Goal: Contribute content: Add original content to the website for others to see

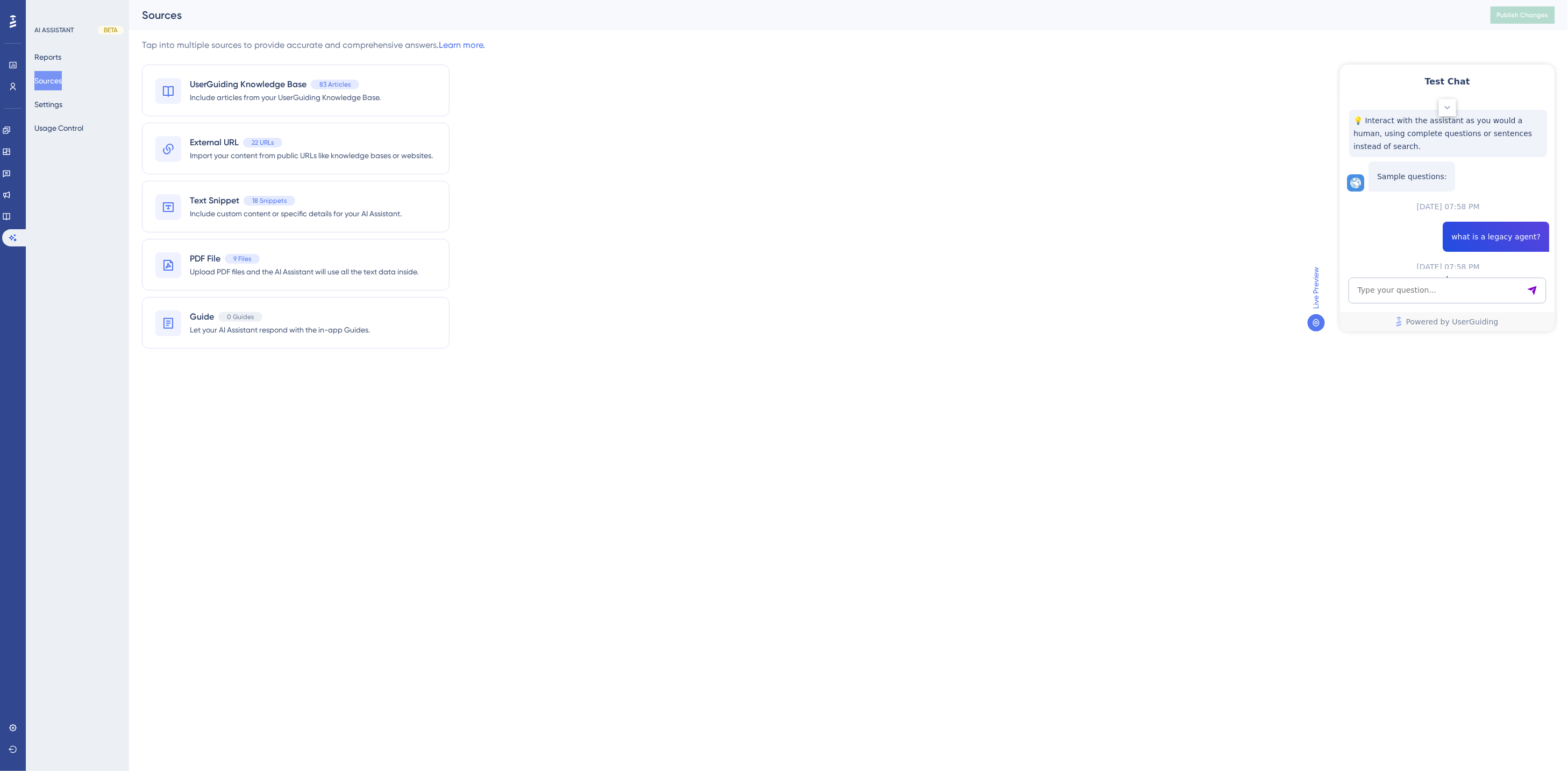
scroll to position [768, 0]
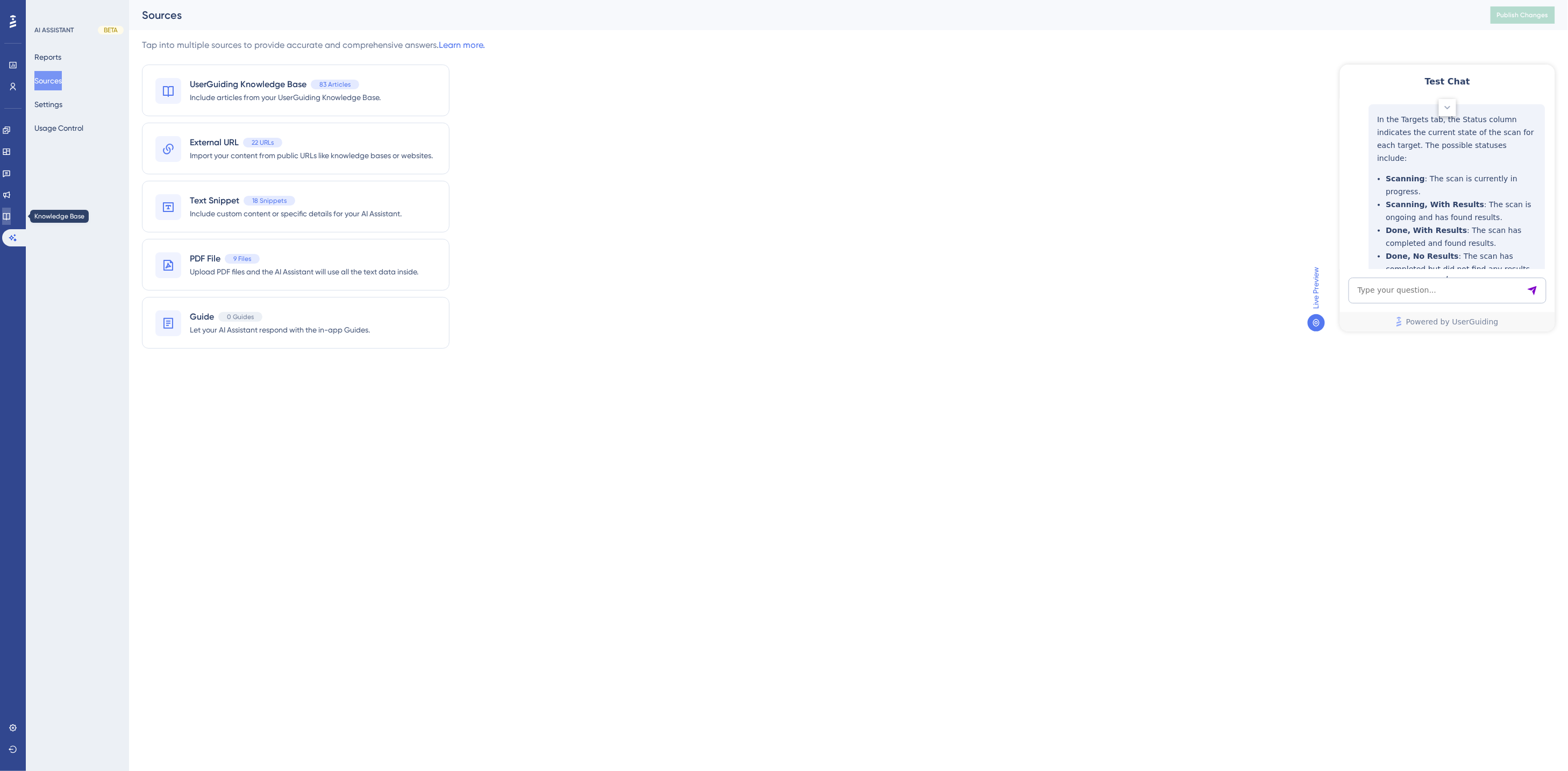
click at [11, 214] on icon at bounding box center [7, 216] width 9 height 9
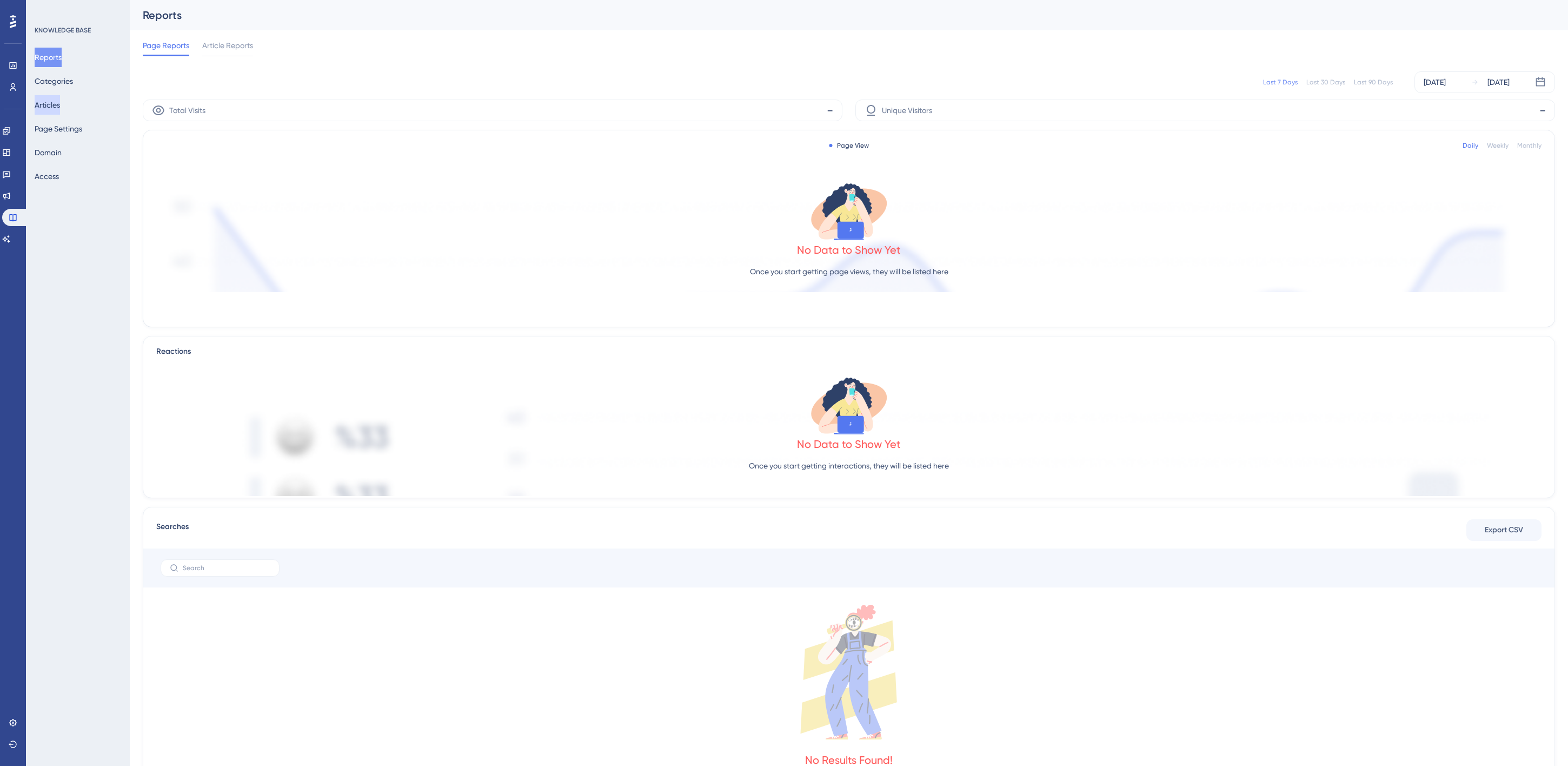
click at [43, 103] on button "Articles" at bounding box center [48, 105] width 26 height 20
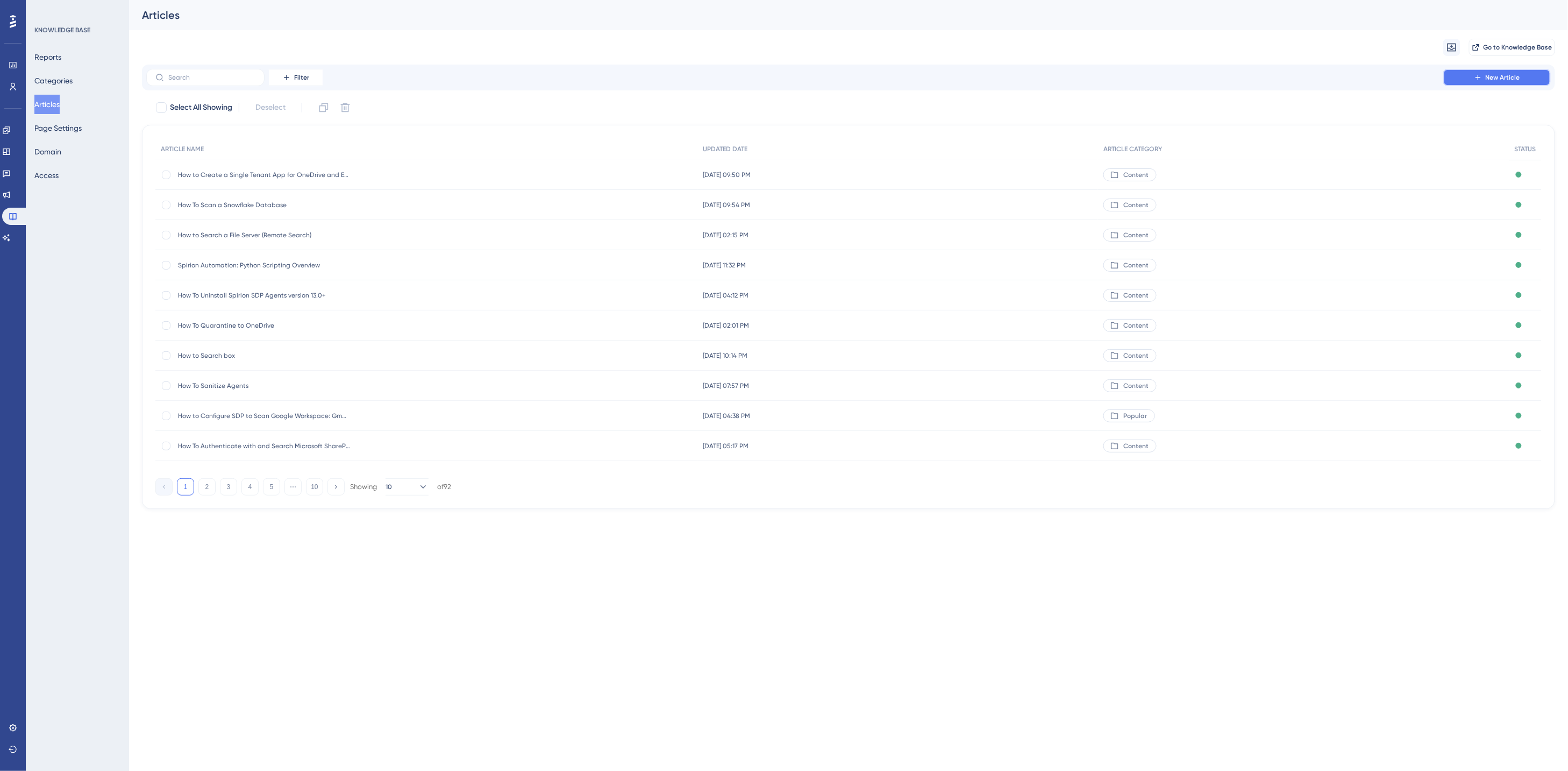
click at [1488, 80] on span "New Article" at bounding box center [1503, 77] width 35 height 9
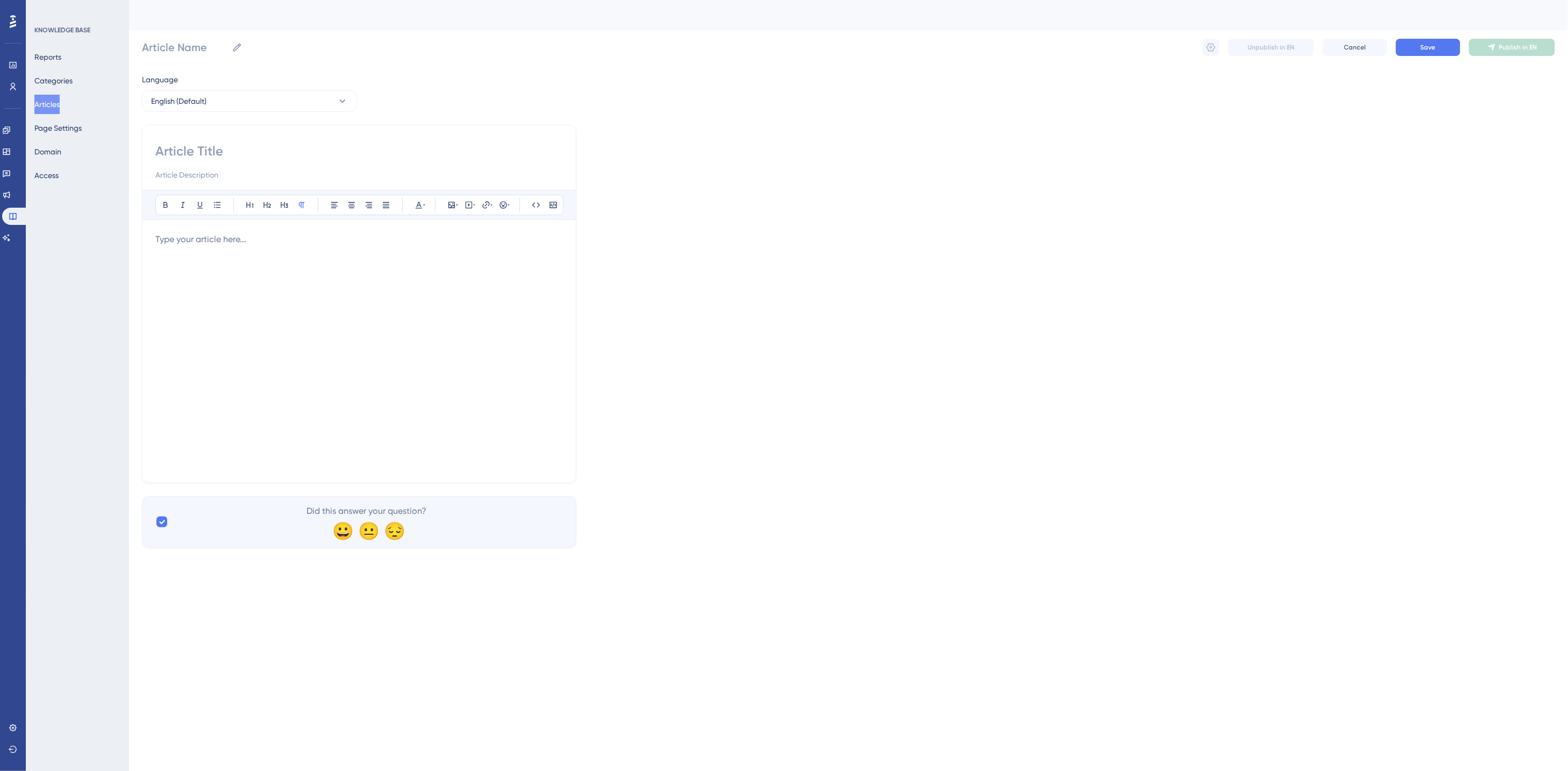
click at [292, 251] on div at bounding box center [359, 351] width 408 height 237
click at [197, 46] on input "Article Name" at bounding box center [184, 47] width 85 height 15
click at [311, 241] on p at bounding box center [359, 239] width 408 height 13
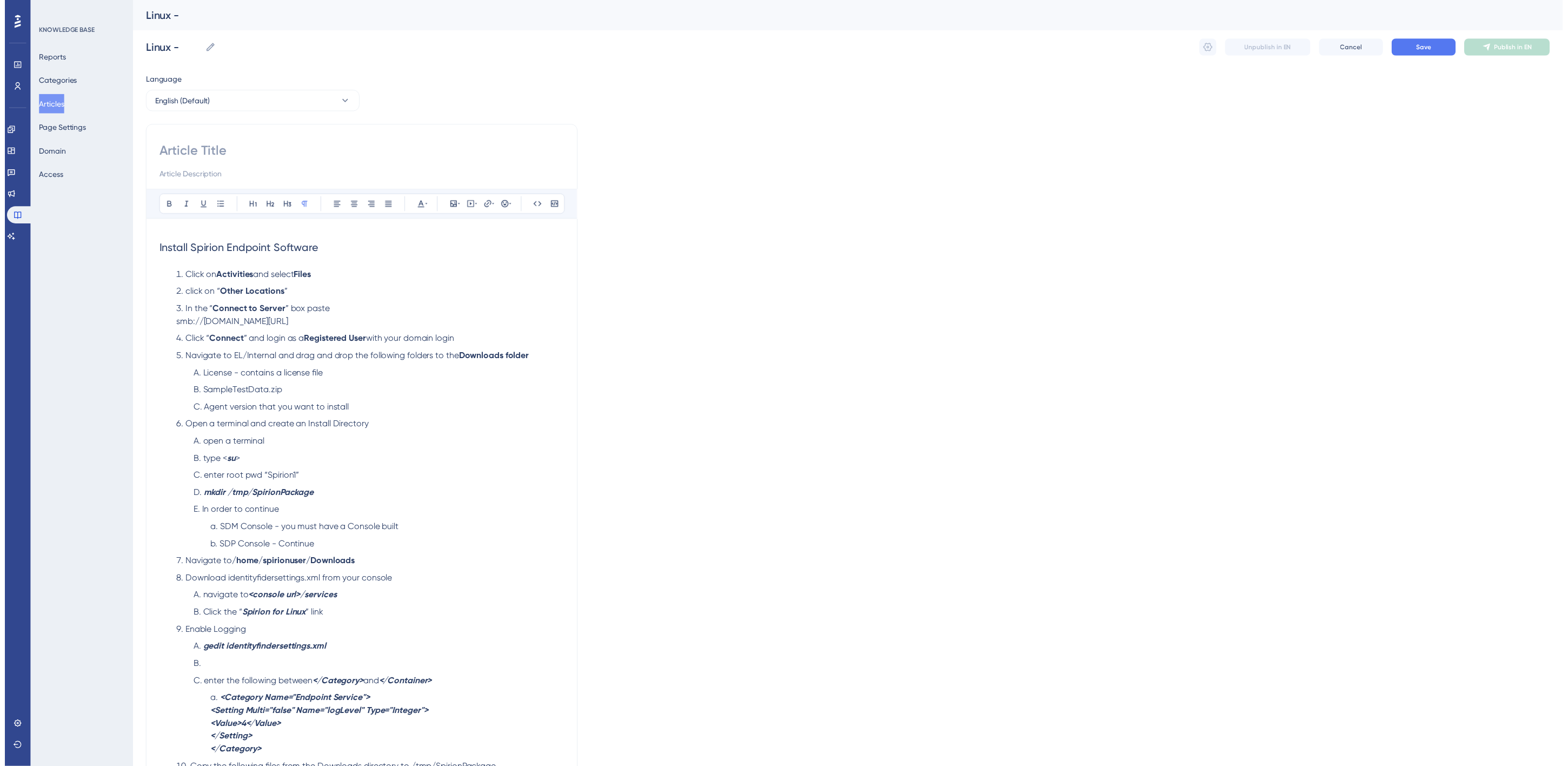
scroll to position [355, 0]
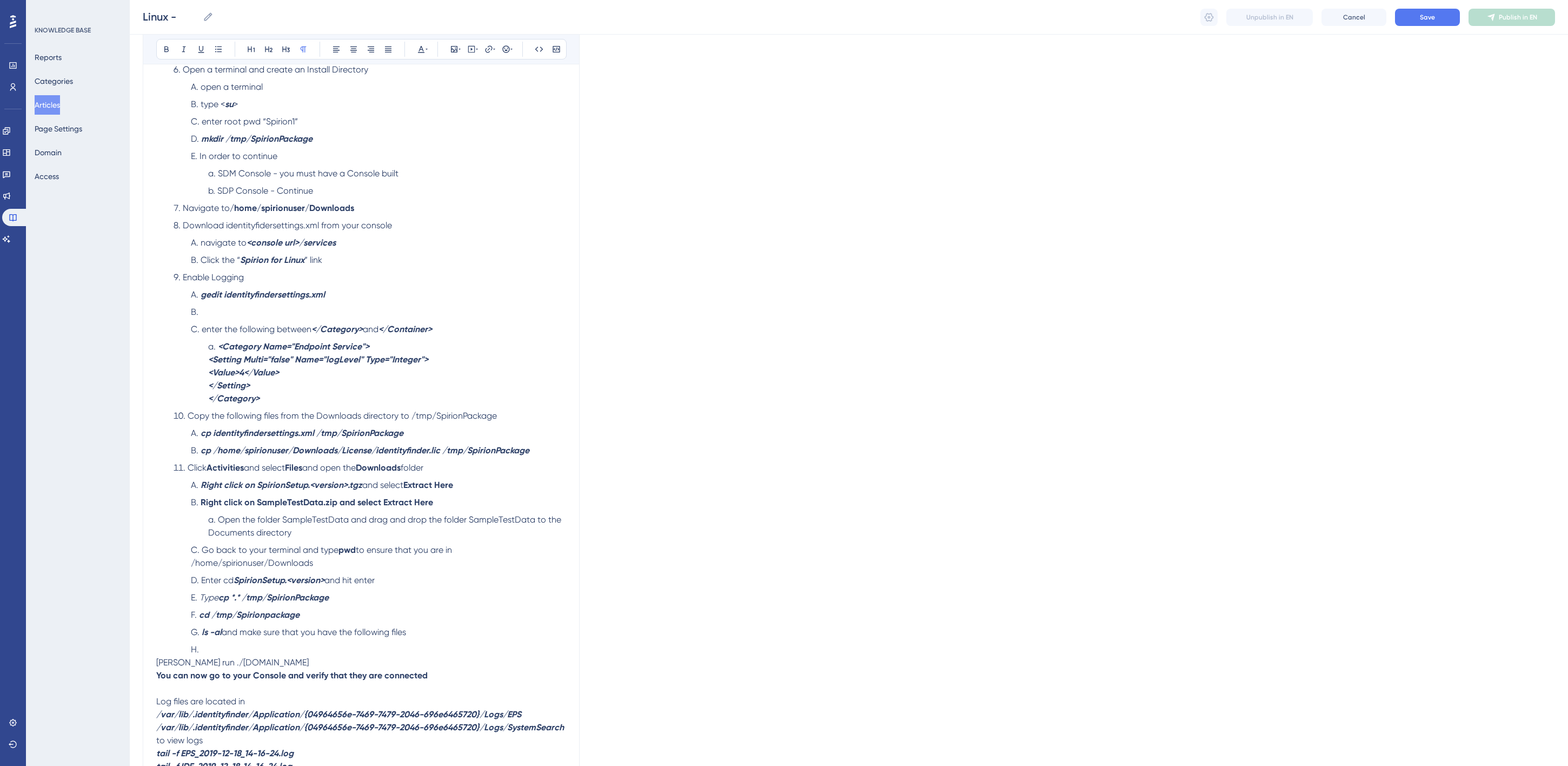
click at [229, 315] on li at bounding box center [376, 312] width 379 height 13
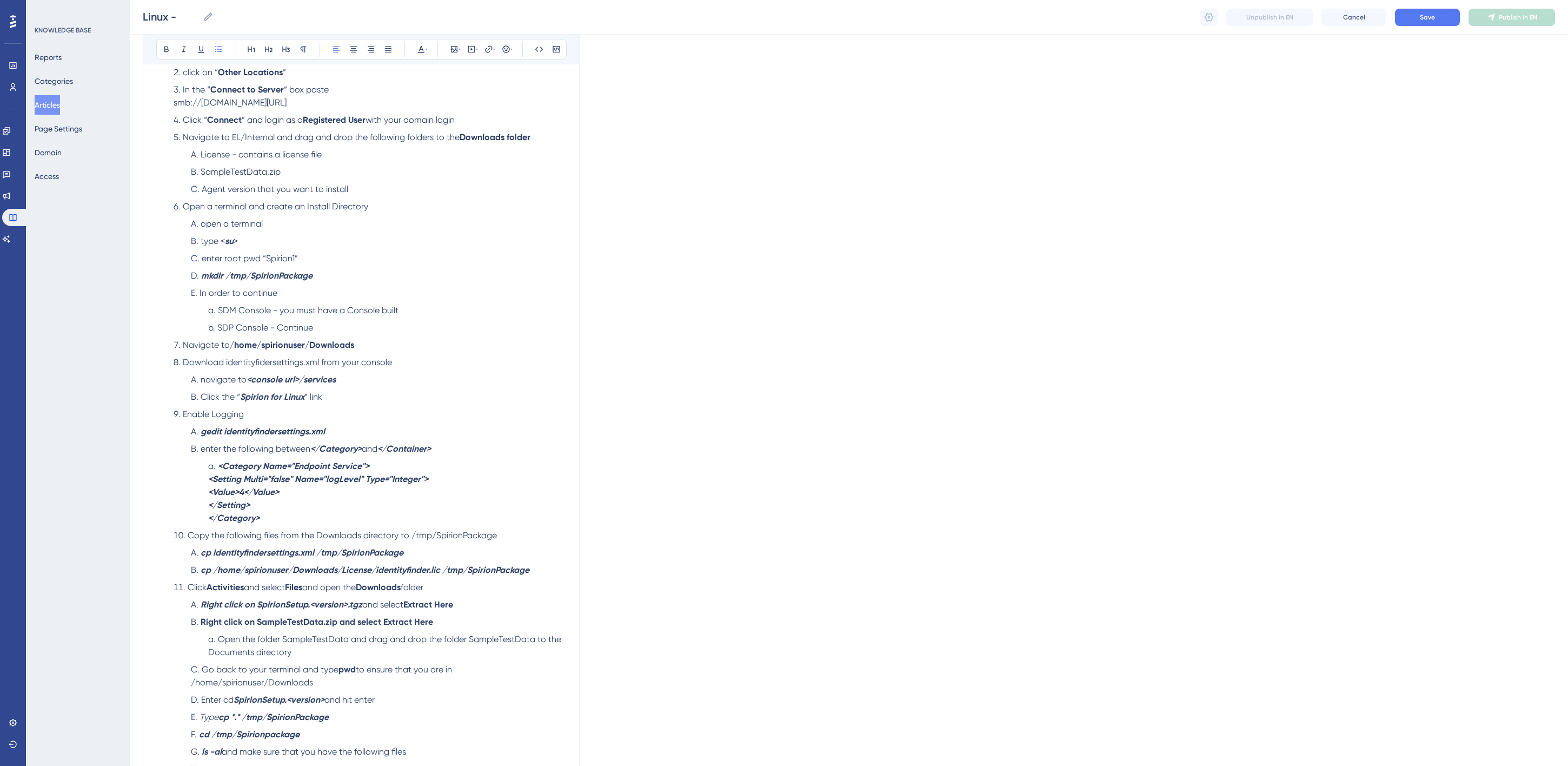
scroll to position [0, 0]
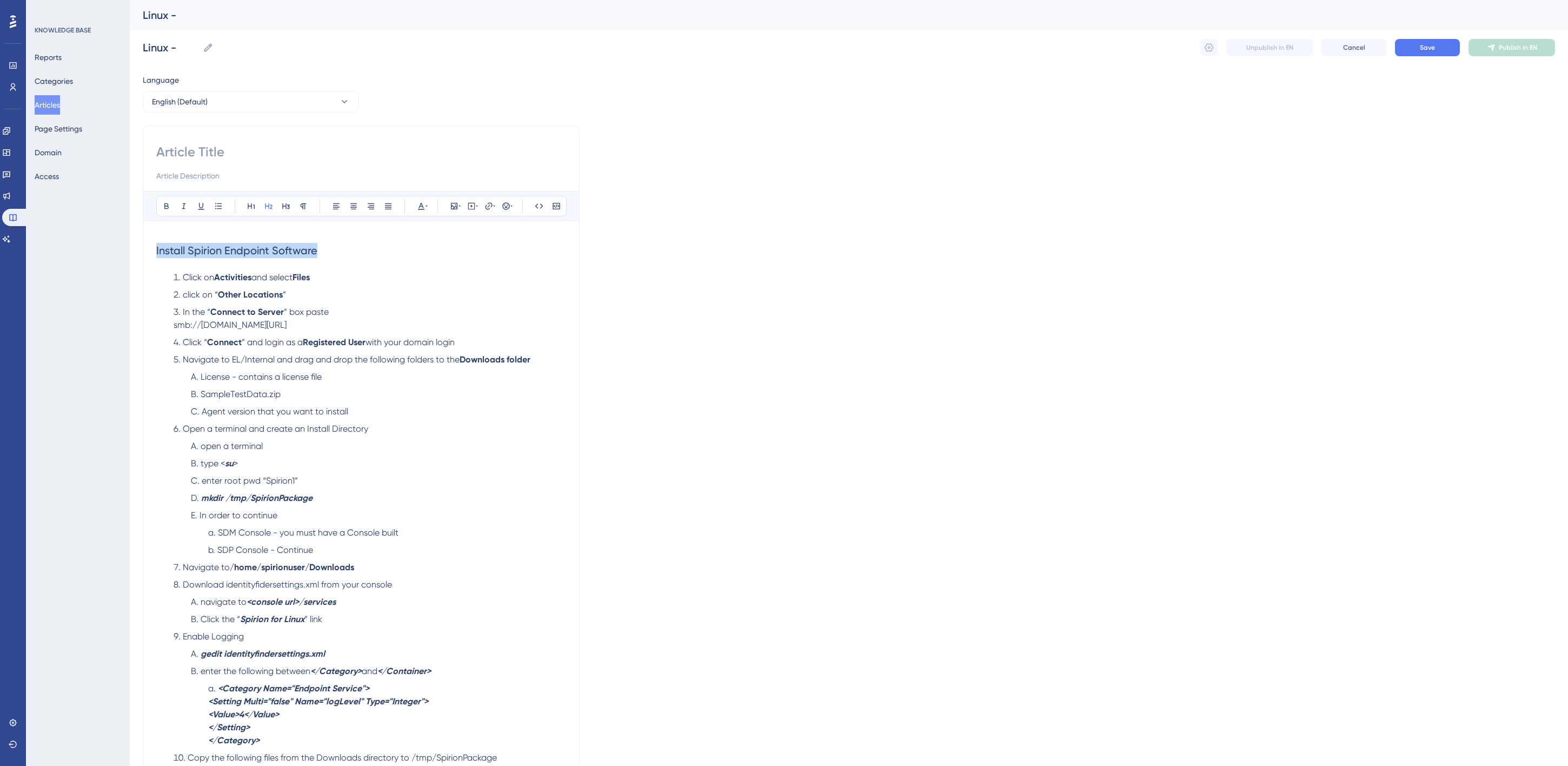
drag, startPoint x: 330, startPoint y: 249, endPoint x: 141, endPoint y: 247, distance: 189.0
click at [141, 247] on div "Performance Users Engagement Widgets Feedback Product Updates Knowledge Base AI…" at bounding box center [849, 605] width 1438 height 1211
copy span "Install Spirion Endpoint Software"
click at [186, 45] on input "Linux -" at bounding box center [170, 47] width 56 height 15
paste input "Install Spirion Endpoint Software"
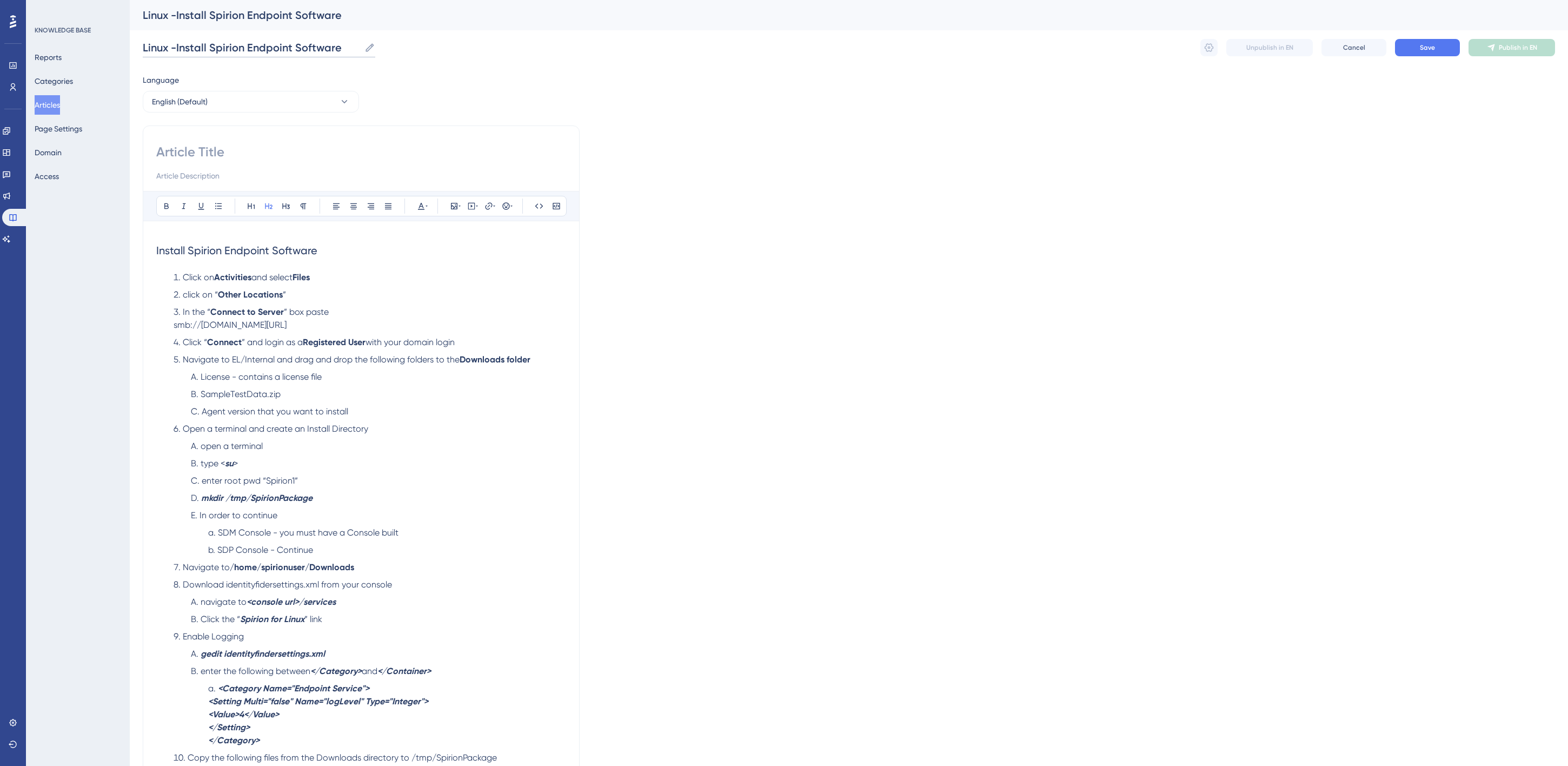
click at [179, 44] on input "Linux -Install Spirion Endpoint Software" at bounding box center [251, 47] width 217 height 15
drag, startPoint x: 143, startPoint y: 42, endPoint x: 355, endPoint y: 51, distance: 212.2
click at [355, 51] on input "Linux - Install Spirion Endpoint Software" at bounding box center [253, 47] width 220 height 15
type input "Linux - Install Spirion Endpoint Software"
click at [192, 149] on input at bounding box center [361, 152] width 410 height 17
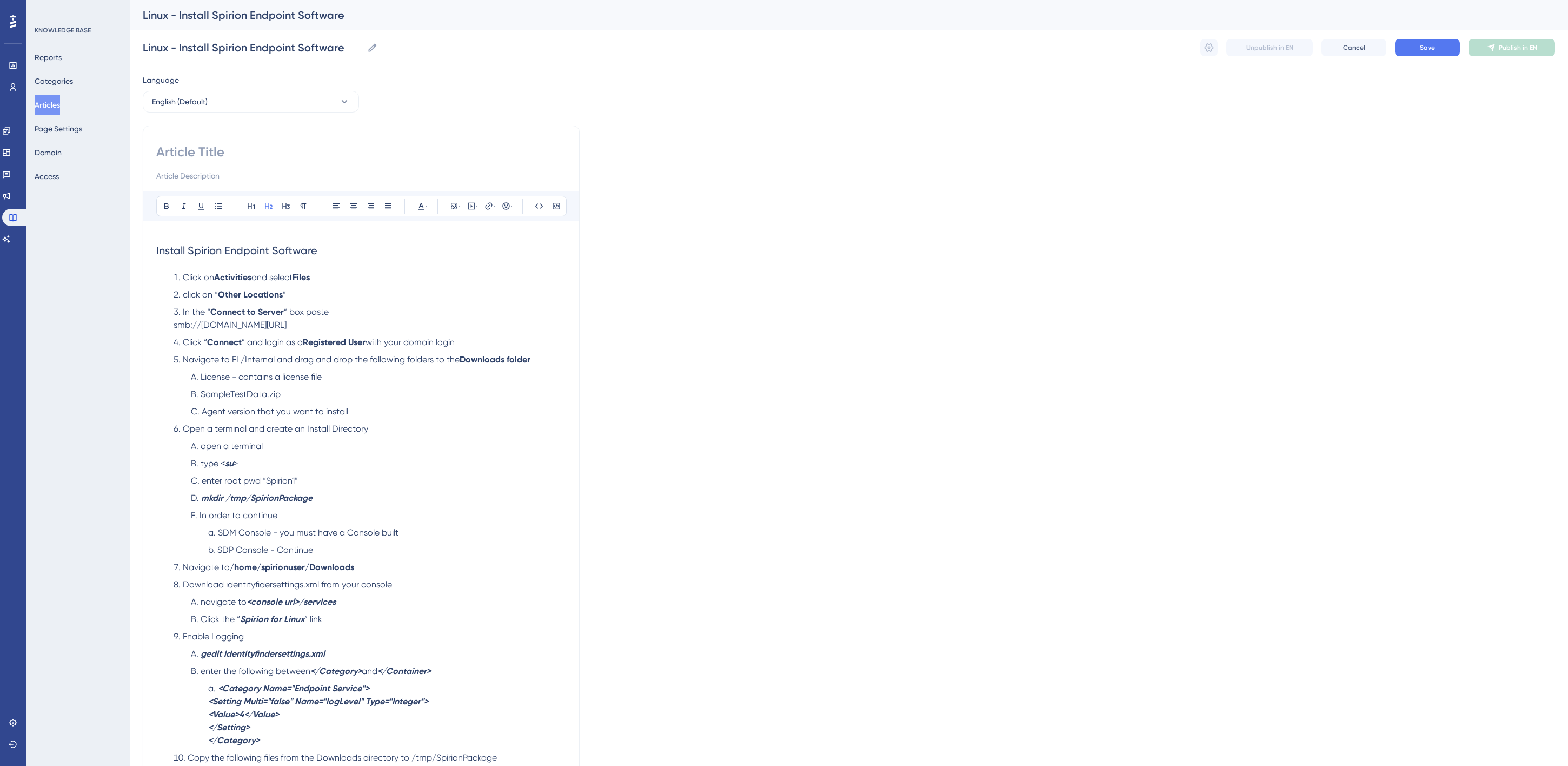
paste input "Linux - Install Spirion Endpoint Software"
type input "Linux - Install Spirion Endpoint Software"
click at [192, 180] on input at bounding box center [361, 176] width 410 height 13
click at [276, 179] on input "As part of installing Linux for Spirion Sensitive Data Platform" at bounding box center [361, 176] width 410 height 13
type input "As part of installing Linux for Spirion Sensitive Data Platform"
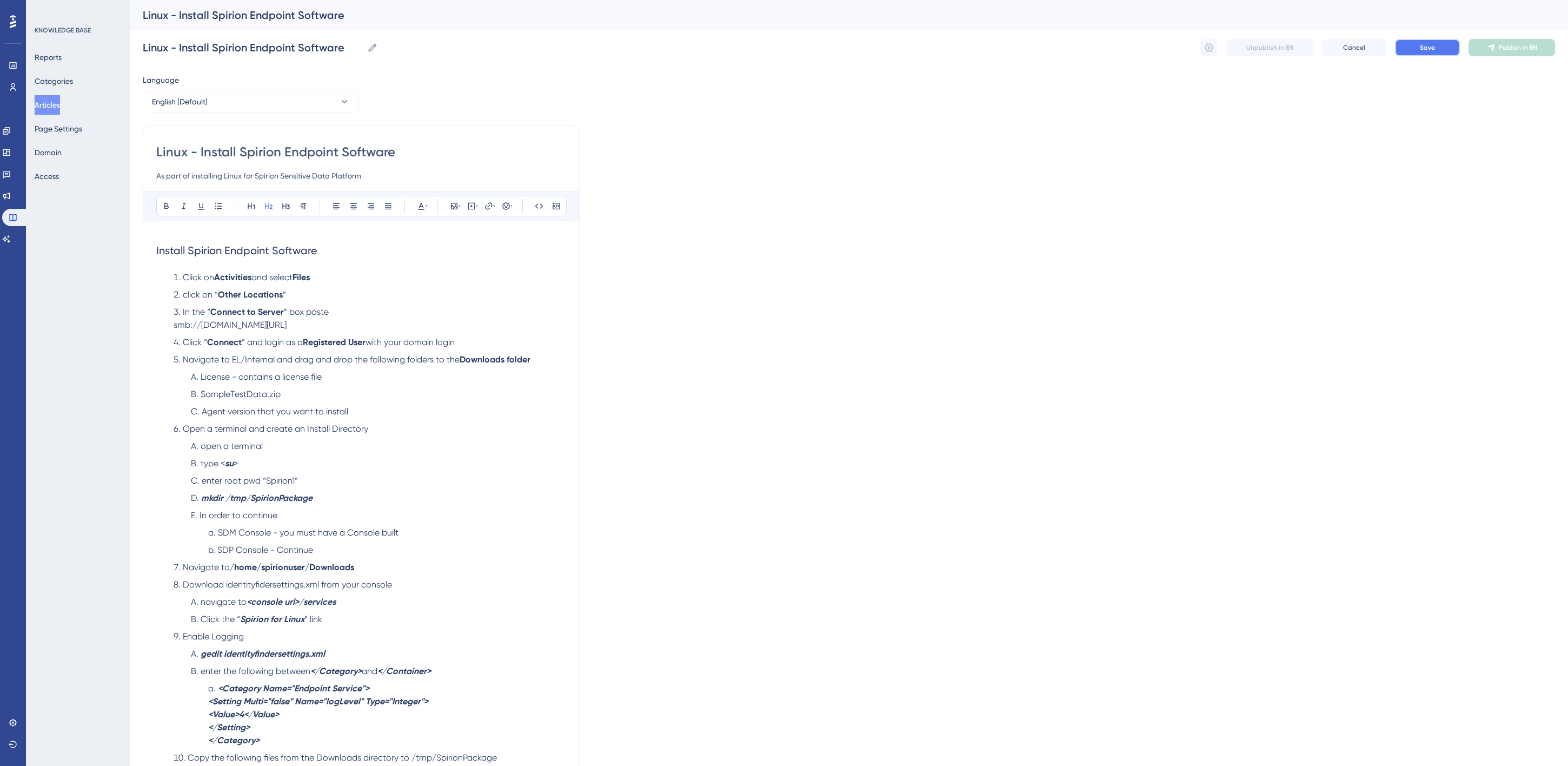
click at [1436, 42] on button "Save" at bounding box center [1427, 48] width 65 height 17
click at [204, 480] on span "enter root pwd “Spirion1”" at bounding box center [250, 481] width 96 height 10
click at [1425, 49] on span "Save" at bounding box center [1427, 48] width 15 height 9
click at [55, 105] on button "Articles" at bounding box center [48, 105] width 26 height 20
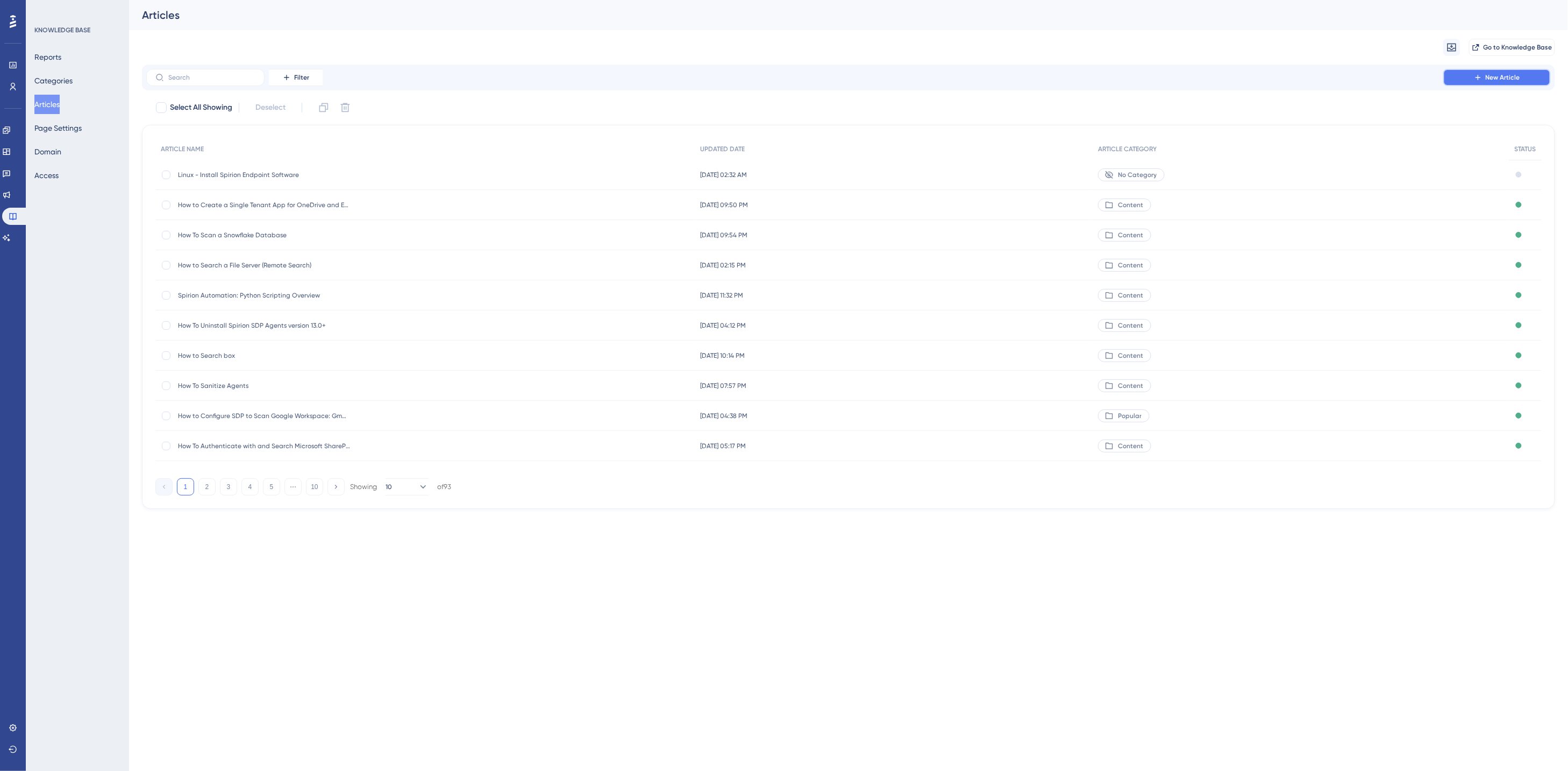
click at [1488, 77] on span "New Article" at bounding box center [1503, 77] width 35 height 9
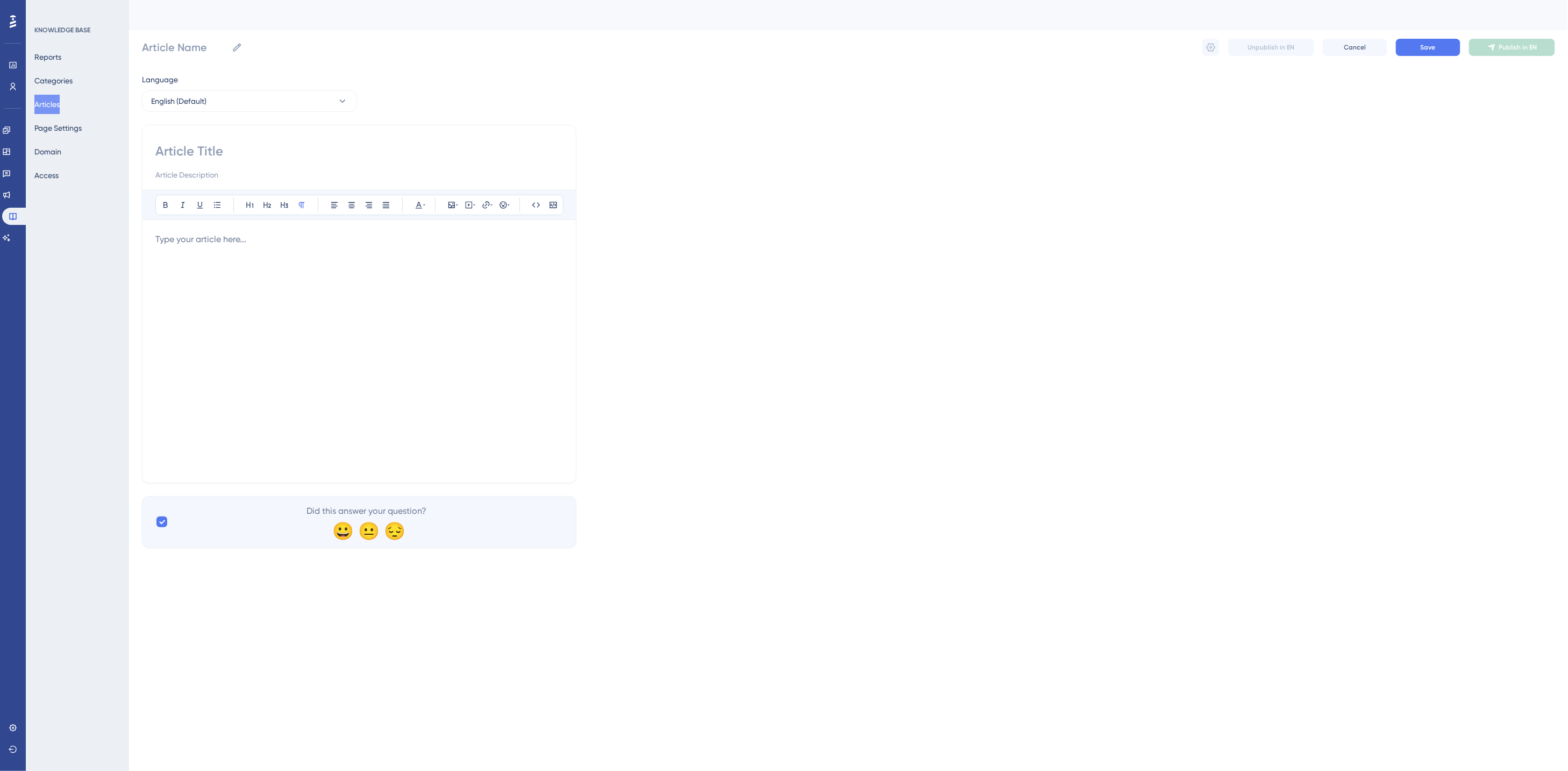
click at [223, 247] on div at bounding box center [359, 351] width 408 height 237
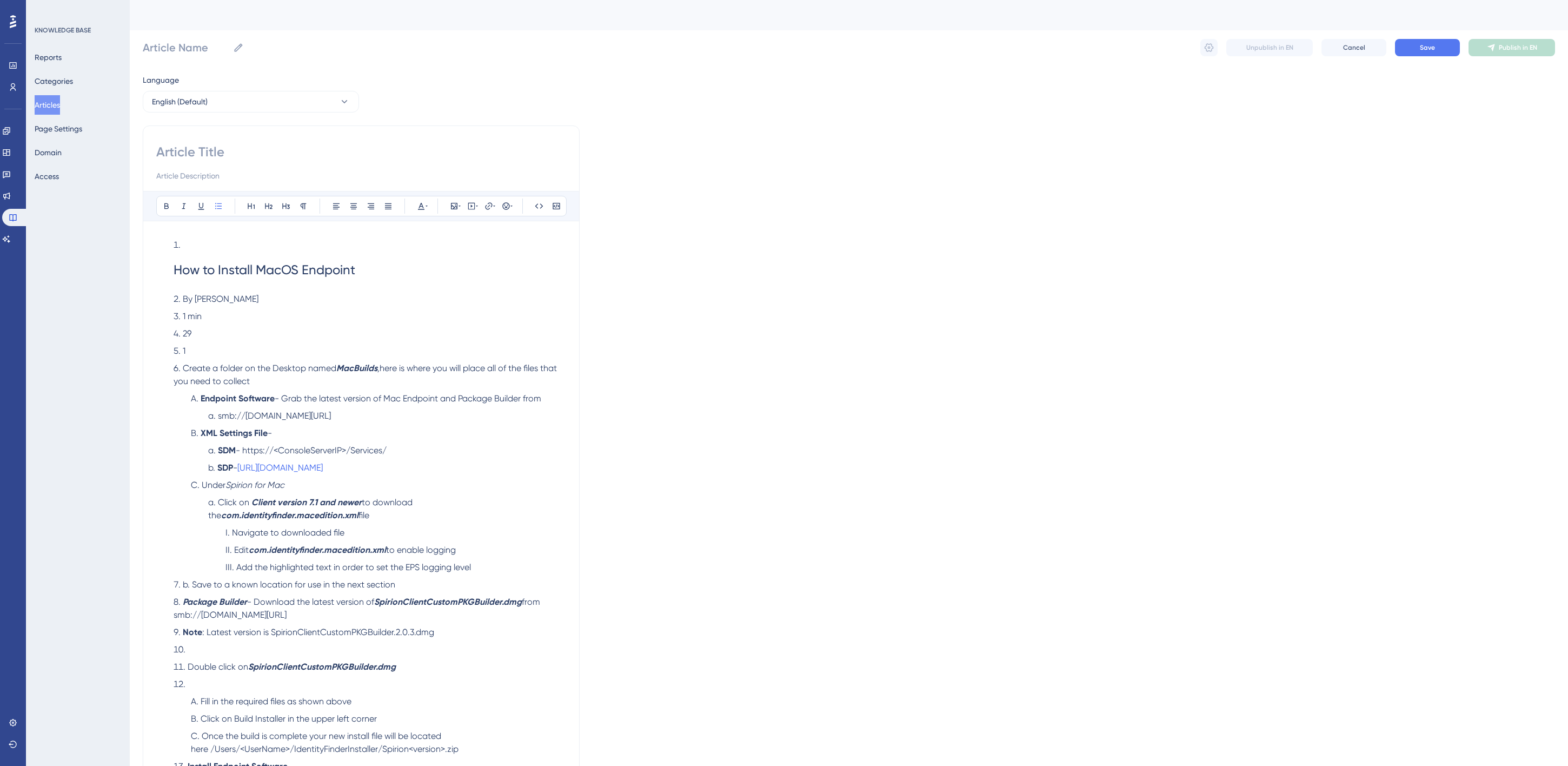
click at [204, 246] on li "How to Install MacOS Endpoint" at bounding box center [368, 263] width 397 height 50
drag, startPoint x: 201, startPoint y: 354, endPoint x: 182, endPoint y: 296, distance: 61.0
click at [182, 296] on ol "How to Install MacOS Endpoint By Scott Calo 1 min 29 1 Create a folder on the D…" at bounding box center [361, 586] width 410 height 694
click at [190, 239] on li "How to Install MacOS Endpoint" at bounding box center [368, 263] width 397 height 50
click at [181, 241] on li "How to Install MacOS Endpoint" at bounding box center [368, 263] width 397 height 50
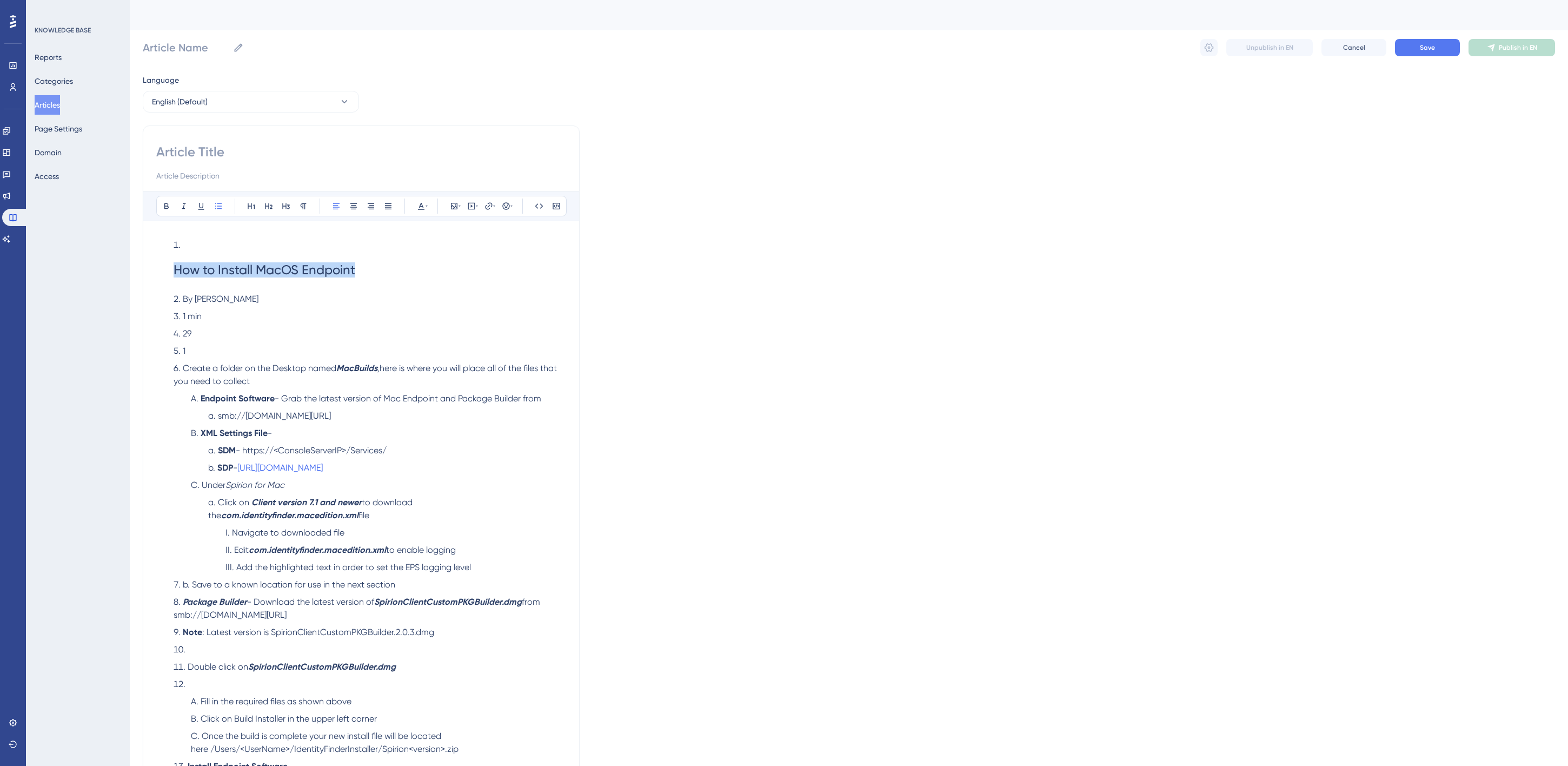
drag, startPoint x: 373, startPoint y: 269, endPoint x: 174, endPoint y: 274, distance: 199.1
click at [174, 274] on h1 "How to Install MacOS Endpoint" at bounding box center [370, 270] width 392 height 37
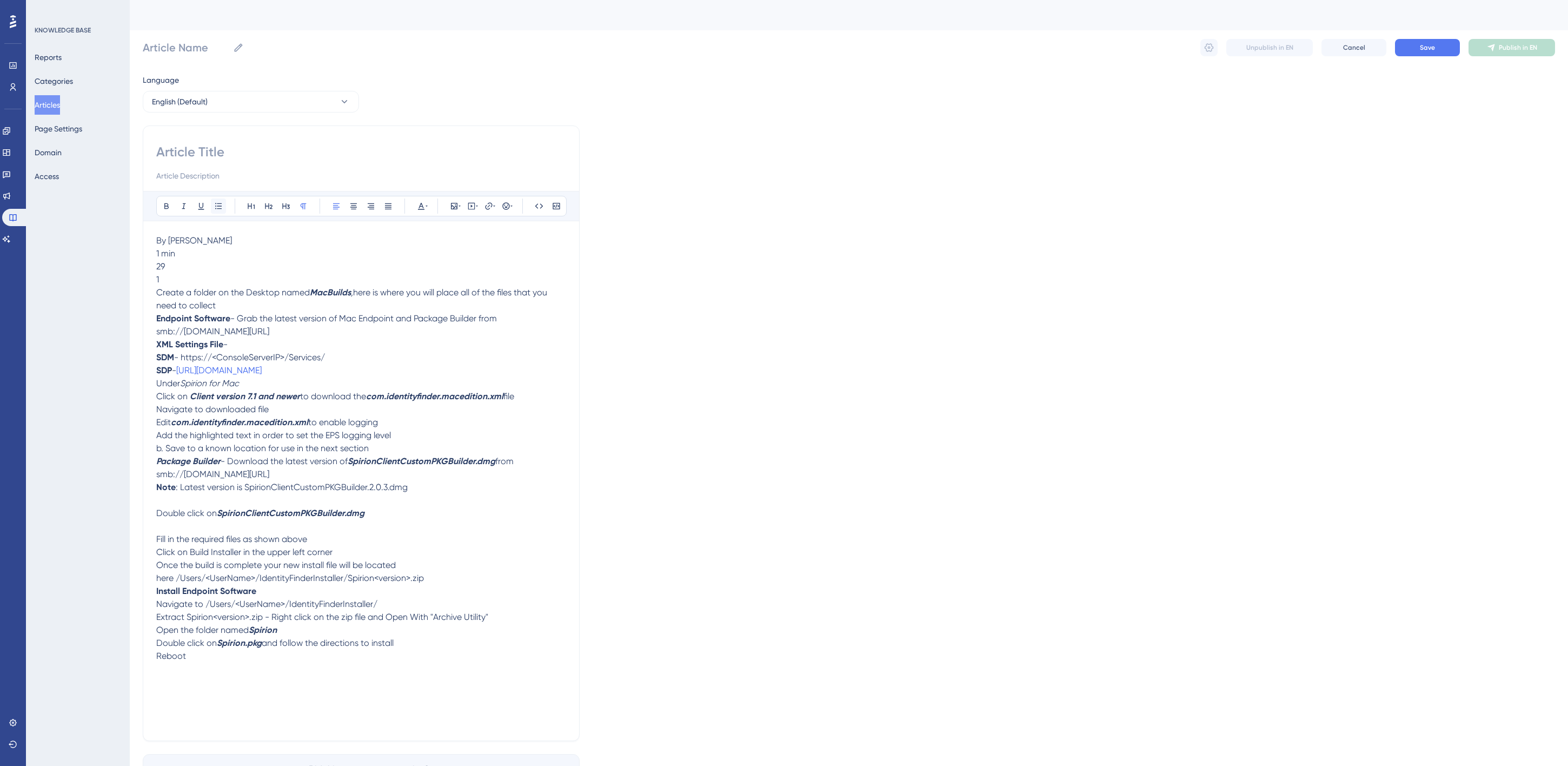
click at [217, 202] on icon at bounding box center [218, 206] width 9 height 9
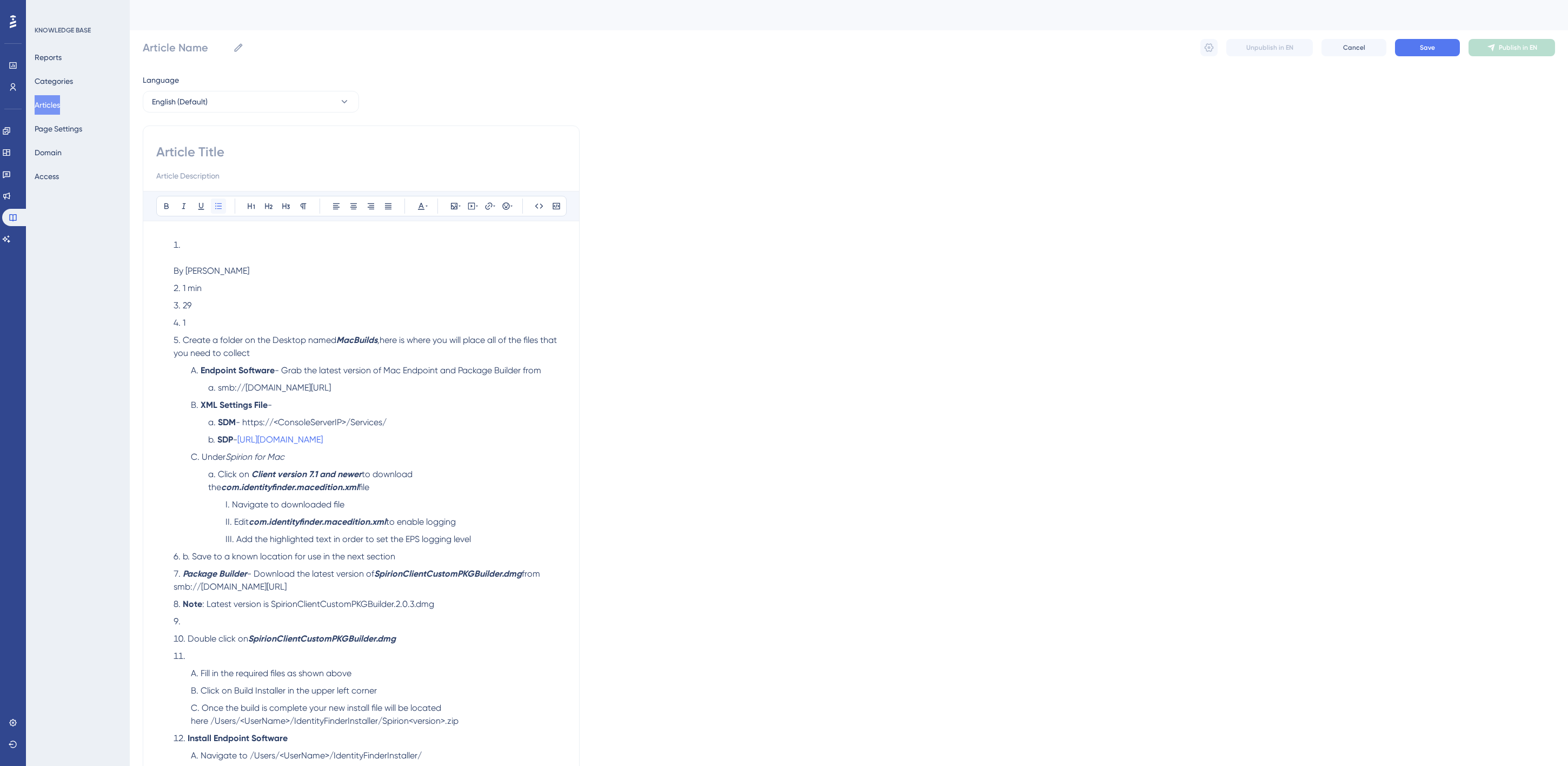
click at [220, 205] on icon at bounding box center [218, 206] width 9 height 9
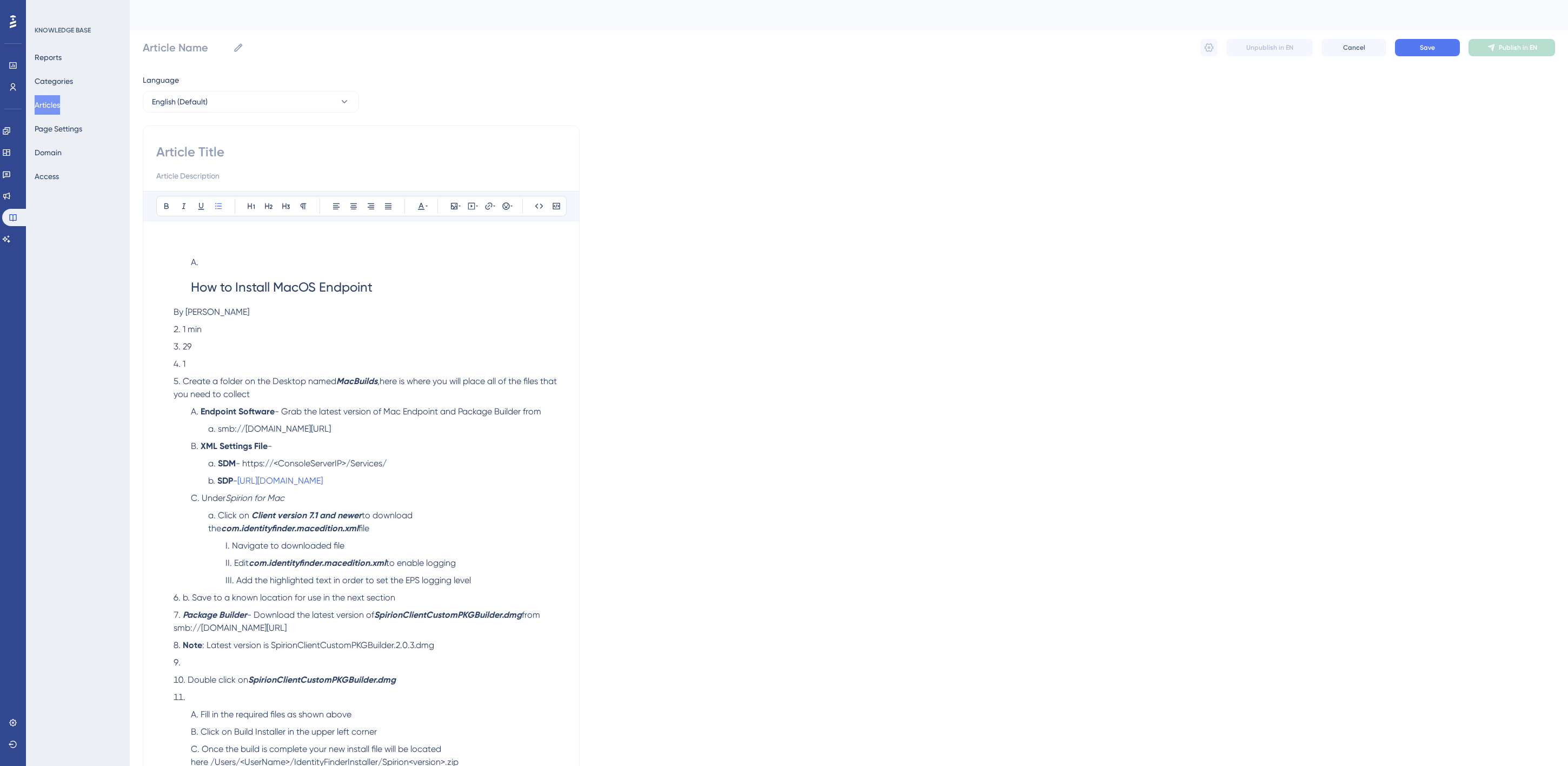
click at [265, 251] on p at bounding box center [370, 245] width 392 height 13
click at [250, 261] on li "How to Install MacOS Endpoint" at bounding box center [376, 280] width 379 height 50
click at [250, 237] on div "How to Install MacOS Endpoint By Scott Calo 1 min 29 1 Create a folder on the D…" at bounding box center [361, 590] width 410 height 712
click at [175, 228] on div "Bold Italic Underline Bullet Point Heading 1 Heading 2 Heading 3 Normal Align L…" at bounding box center [361, 568] width 410 height 755
click at [175, 239] on div "How to Install MacOS Endpoint By Scott Calo 1 min 29 1 Create a folder on the D…" at bounding box center [361, 590] width 410 height 712
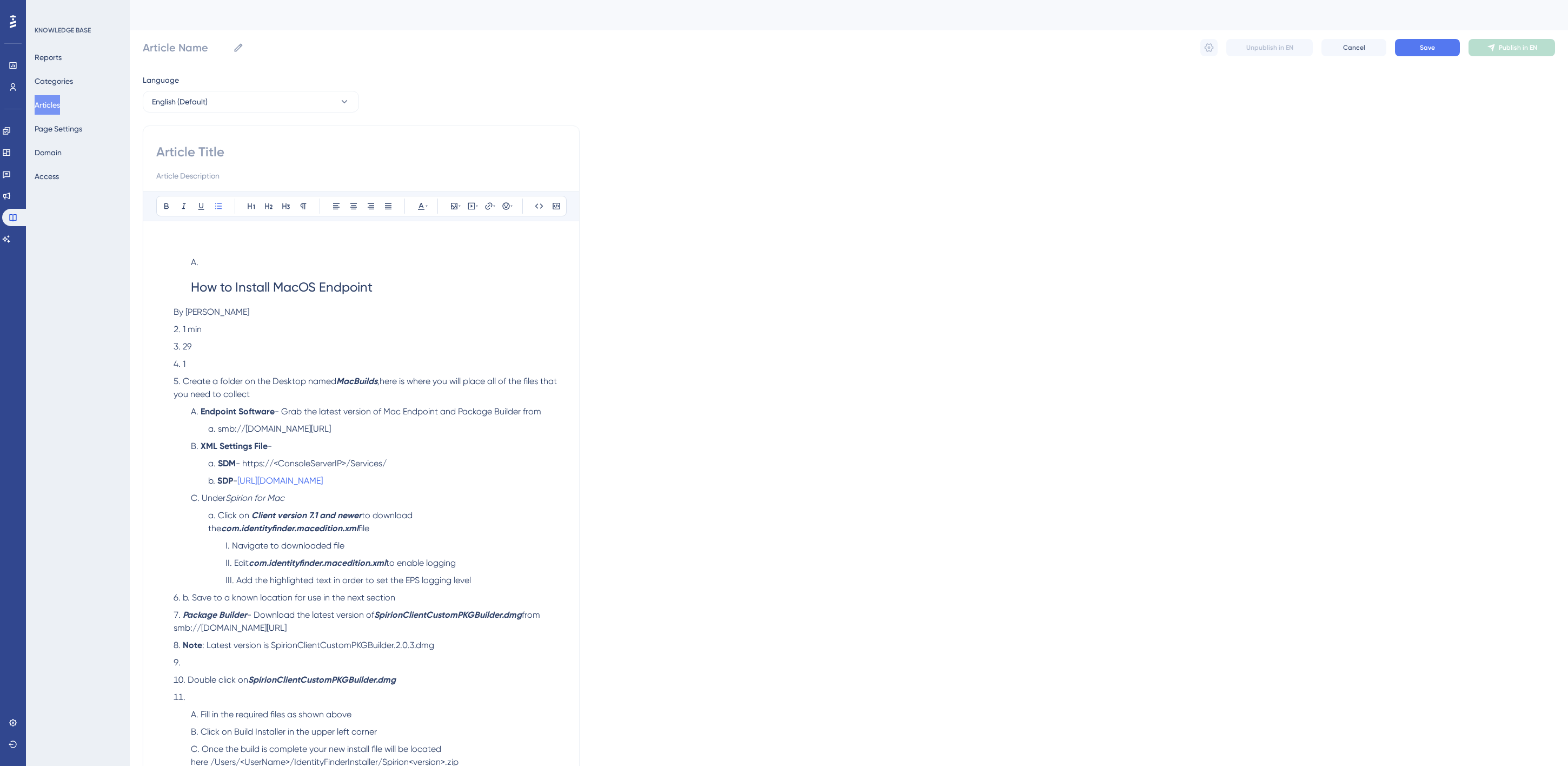
click at [170, 244] on li "How to Install MacOS Endpoint By Scott Calo" at bounding box center [368, 279] width 397 height 80
click at [170, 242] on li "How to Install MacOS Endpoint By Scott Calo" at bounding box center [368, 279] width 397 height 80
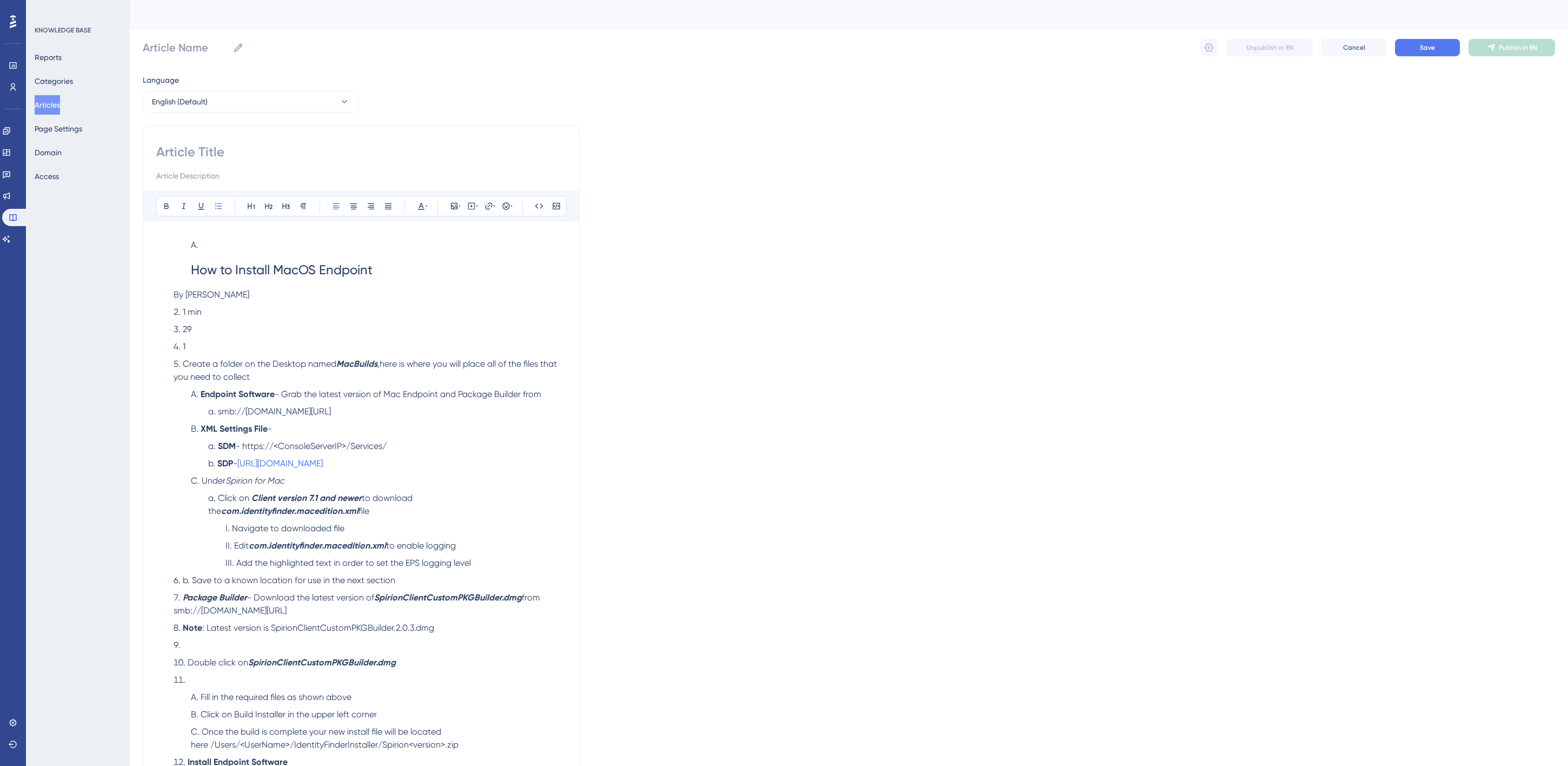
click at [187, 241] on li "How to Install MacOS Endpoint" at bounding box center [376, 263] width 379 height 50
click at [166, 231] on div "Bold Italic Underline Bullet Point Heading 1 Heading 2 Heading 3 Normal Align L…" at bounding box center [361, 560] width 410 height 738
click at [193, 241] on li "How to Install MacOS Endpoint" at bounding box center [376, 263] width 379 height 50
click at [680, 70] on div "Performance Users Engagement Widgets Feedback Product Updates Knowledge Base AI…" at bounding box center [849, 512] width 1438 height 1024
click at [313, 274] on span "How to Install MacOS Endpoint" at bounding box center [282, 269] width 182 height 15
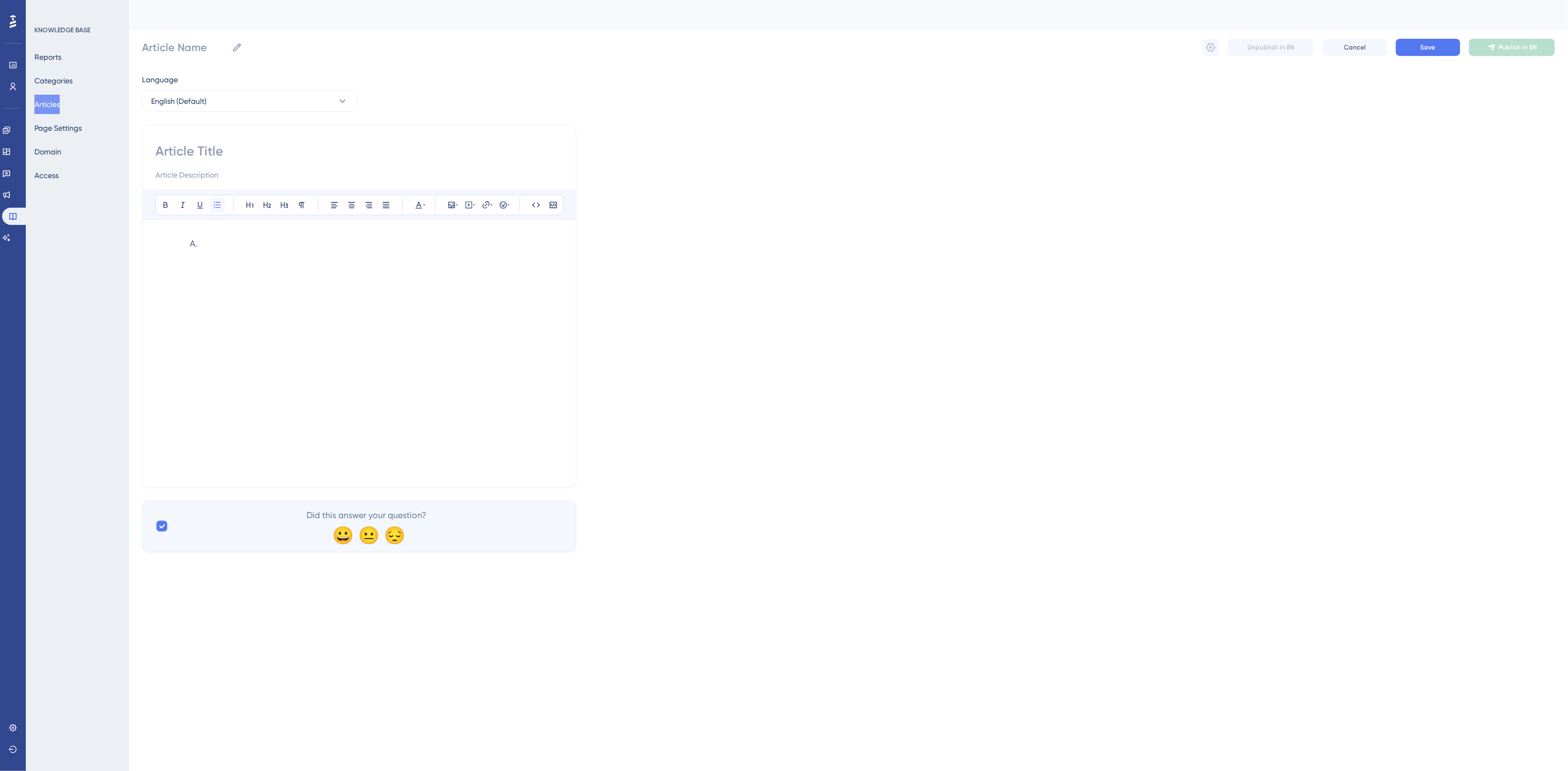
click at [215, 208] on icon at bounding box center [217, 205] width 9 height 9
drag, startPoint x: 373, startPoint y: 248, endPoint x: 383, endPoint y: 247, distance: 10.0
click at [374, 247] on li at bounding box center [374, 250] width 377 height 26
click at [1361, 49] on span "Cancel" at bounding box center [1356, 48] width 22 height 9
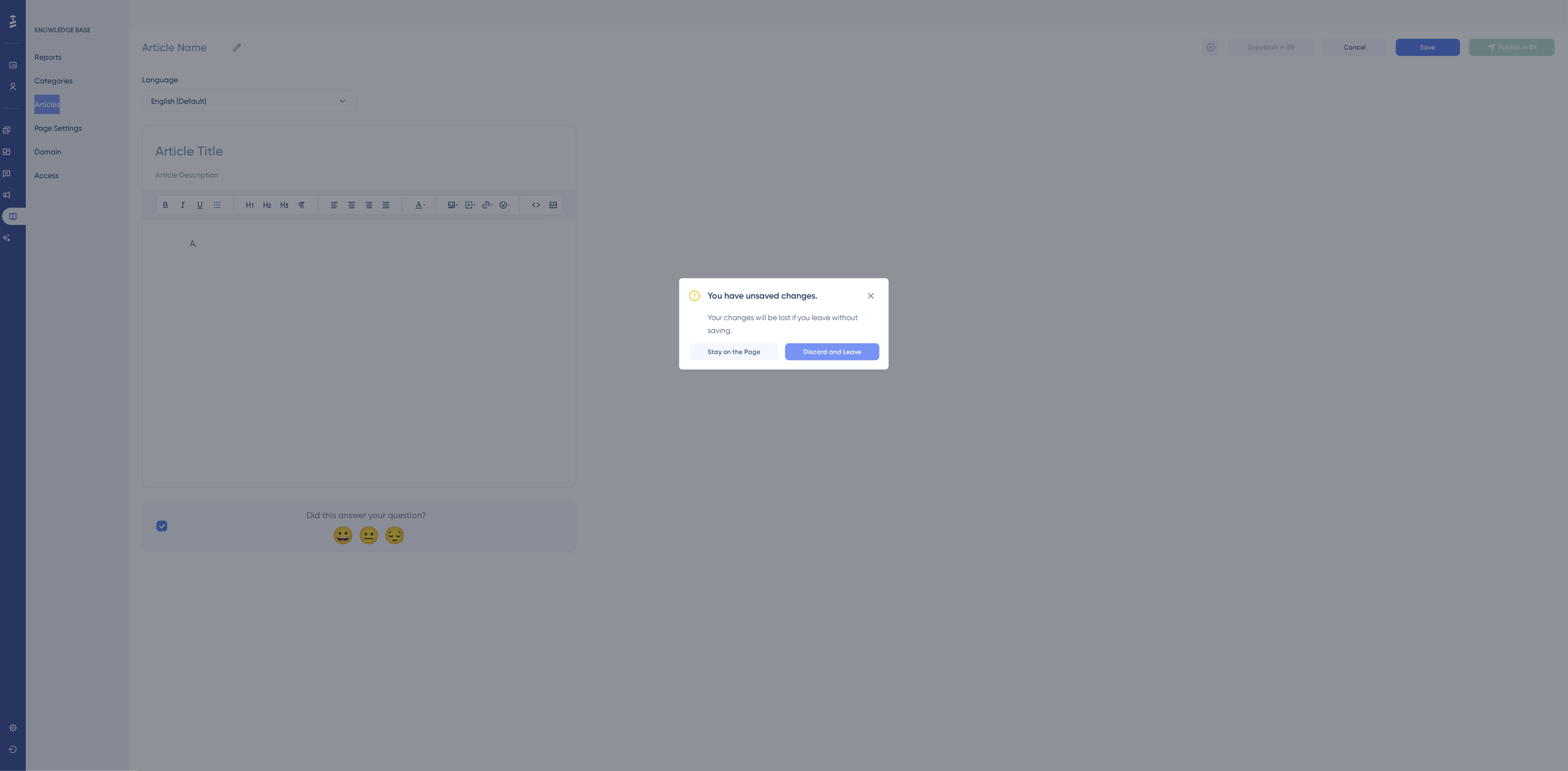
click at [830, 348] on span "Discard and Leave" at bounding box center [832, 352] width 58 height 9
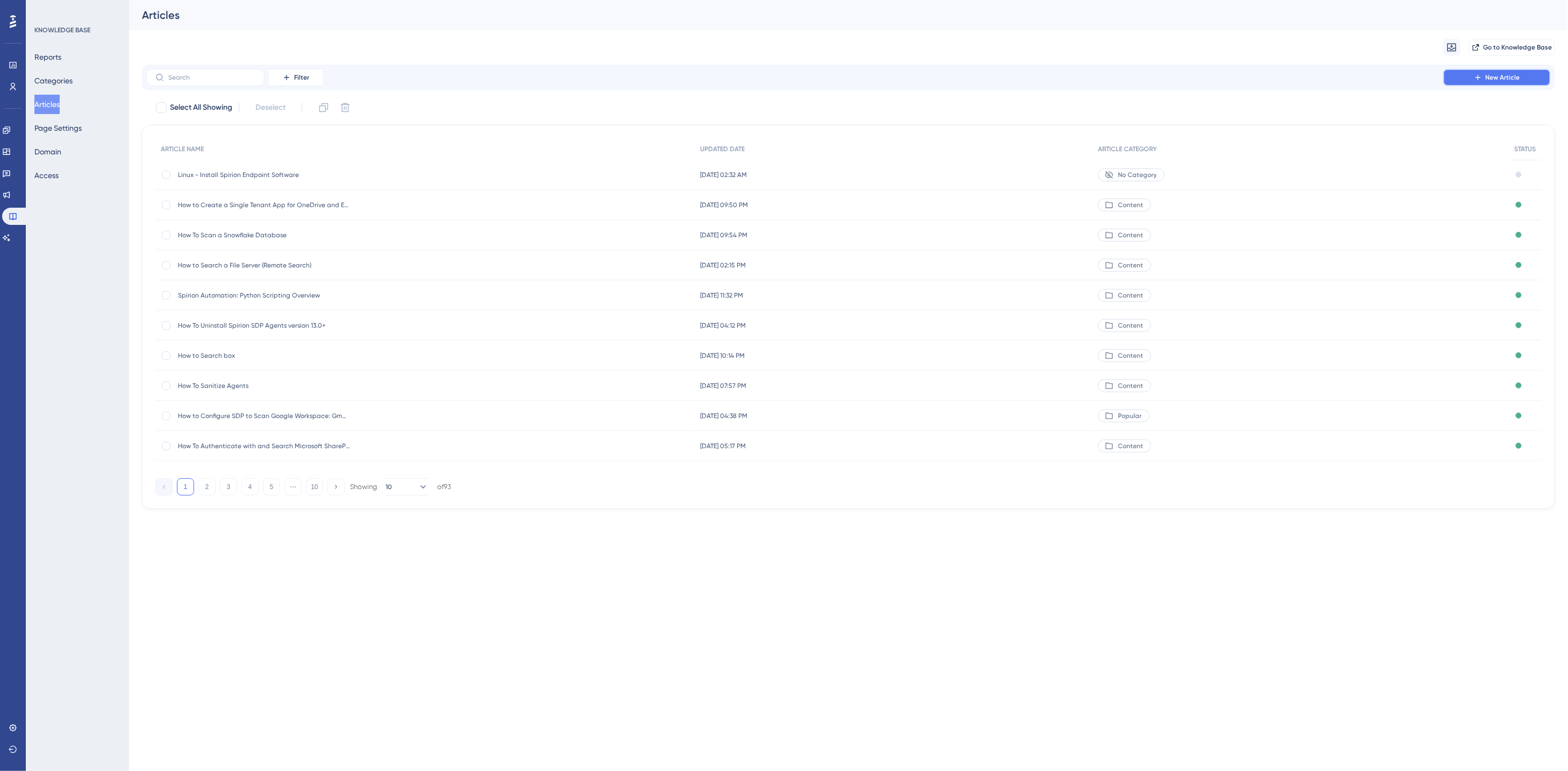
click at [1482, 81] on icon at bounding box center [1478, 77] width 9 height 9
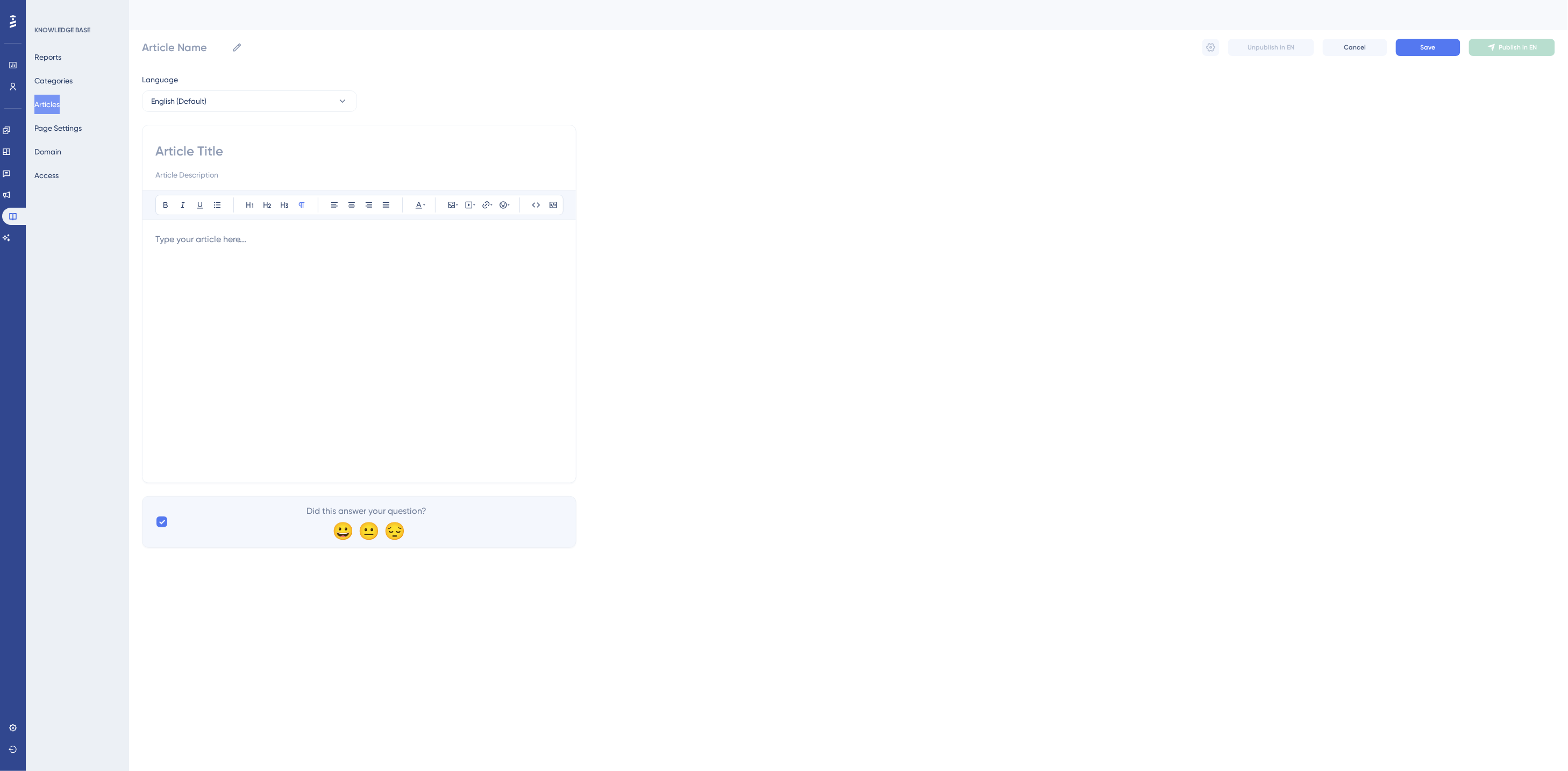
click at [165, 235] on p at bounding box center [359, 239] width 408 height 13
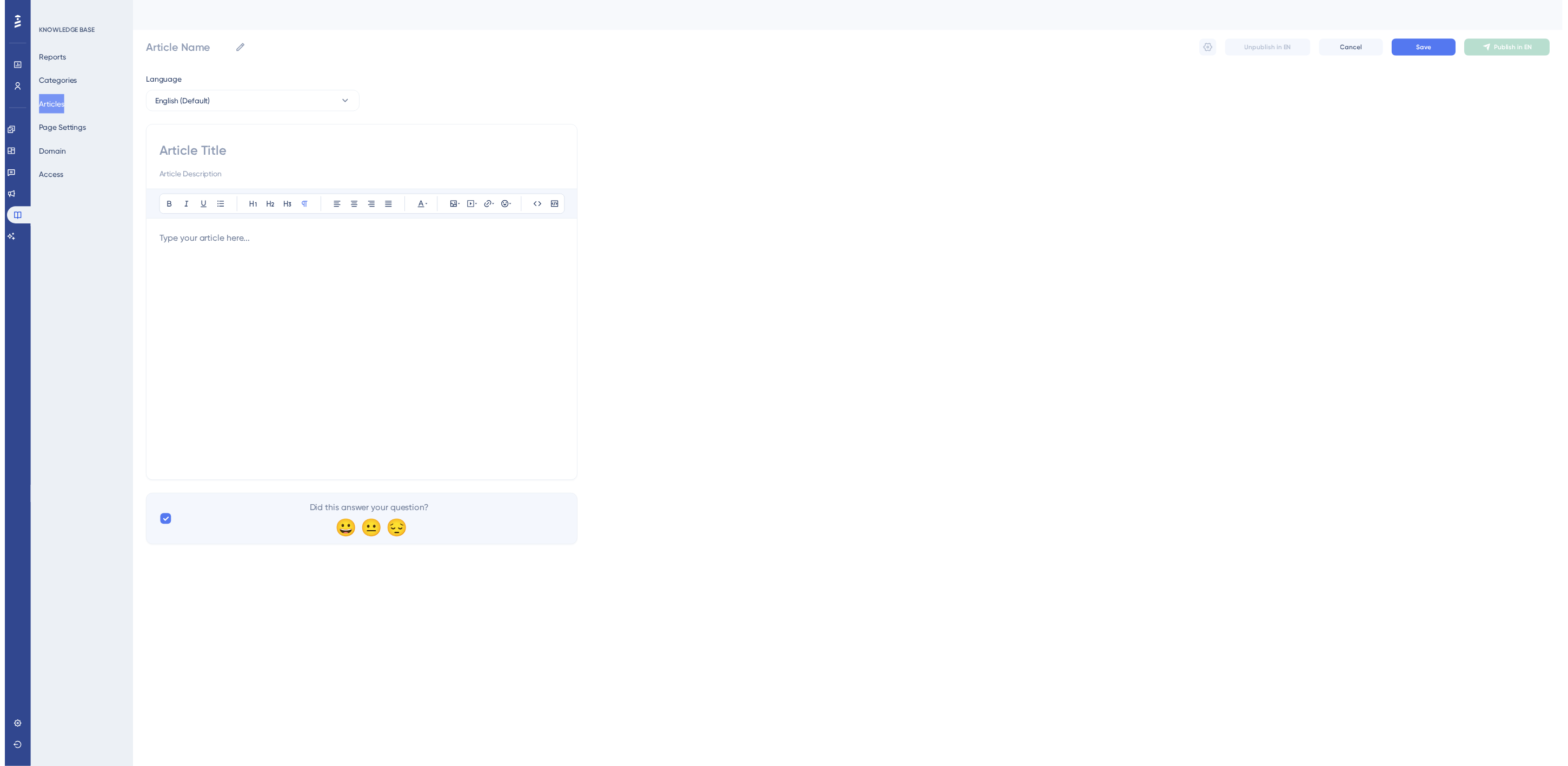
scroll to position [26, 0]
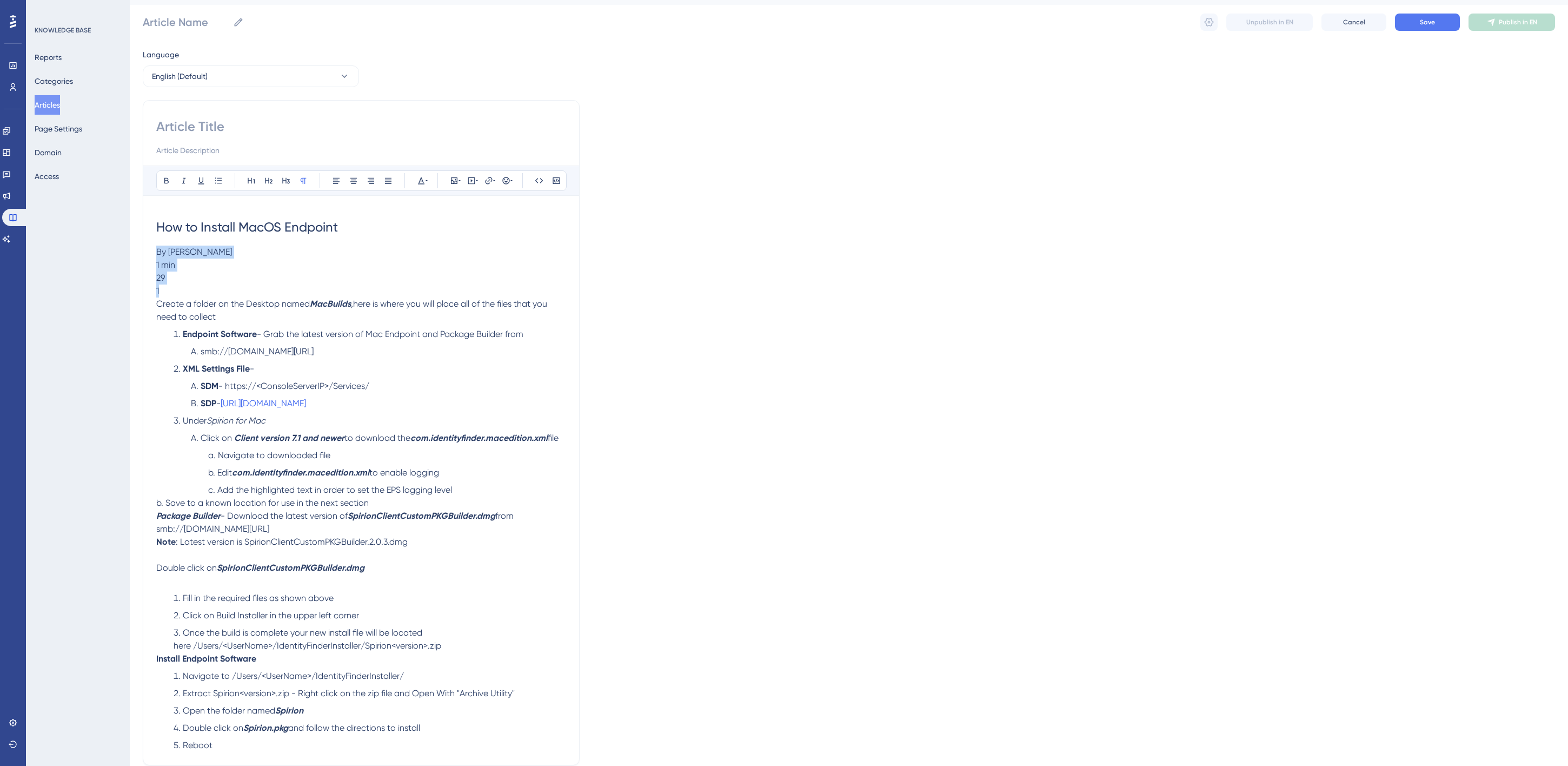
drag, startPoint x: 155, startPoint y: 250, endPoint x: 220, endPoint y: 290, distance: 76.3
click at [220, 290] on div "How to Install MacOS Endpoint By Scott Calo 1 min 29 1 Create a folder on the D…" at bounding box center [361, 480] width 410 height 543
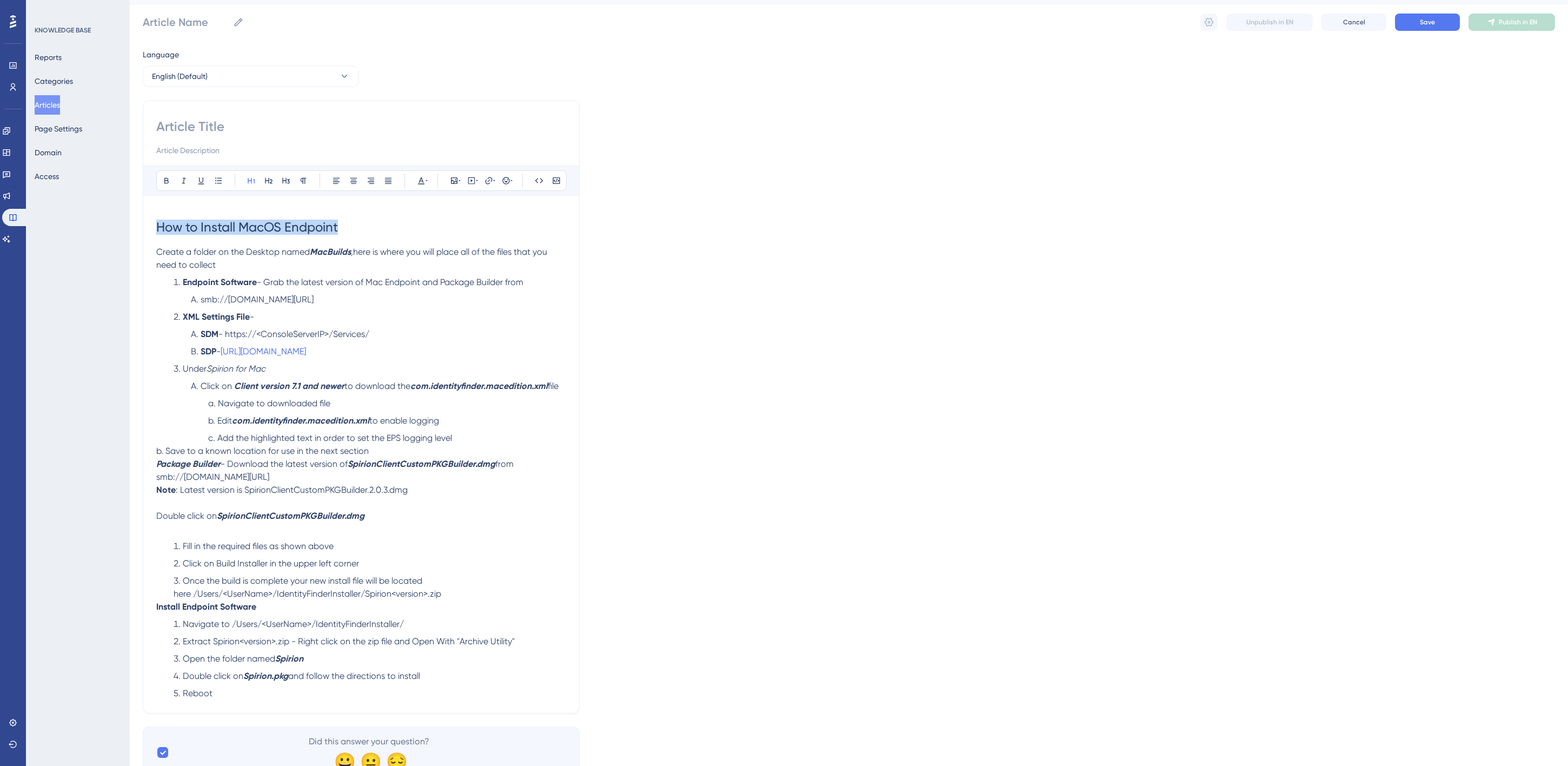
drag, startPoint x: 359, startPoint y: 227, endPoint x: 152, endPoint y: 219, distance: 207.2
click at [152, 219] on div "Bold Italic Underline Bullet Point Heading 1 Heading 2 Heading 3 Normal Align L…" at bounding box center [361, 407] width 437 height 614
copy span "How to Install MacOS Endpoint"
click at [175, 130] on input at bounding box center [361, 127] width 410 height 17
paste input "How to Install MacOS Endpoint"
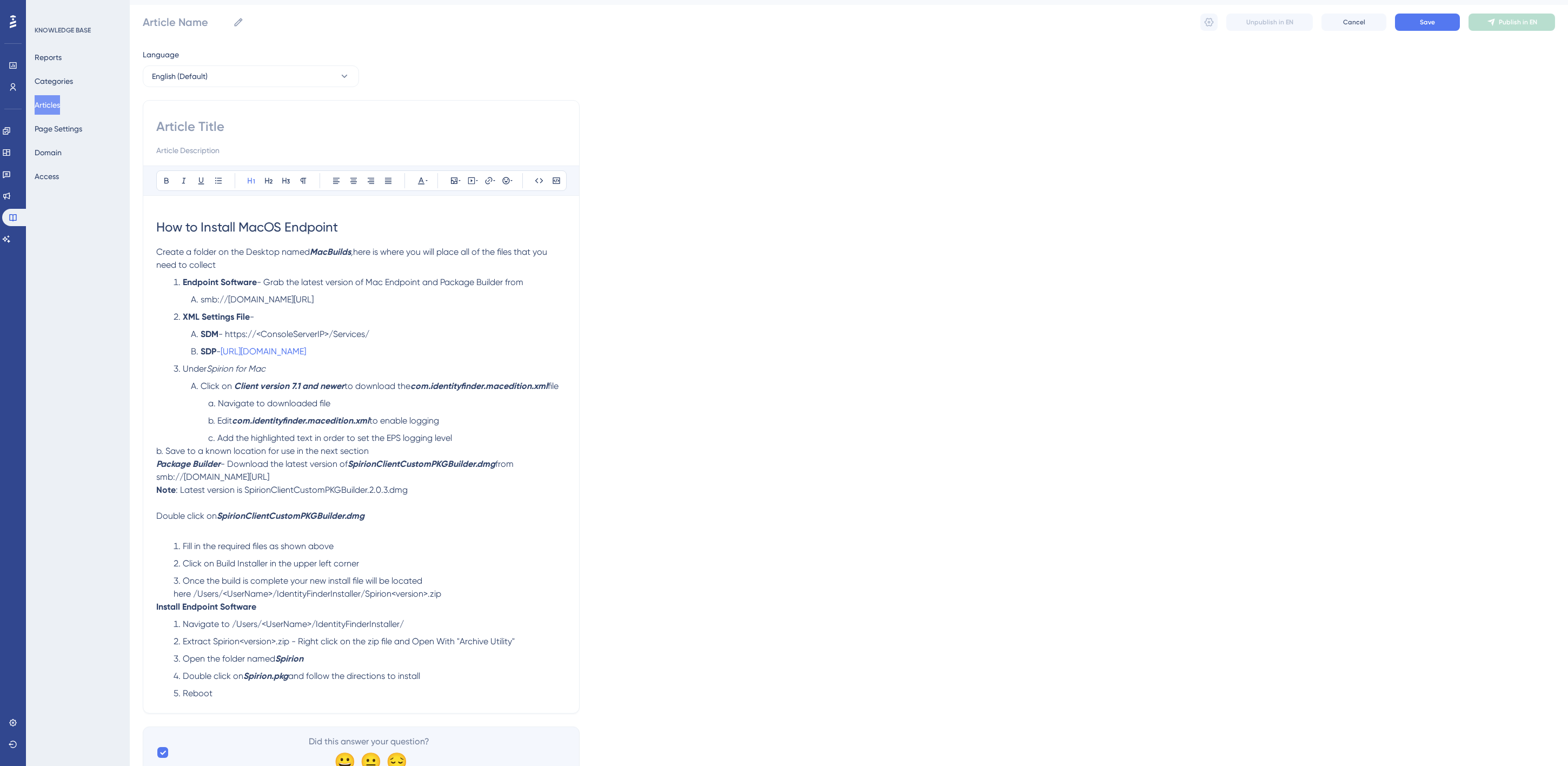
type input "How to Install MacOS Endpoint"
click at [155, 126] on div "How to Install MacOS Endpoint Bold Italic Underline Bullet Point Heading 1 Head…" at bounding box center [361, 407] width 437 height 614
click at [160, 123] on input "How to Install MacOS Endpoint" at bounding box center [361, 127] width 410 height 17
type input "MacHow to Install MacOS Endpoint"
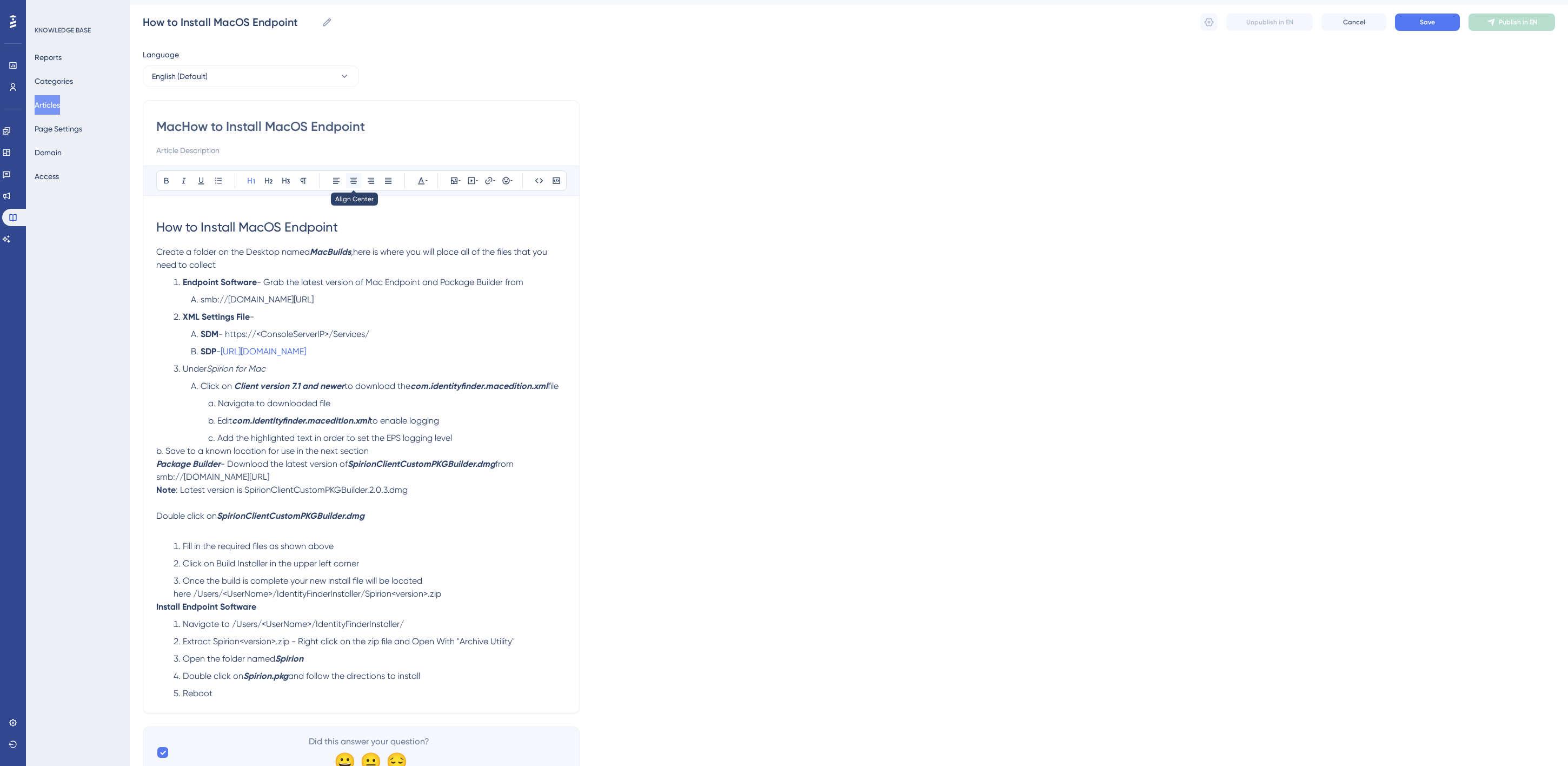
type input "MacHow to Install MacOS Endpoint"
type input "Mac - How to Install MacOS Endpoint"
click at [252, 151] on input at bounding box center [361, 150] width 410 height 13
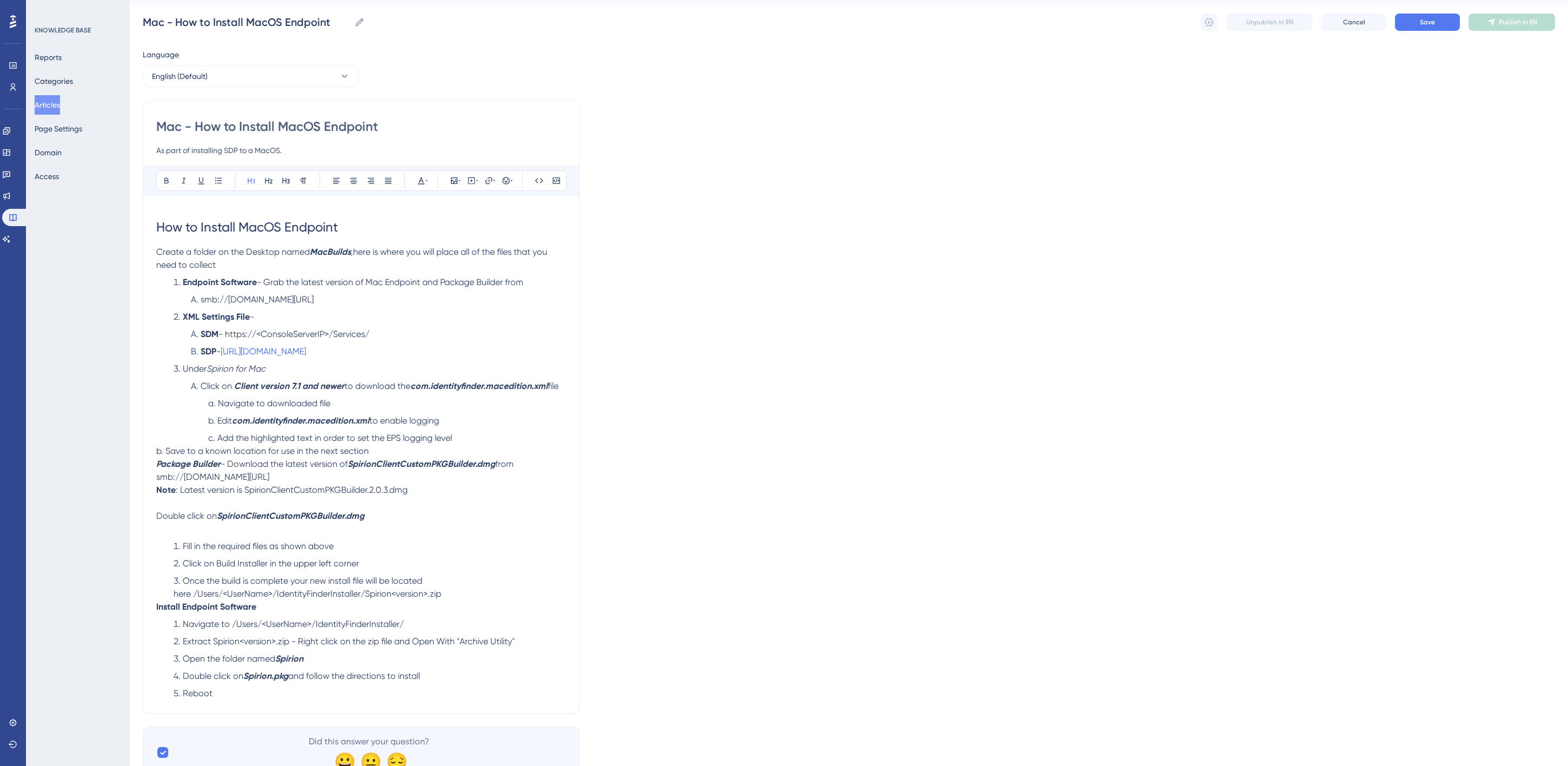
type input "As part of installing SDP to a MacOS."
click at [485, 445] on li "Add the highlighted text in order to set the EPS logging level" at bounding box center [385, 438] width 362 height 13
drag, startPoint x: 230, startPoint y: 430, endPoint x: 225, endPoint y: 459, distance: 29.4
click at [225, 445] on ol "Navigate to downloaded file Edit com.identityfinder.macedition.xml to enable lo…" at bounding box center [378, 421] width 375 height 48
click at [211, 410] on li "Navigate to downloaded file" at bounding box center [385, 403] width 362 height 13
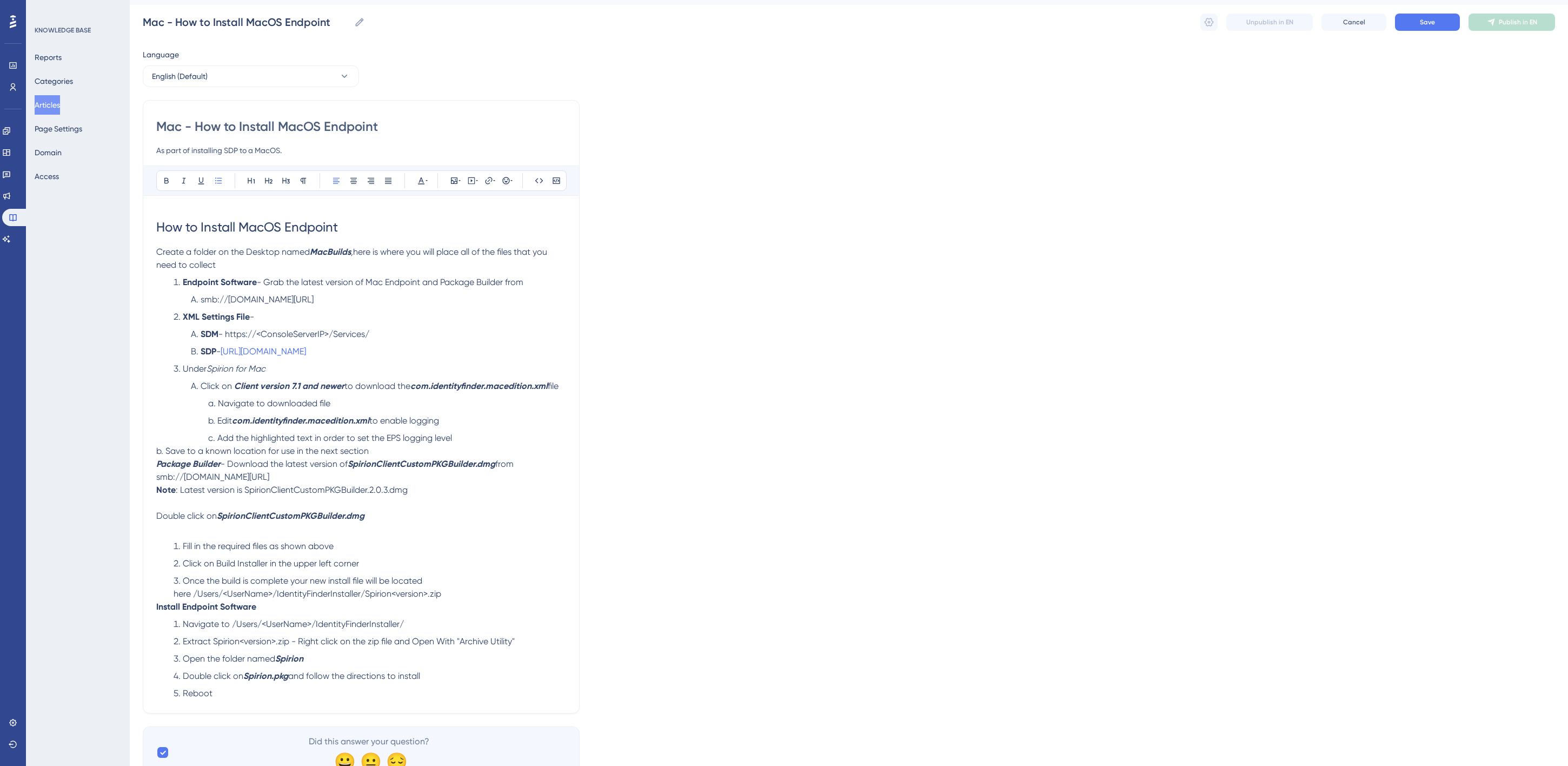
click at [461, 445] on li "Add the highlighted text in order to set the EPS logging level" at bounding box center [385, 438] width 362 height 13
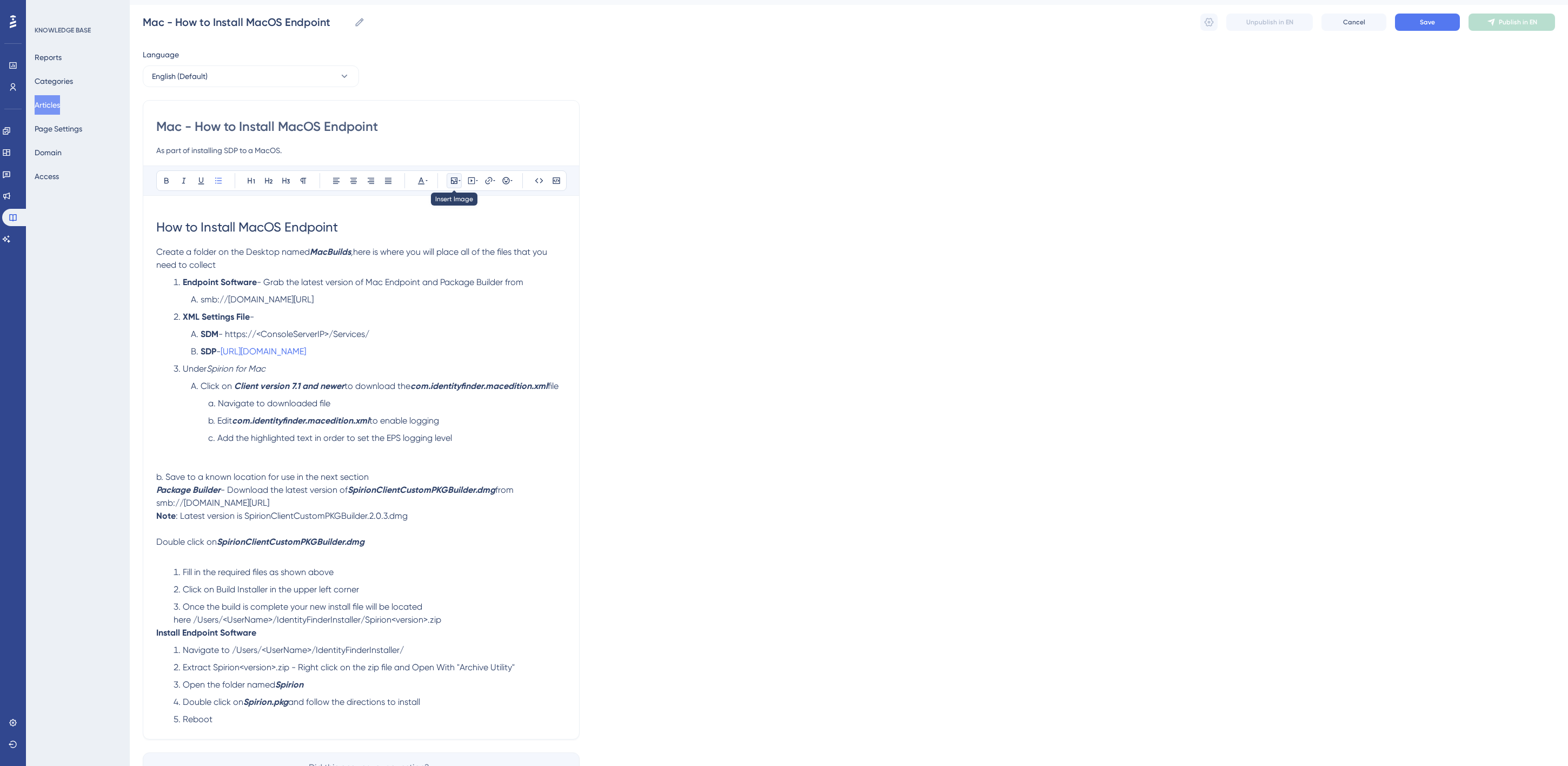
click at [456, 178] on icon at bounding box center [454, 181] width 7 height 7
click at [456, 225] on button "Upload Image" at bounding box center [454, 232] width 119 height 17
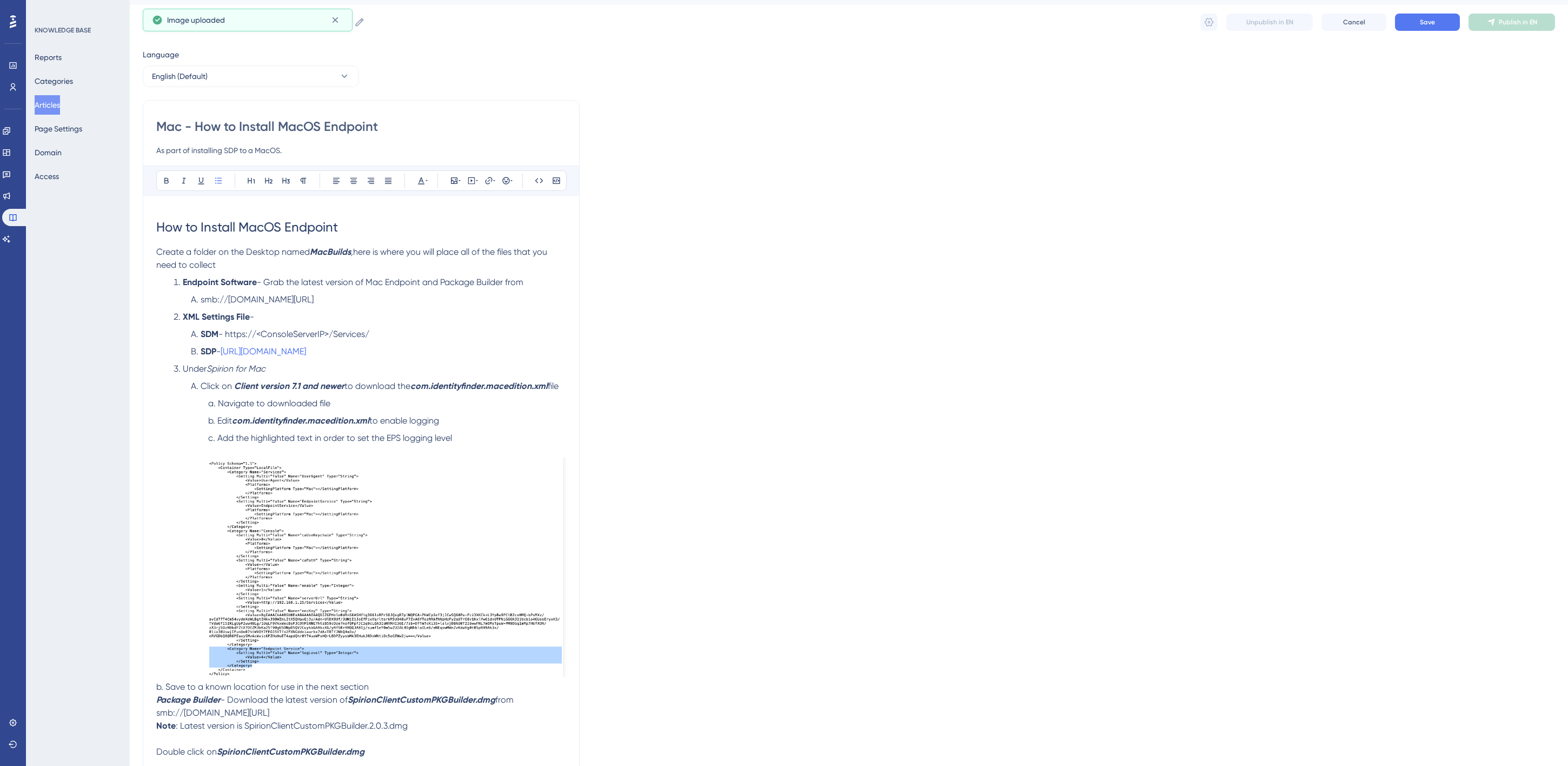
click at [261, 549] on img at bounding box center [387, 567] width 358 height 219
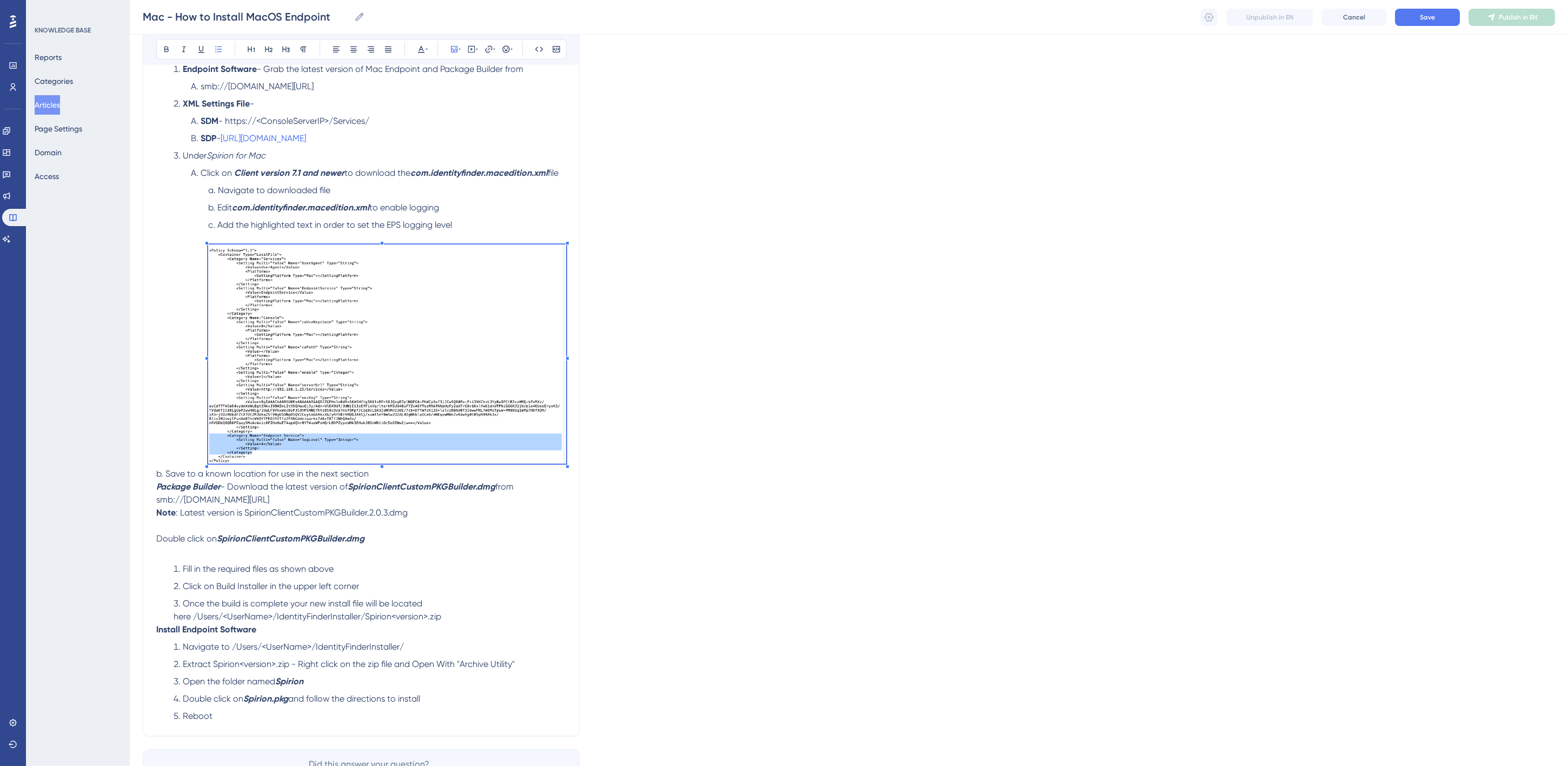
scroll to position [266, 0]
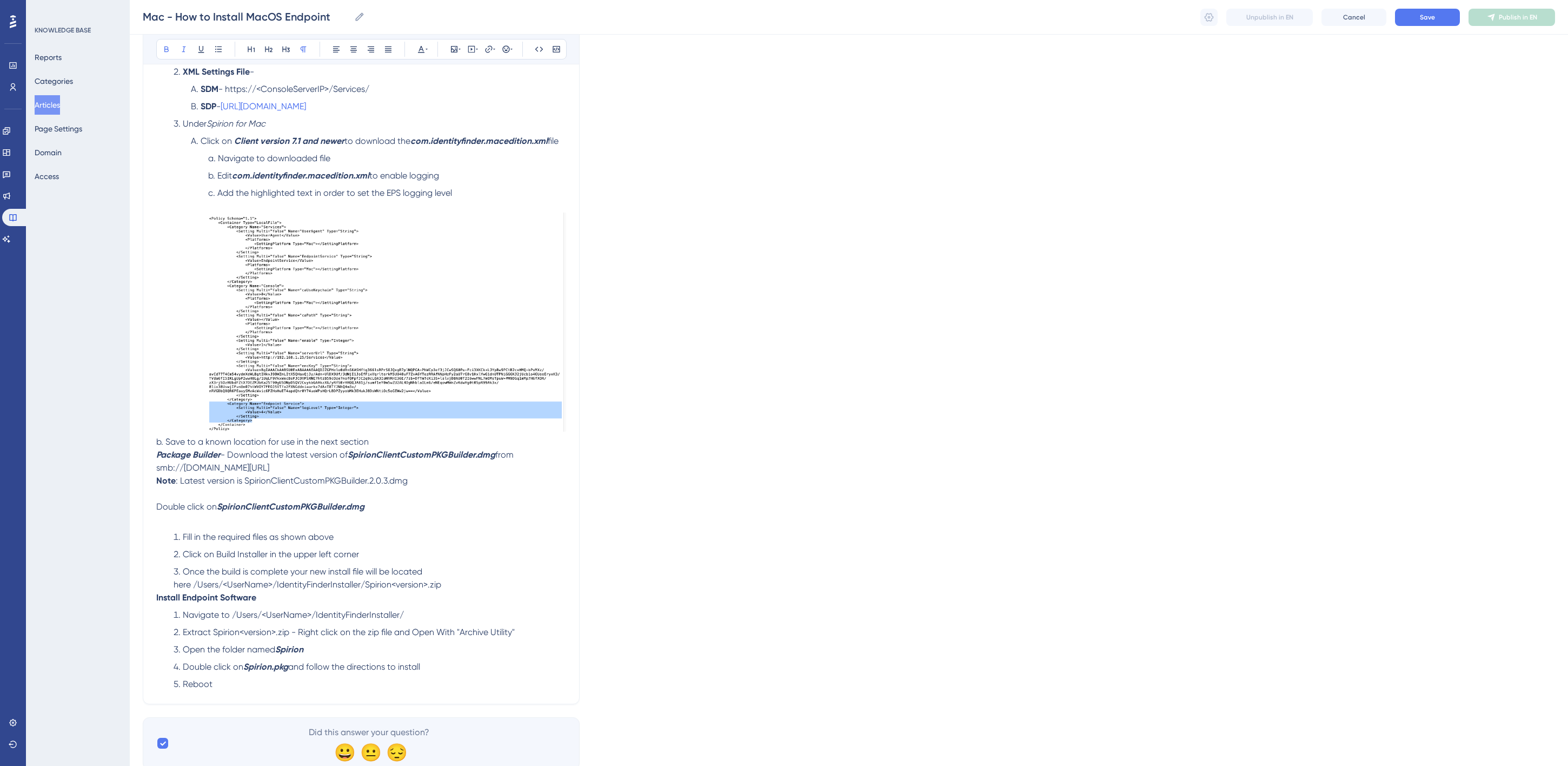
click at [212, 460] on strong "Package Builder" at bounding box center [188, 454] width 64 height 10
click at [373, 527] on p at bounding box center [361, 519] width 410 height 13
click at [185, 512] on span "Double click on" at bounding box center [186, 506] width 61 height 10
click at [458, 49] on icon at bounding box center [460, 50] width 2 height 1
click at [457, 107] on button "Upload Image" at bounding box center [454, 100] width 119 height 17
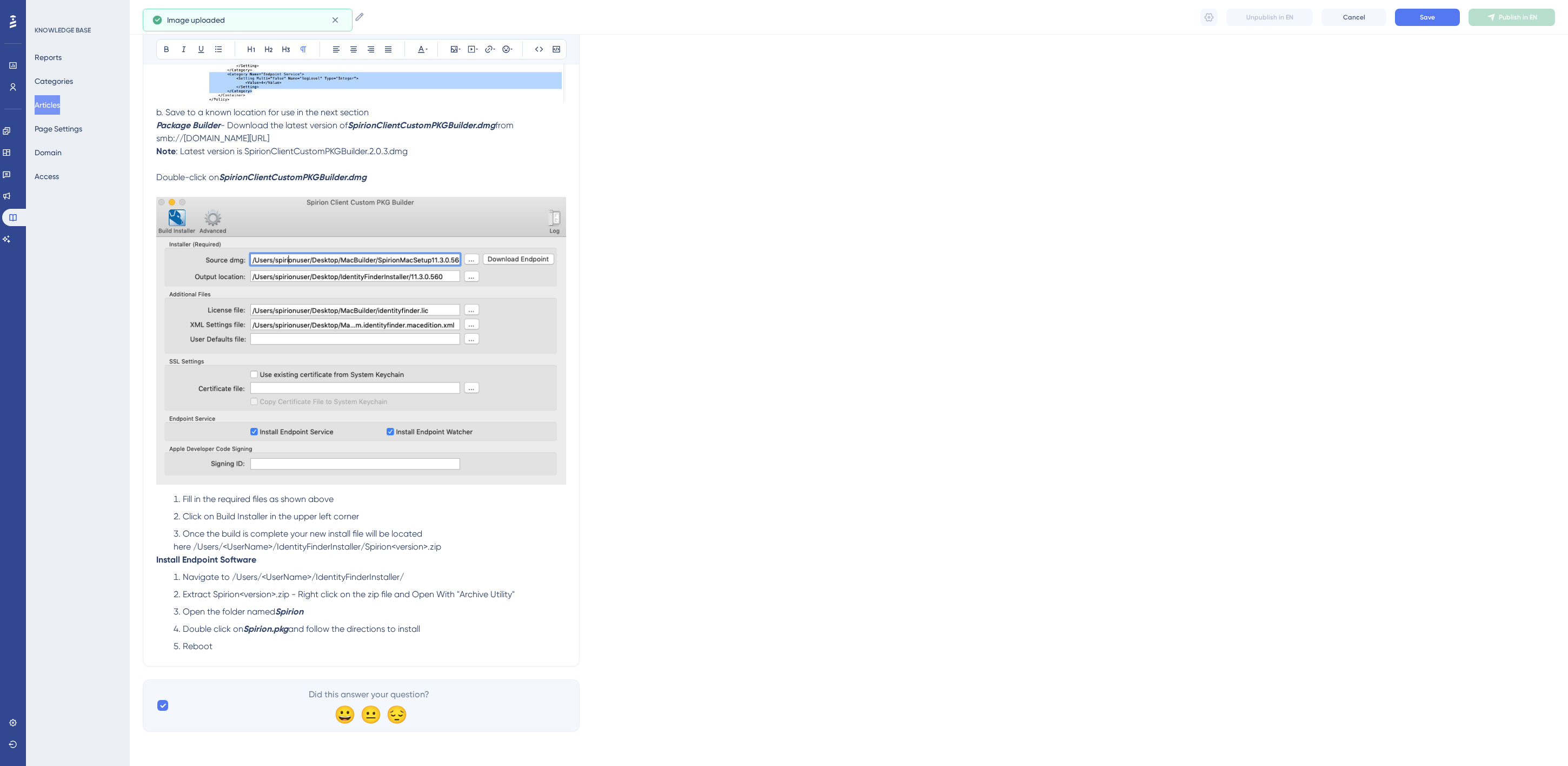
scroll to position [621, 0]
click at [171, 130] on strong "Package Builder" at bounding box center [188, 125] width 64 height 10
click at [1425, 19] on span "Save" at bounding box center [1427, 17] width 15 height 9
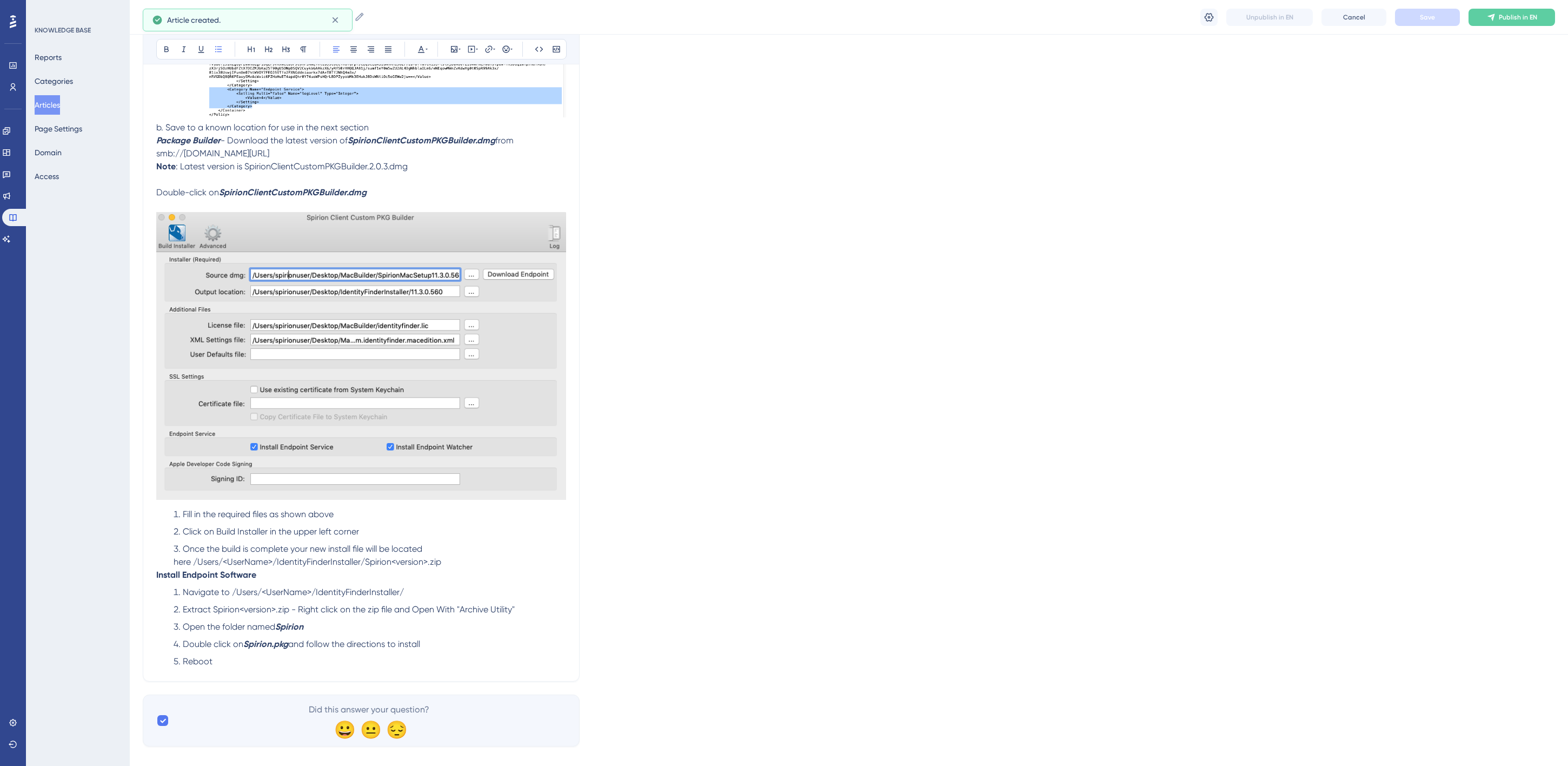
scroll to position [621, 0]
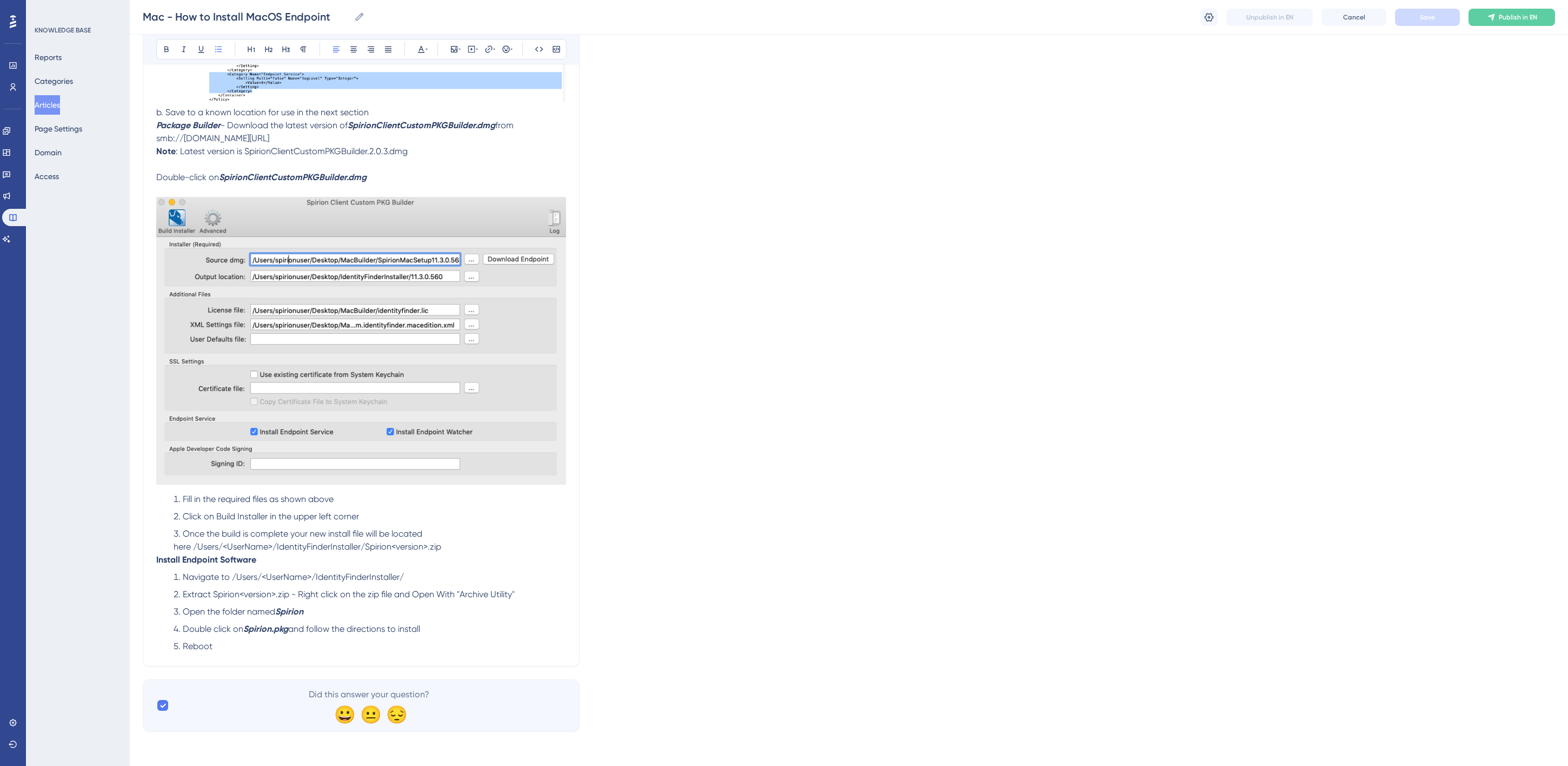
click at [463, 544] on li "Once the build is complete your new install file will be located here /Users/<U…" at bounding box center [368, 540] width 397 height 26
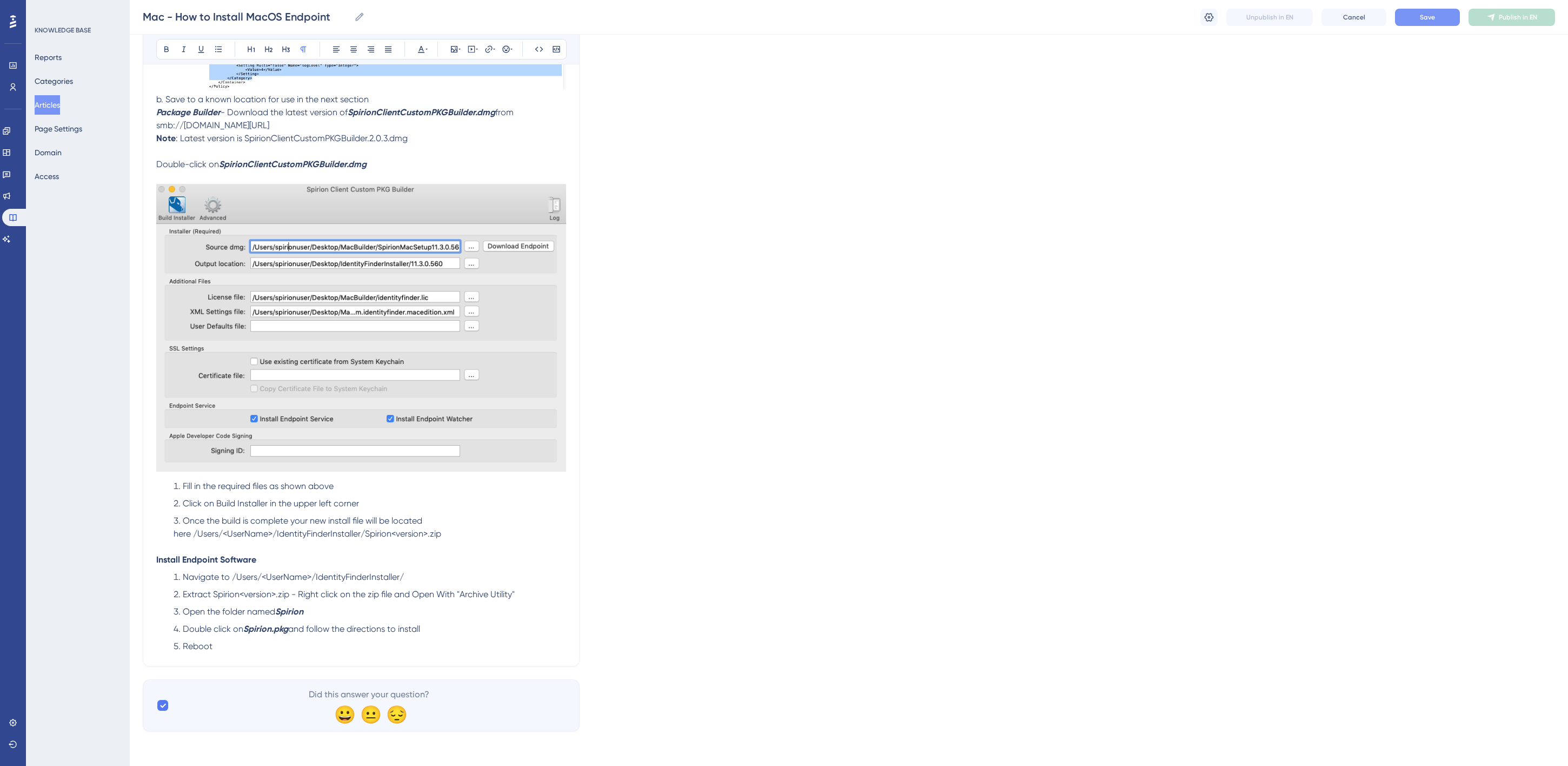
click at [416, 599] on span "Extract Spirion<version>.zip - Right click on the zip file and Open With "Archi…" at bounding box center [349, 594] width 332 height 10
click at [212, 634] on span "Double click on" at bounding box center [213, 629] width 61 height 10
click at [439, 636] on li "Double-click on Spirion.pkg and follow the directions to install" at bounding box center [368, 629] width 397 height 13
click at [195, 170] on span "Double-click on" at bounding box center [187, 164] width 62 height 10
drag, startPoint x: 401, startPoint y: 179, endPoint x: 160, endPoint y: 170, distance: 241.2
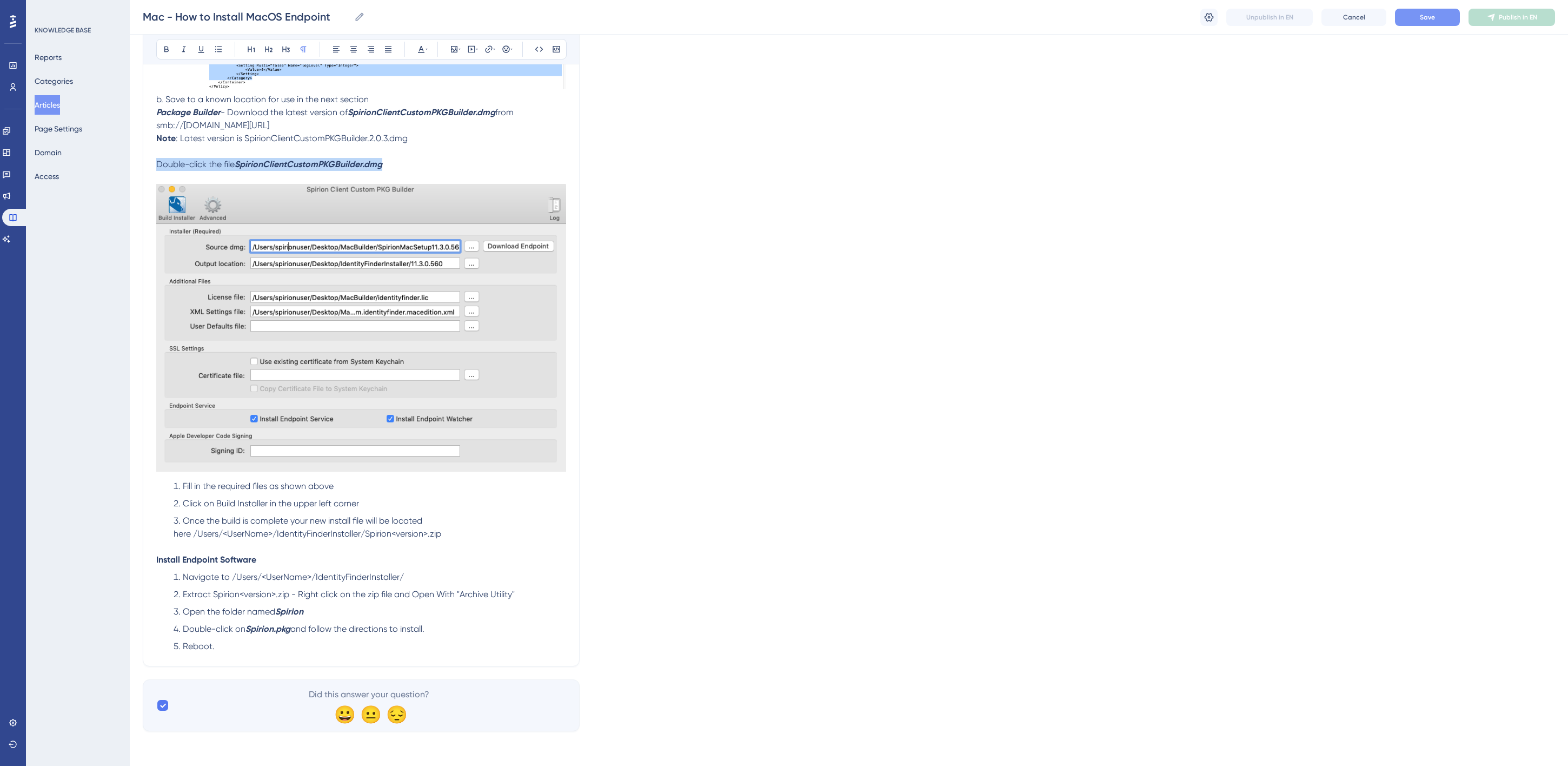
click at [160, 170] on div "How to Install MacOS Endpoint Create a folder on the Desktop named MacBuilds , …" at bounding box center [361, 137] width 410 height 1032
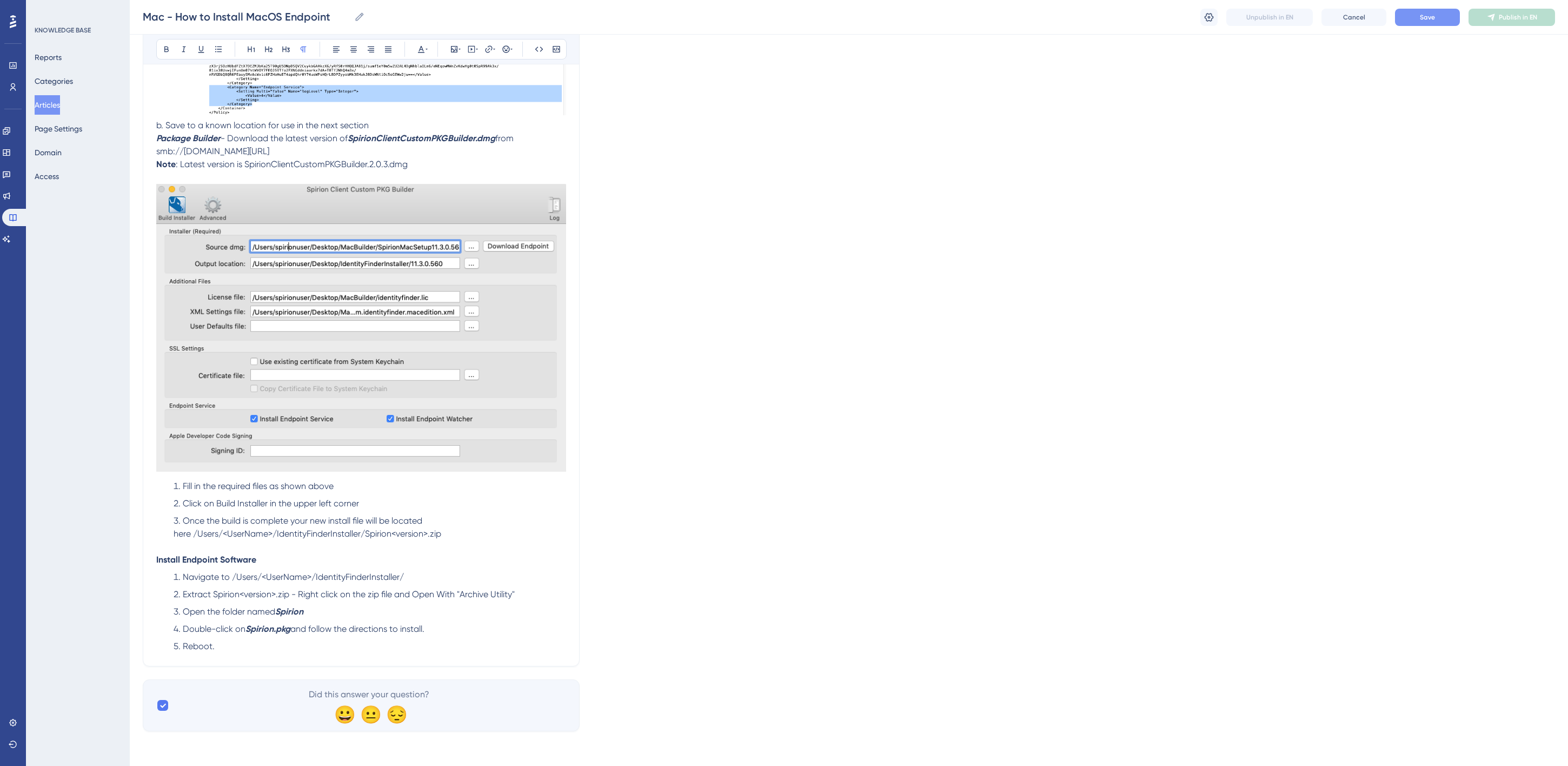
scroll to position [608, 0]
click at [183, 488] on span "Fill in the required files as shown above" at bounding box center [258, 486] width 151 height 10
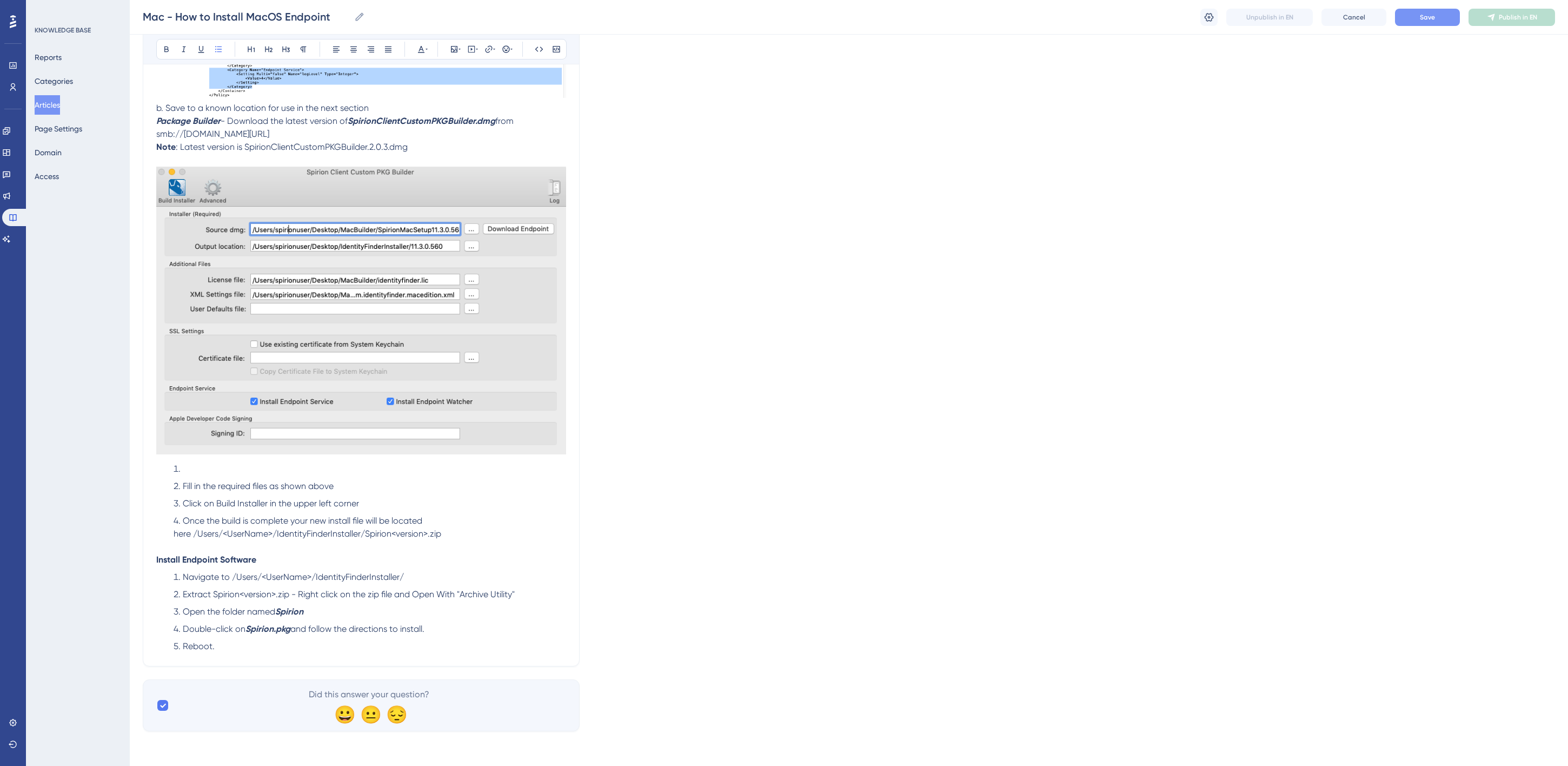
click at [198, 474] on li at bounding box center [368, 468] width 397 height 13
click at [269, 522] on span "Once the build is complete your new install file will be located here /Users/<U…" at bounding box center [307, 527] width 267 height 23
click at [1430, 13] on span "Save" at bounding box center [1427, 17] width 15 height 9
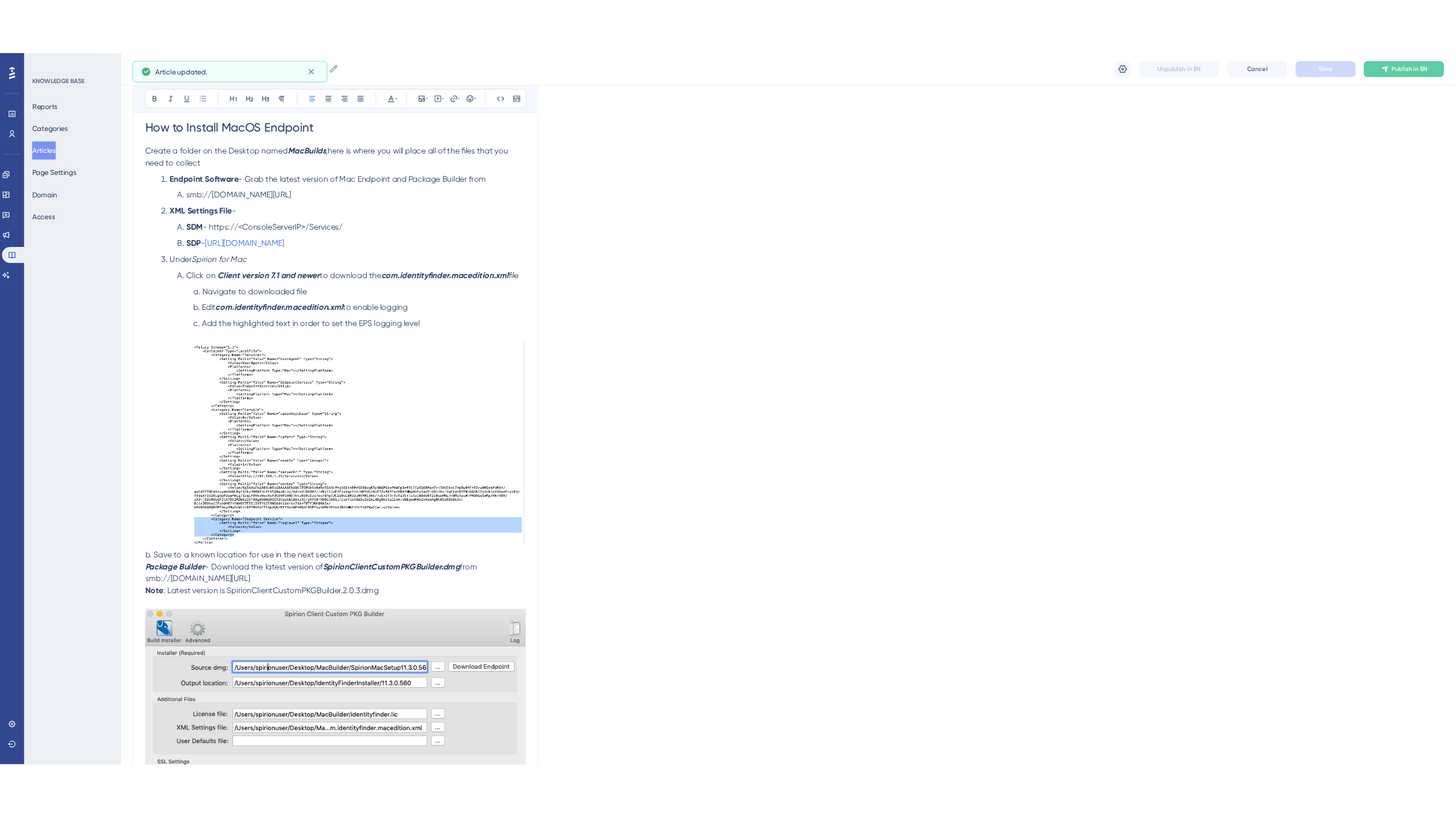
scroll to position [0, 0]
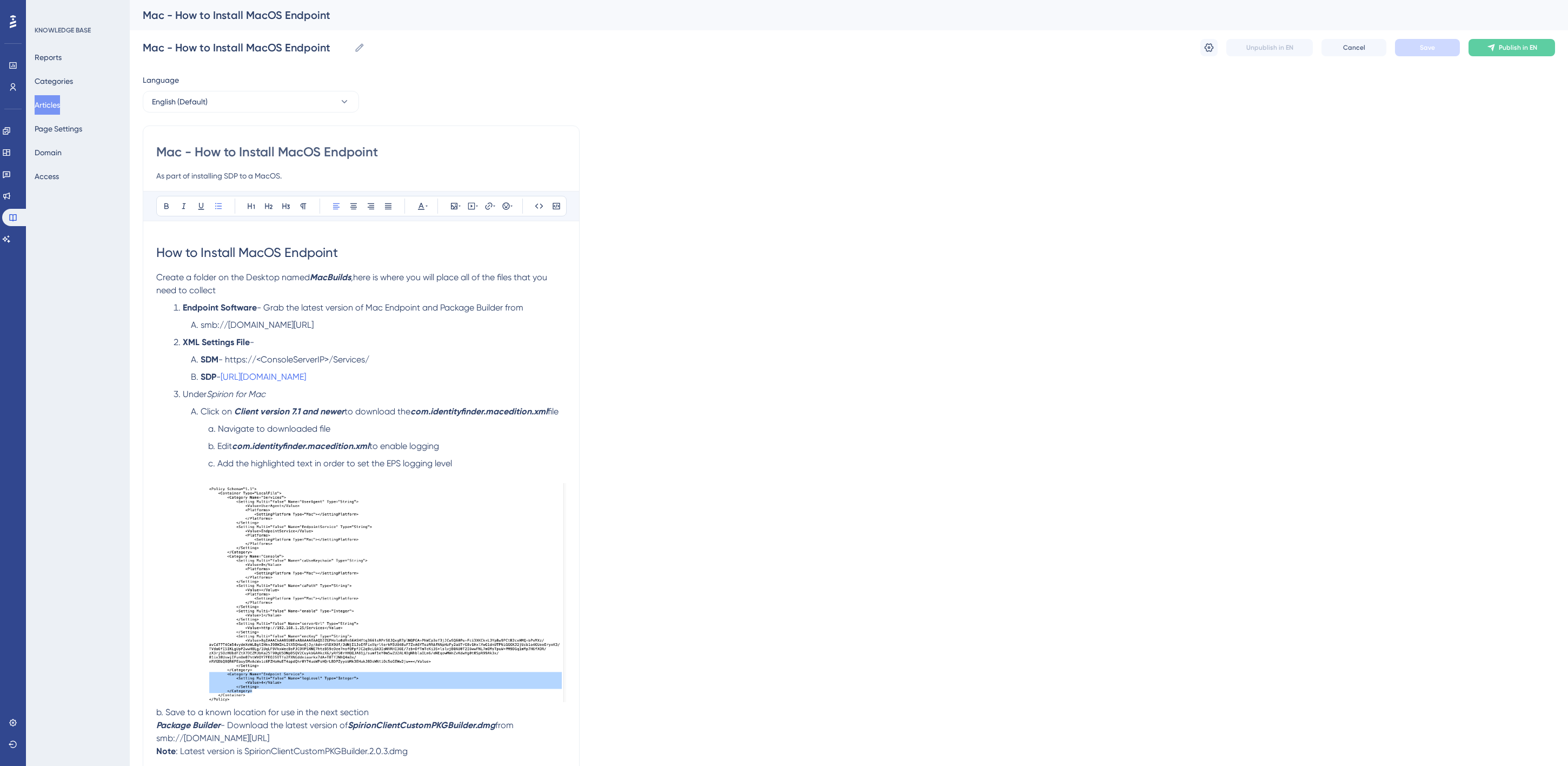
click at [47, 103] on button "Articles" at bounding box center [48, 105] width 26 height 20
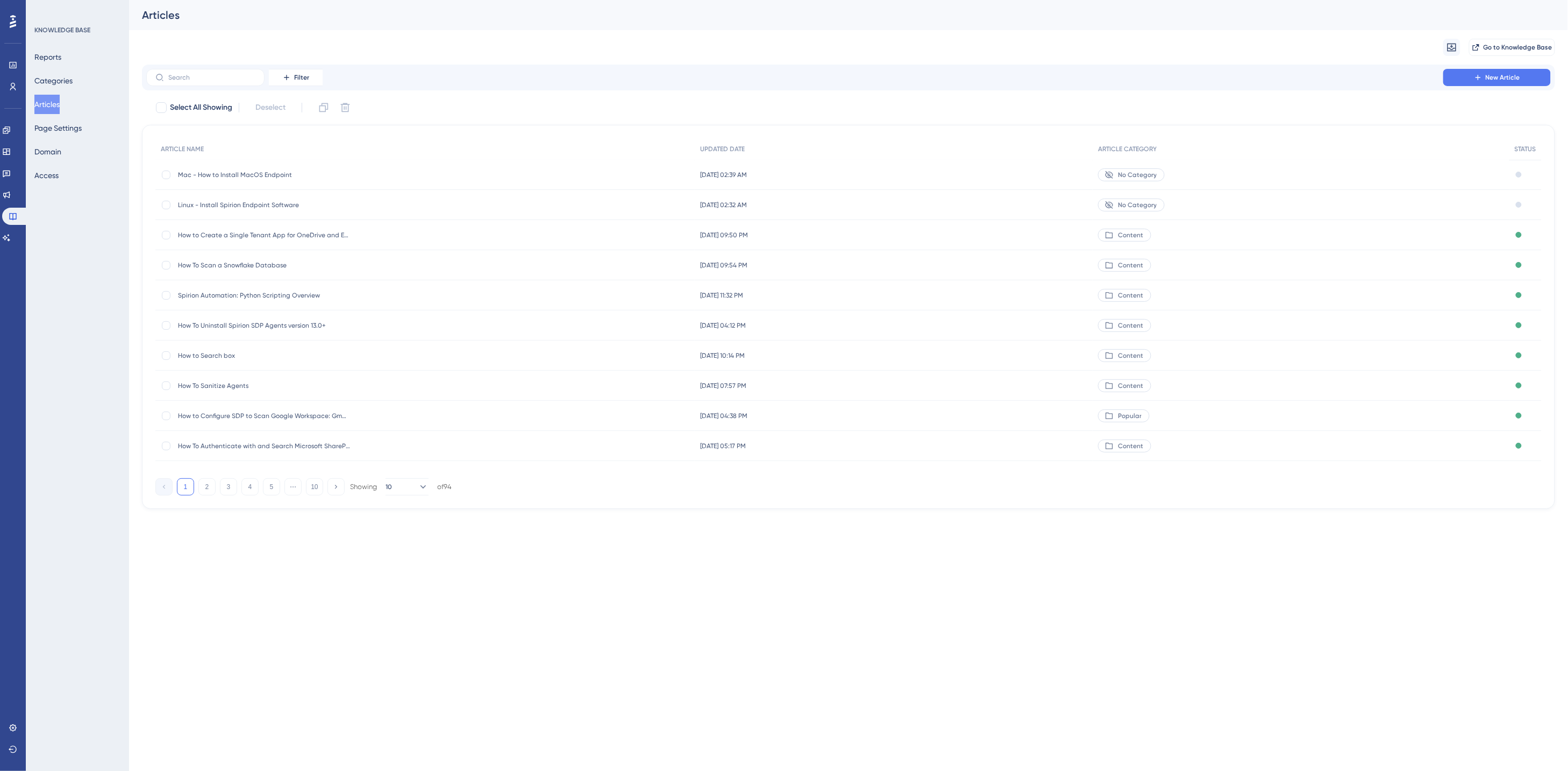
click at [353, 41] on div "Migrate from Go to Knowledge Base" at bounding box center [849, 47] width 1413 height 35
click at [418, 52] on div "Migrate from Go to Knowledge Base" at bounding box center [849, 47] width 1413 height 35
drag, startPoint x: 12, startPoint y: 239, endPoint x: 102, endPoint y: 222, distance: 91.6
click at [11, 239] on icon at bounding box center [7, 238] width 9 height 9
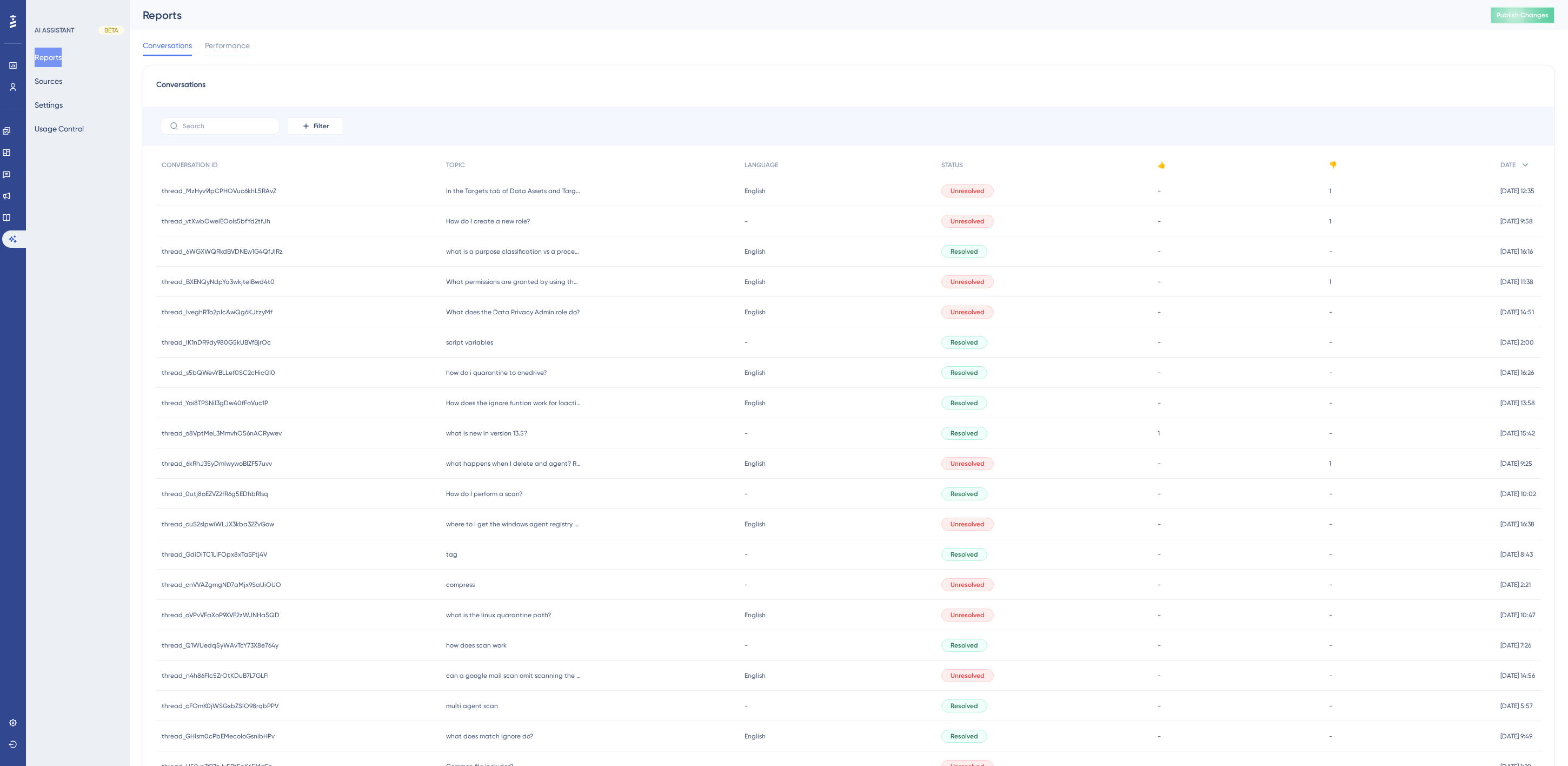
click at [1539, 7] on button "Publish Changes" at bounding box center [1523, 15] width 65 height 17
click at [543, 95] on div "Conversations" at bounding box center [848, 88] width 1385 height 20
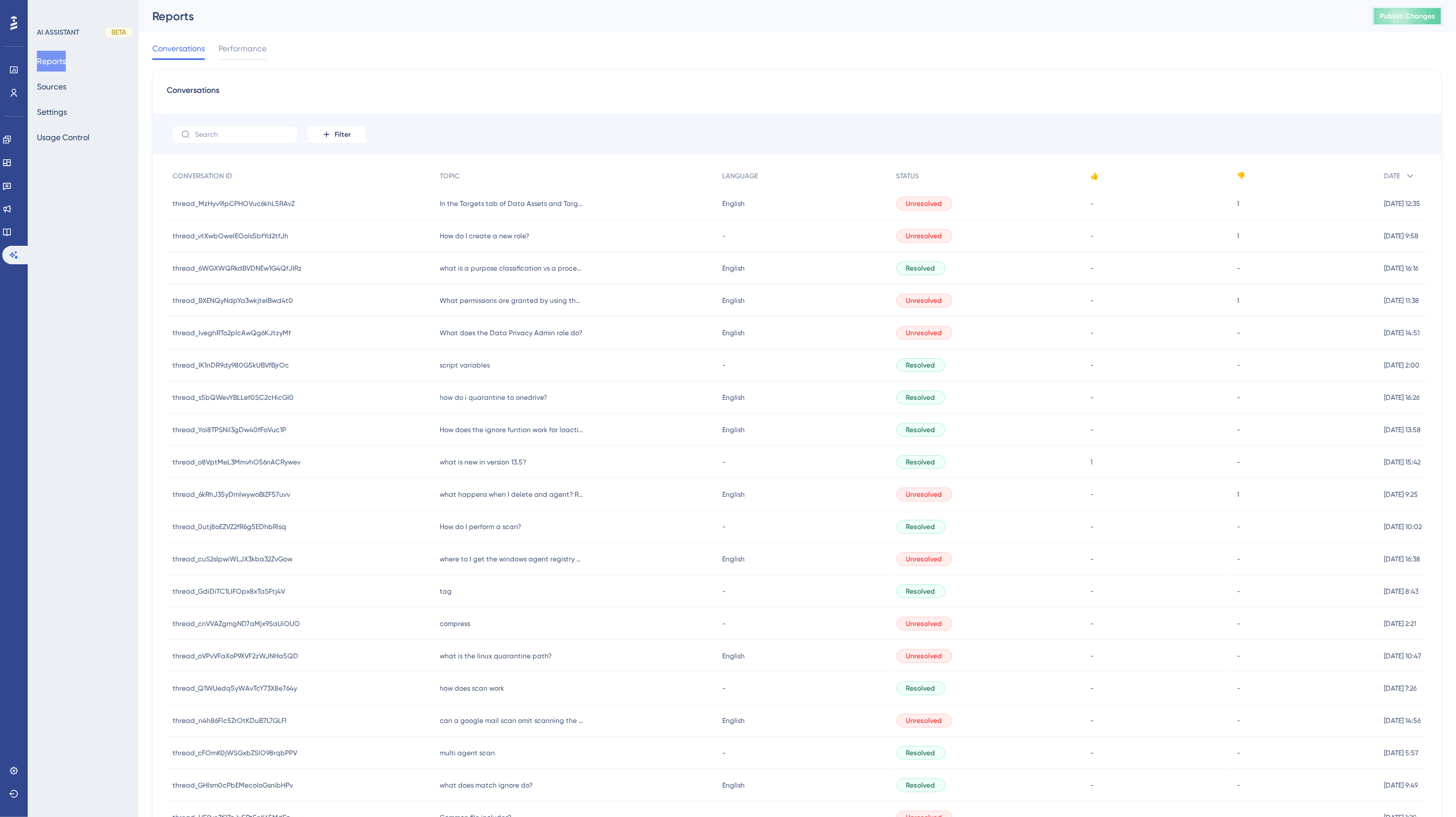
click at [1432, 21] on button "Publish Changes" at bounding box center [1407, 16] width 69 height 18
click at [531, 202] on span "In the Targets tab of Data Assets and Targets. How can I distinguish Sharepoint…" at bounding box center [512, 204] width 144 height 9
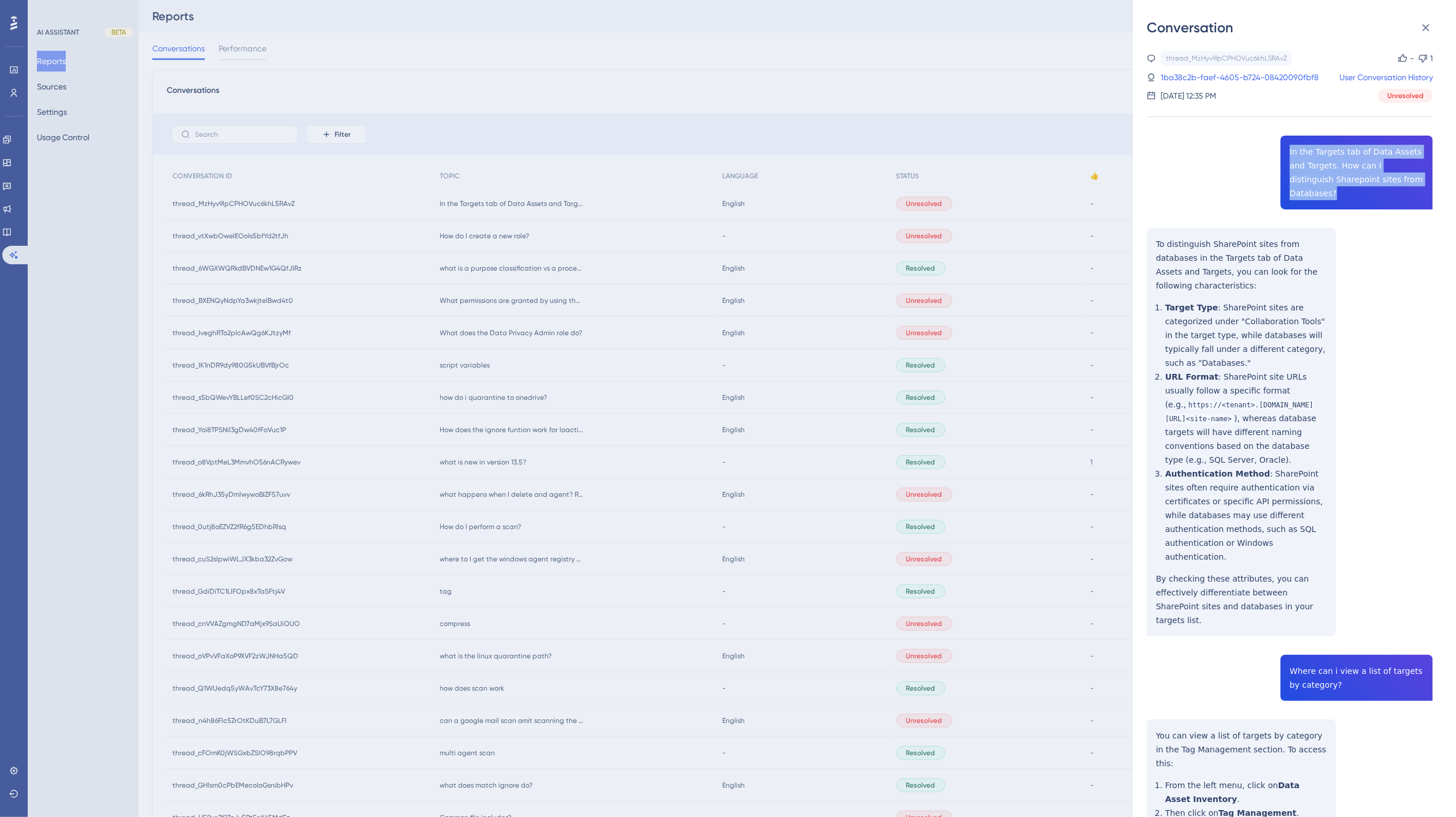
drag, startPoint x: 1414, startPoint y: 180, endPoint x: 1286, endPoint y: 150, distance: 131.5
click at [1286, 150] on div "thread_MzHyv9lpCPHOVuc6khL5RAvZ Copy - 1 1ba38c2b-faef-4605-b724-08420090fbf8 U…" at bounding box center [1290, 520] width 286 height 938
copy span "In the Targets tab of Data Assets and Targets. How can I distinguish Sharepoint…"
click at [1428, 26] on icon at bounding box center [1425, 27] width 14 height 14
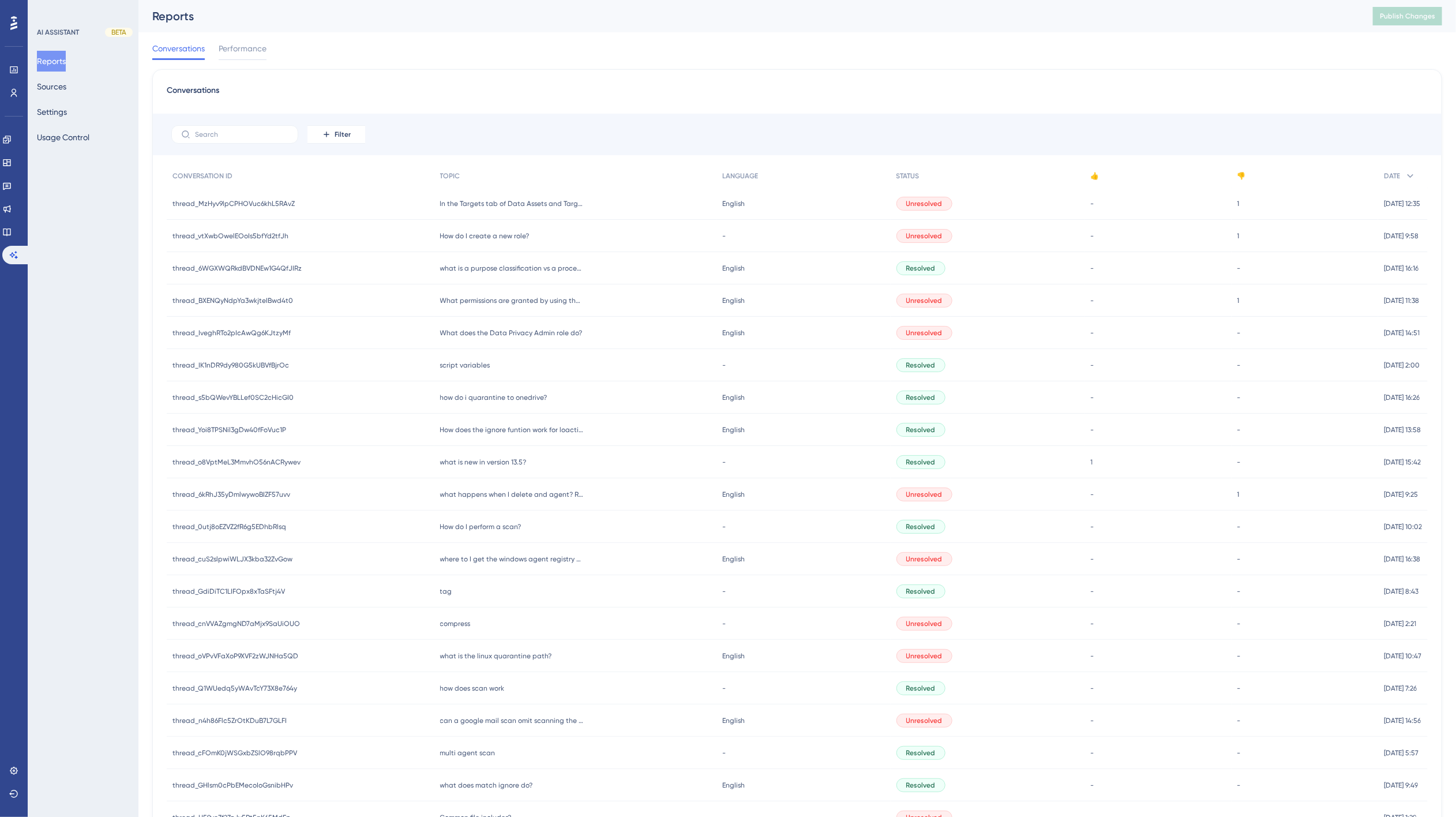
click at [338, 232] on div "thread_vtXwbOwelEOoIs5bfYd2tfJh thread_vtXwbOwelEOoIs5bfYd2tfJh" at bounding box center [300, 236] width 268 height 32
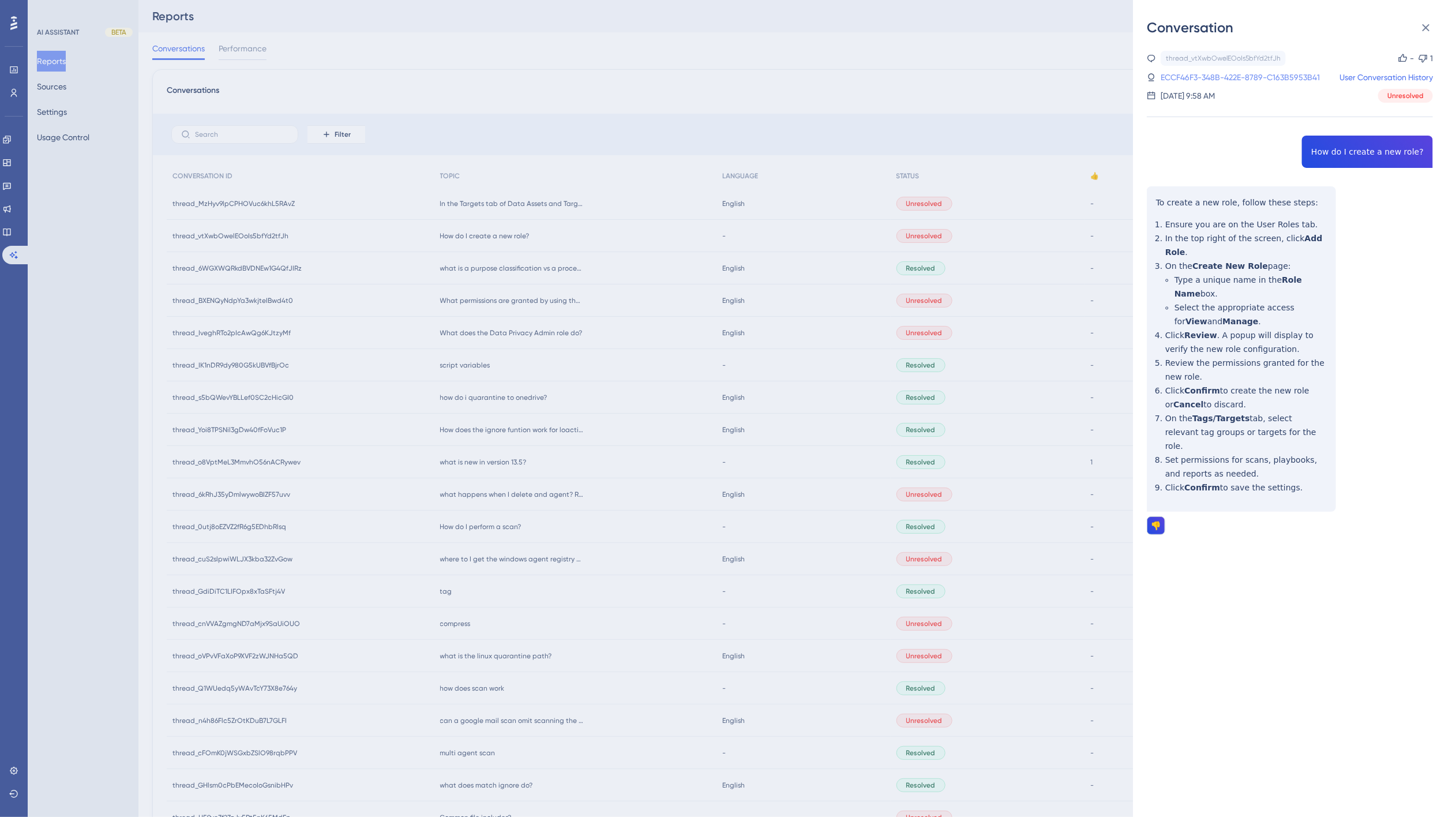
click at [1253, 78] on link "ECCF46F3-348B-422E-8789-C163B5953B41" at bounding box center [1240, 77] width 159 height 14
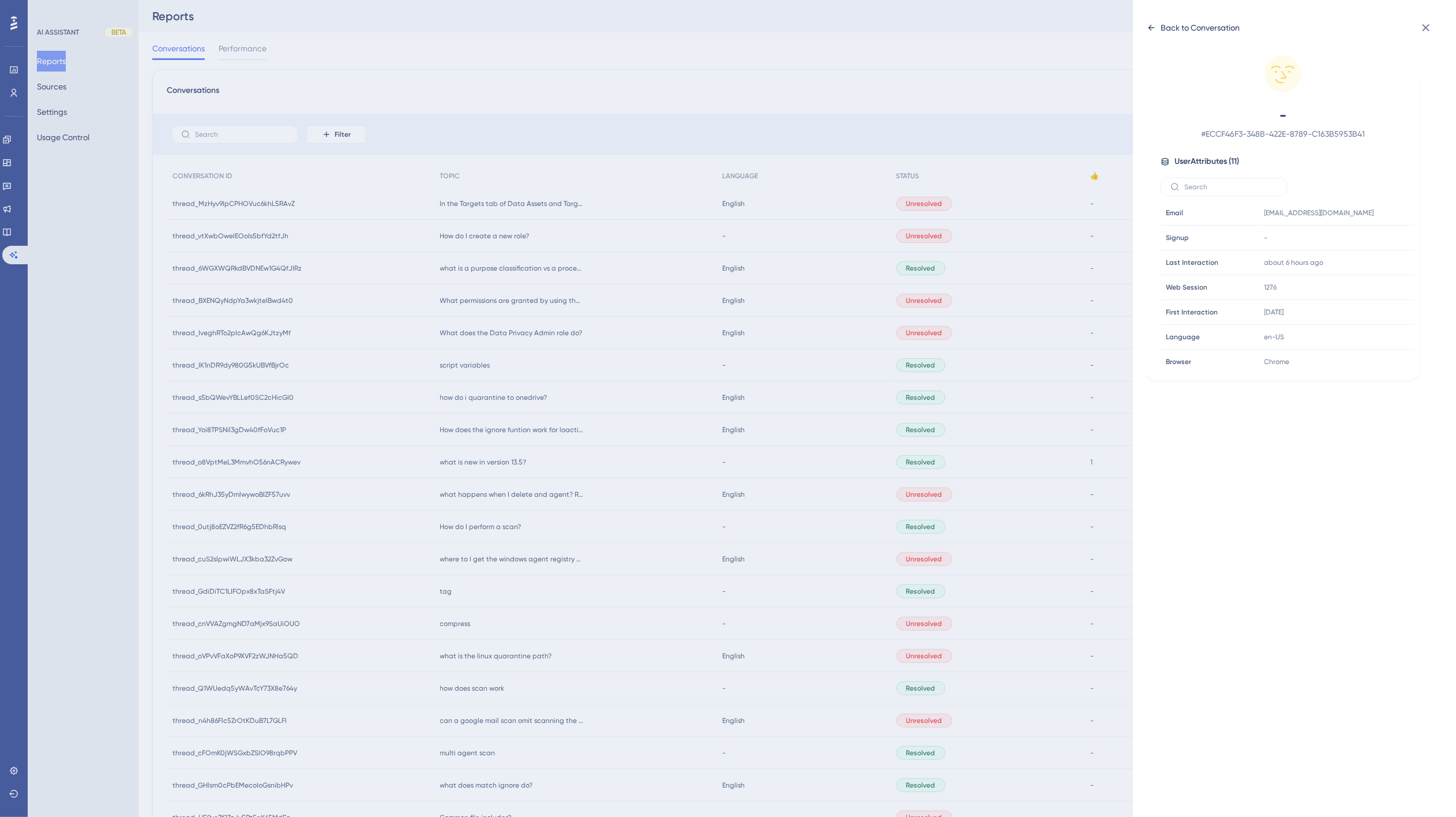
click at [1177, 29] on div "Back to Conversation" at bounding box center [1199, 27] width 79 height 14
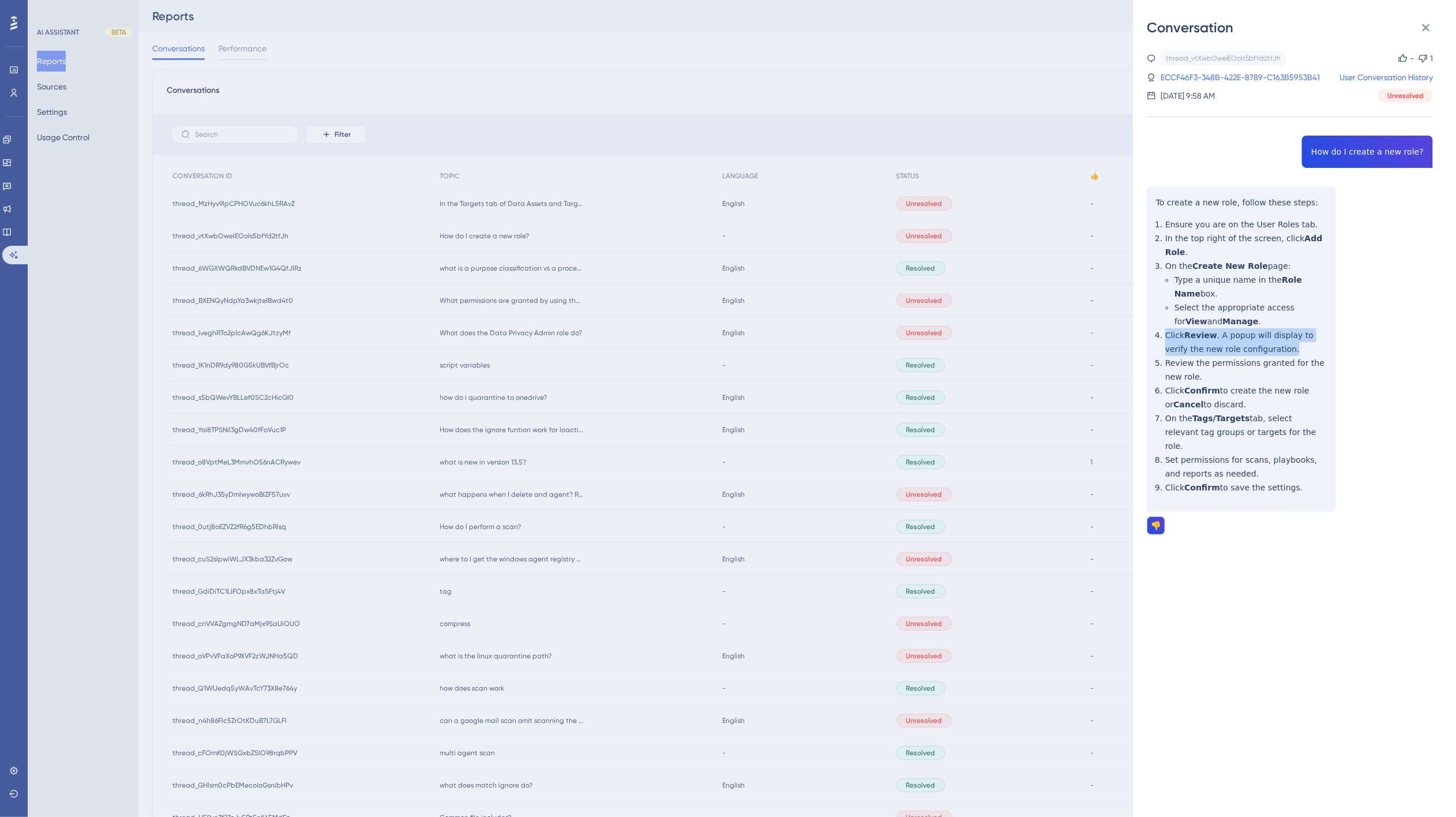
drag, startPoint x: 1270, startPoint y: 334, endPoint x: 1152, endPoint y: 320, distance: 118.8
click at [1152, 320] on div "thread_vtXwbOwelEOoIs5bfYd2tfJh Copy - 1 ECCF46F3-348B-422E-8789-C163B5953B41 U…" at bounding box center [1290, 322] width 286 height 543
click at [1364, 330] on div "thread_vtXwbOwelEOoIs5bfYd2tfJh Copy - 1 ECCF46F3-348B-422E-8789-C163B5953B41 U…" at bounding box center [1290, 322] width 286 height 543
click at [5, 195] on div "Conversation thread_vtXwbOwelEOoIs5bfYd2tfJh Copy - 1 ECCF46F3-348B-422E-8789-C…" at bounding box center [728, 408] width 1456 height 817
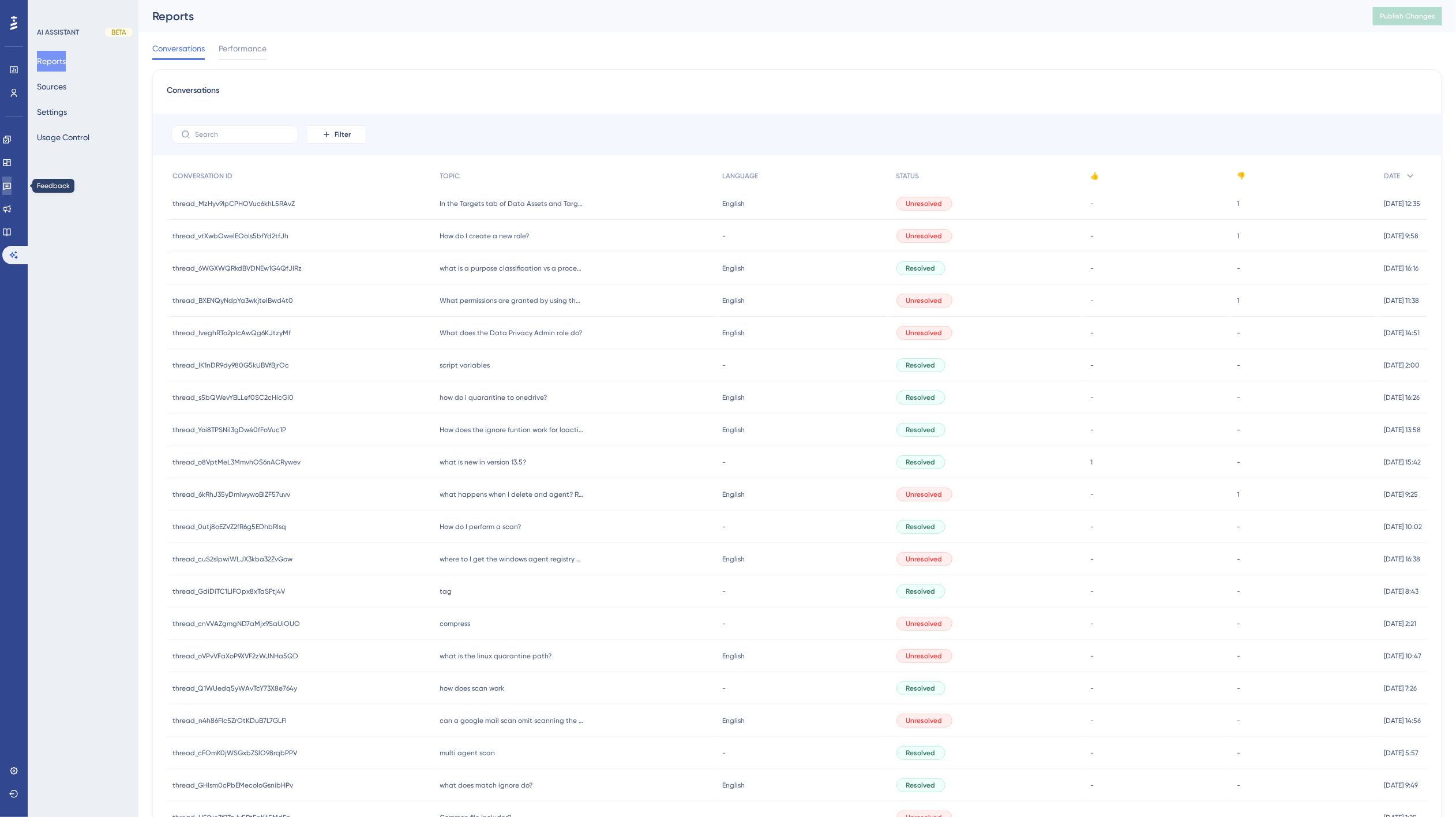
click at [11, 185] on icon at bounding box center [7, 186] width 8 height 7
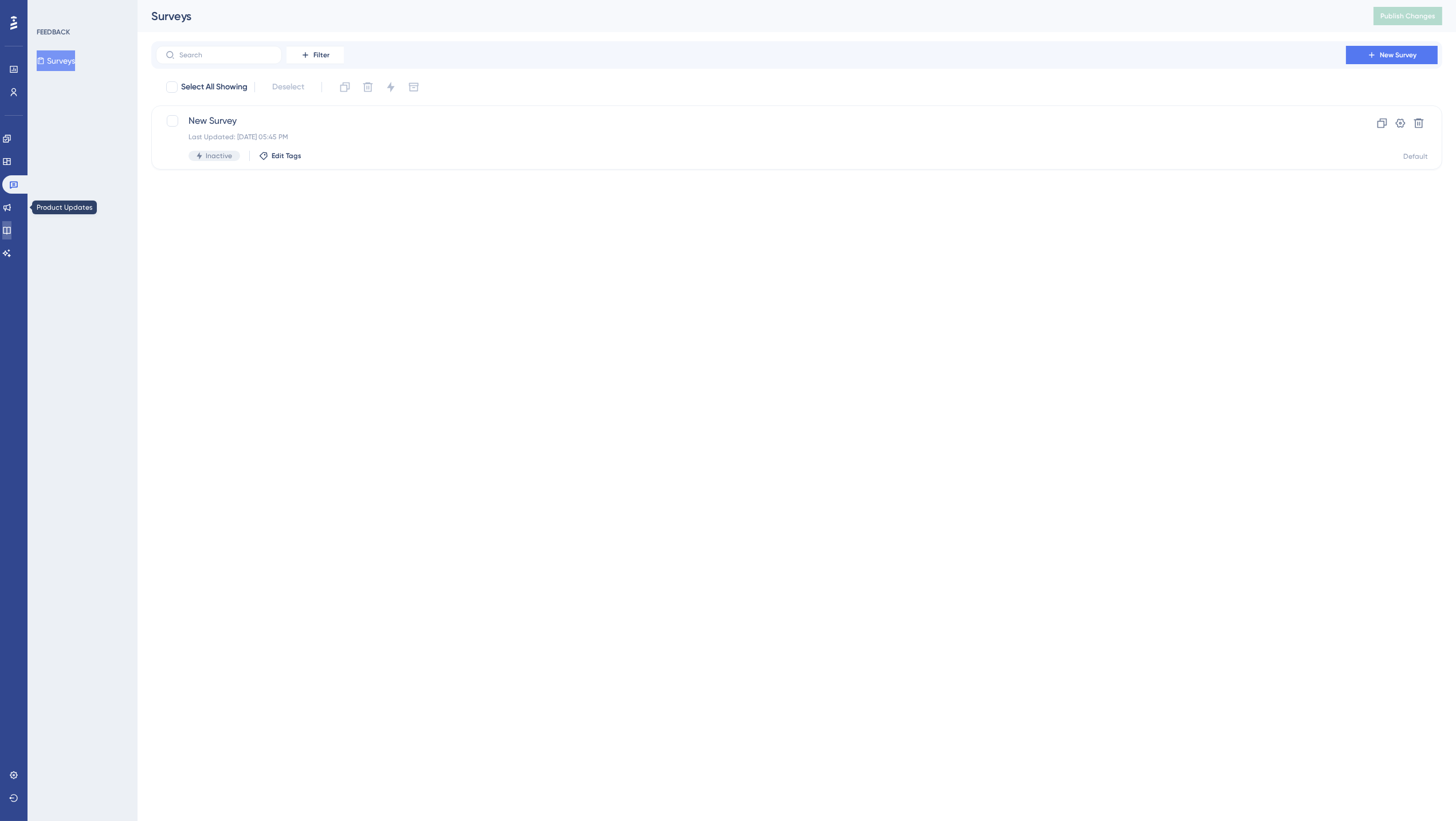
click at [12, 226] on icon at bounding box center [7, 230] width 9 height 9
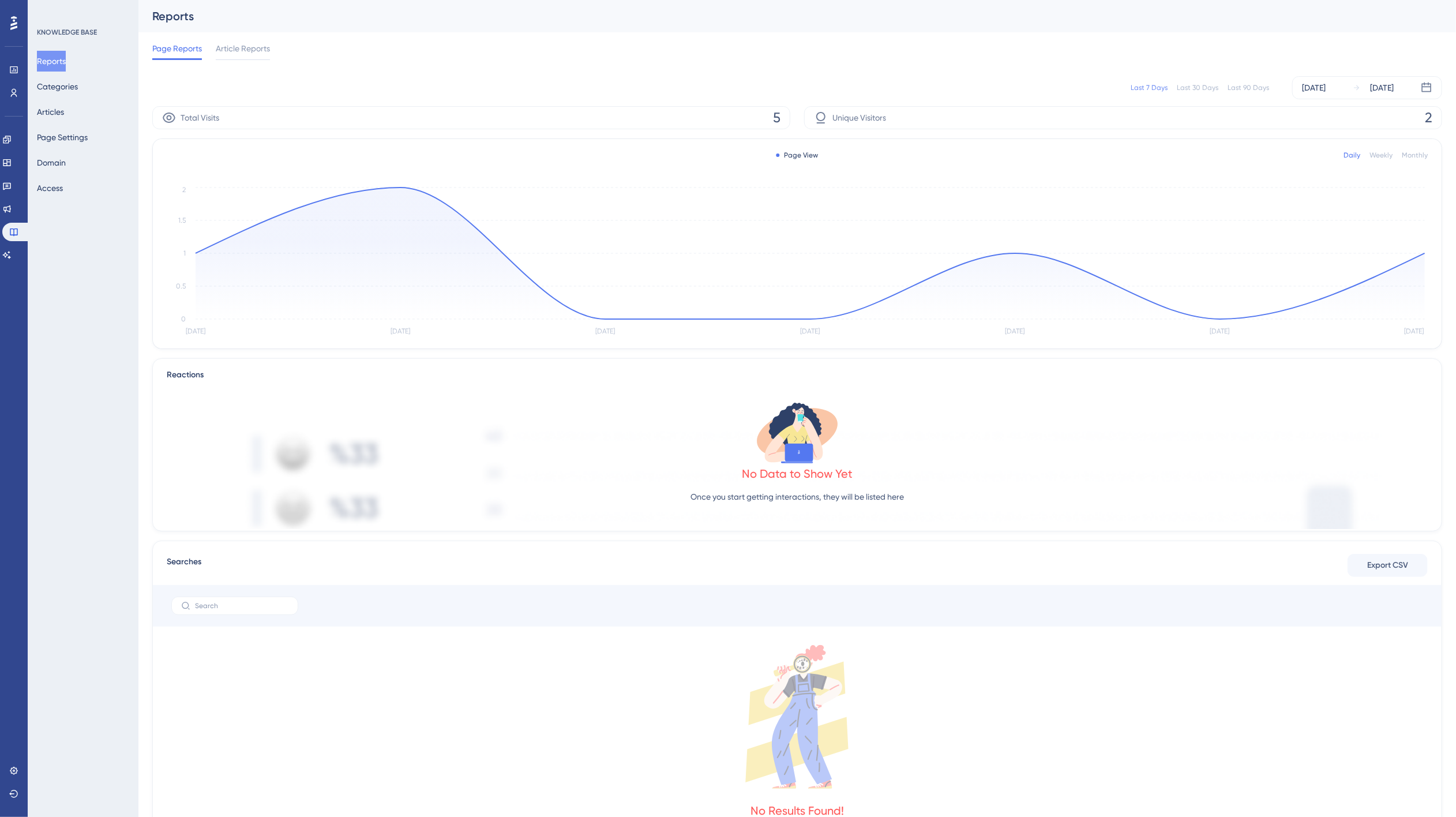
click at [72, 99] on div "Reports Categories Articles Page Settings Domain Access" at bounding box center [84, 125] width 93 height 148
click at [64, 106] on button "Articles" at bounding box center [51, 112] width 27 height 21
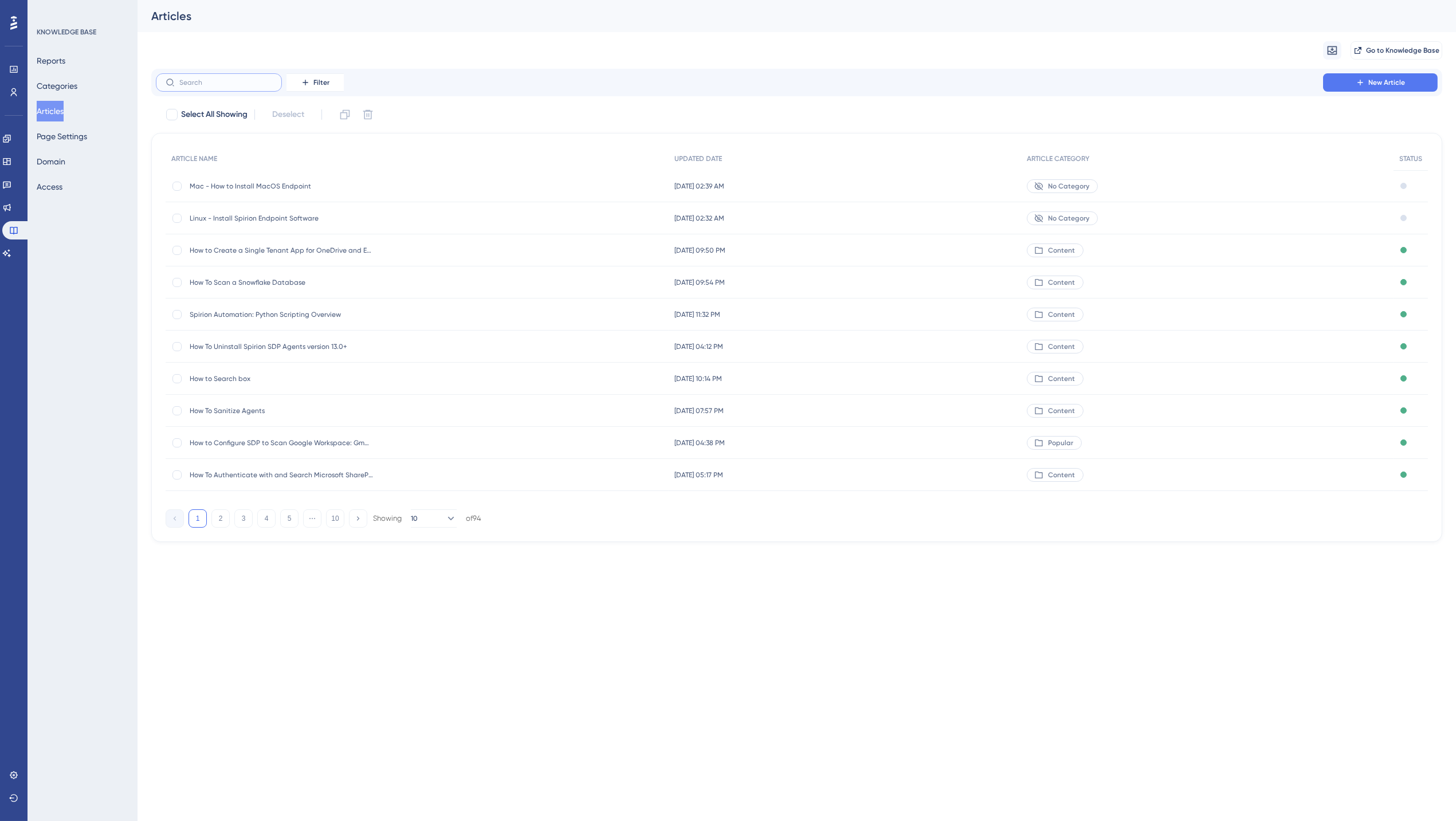
click at [248, 84] on input "text" at bounding box center [226, 82] width 93 height 8
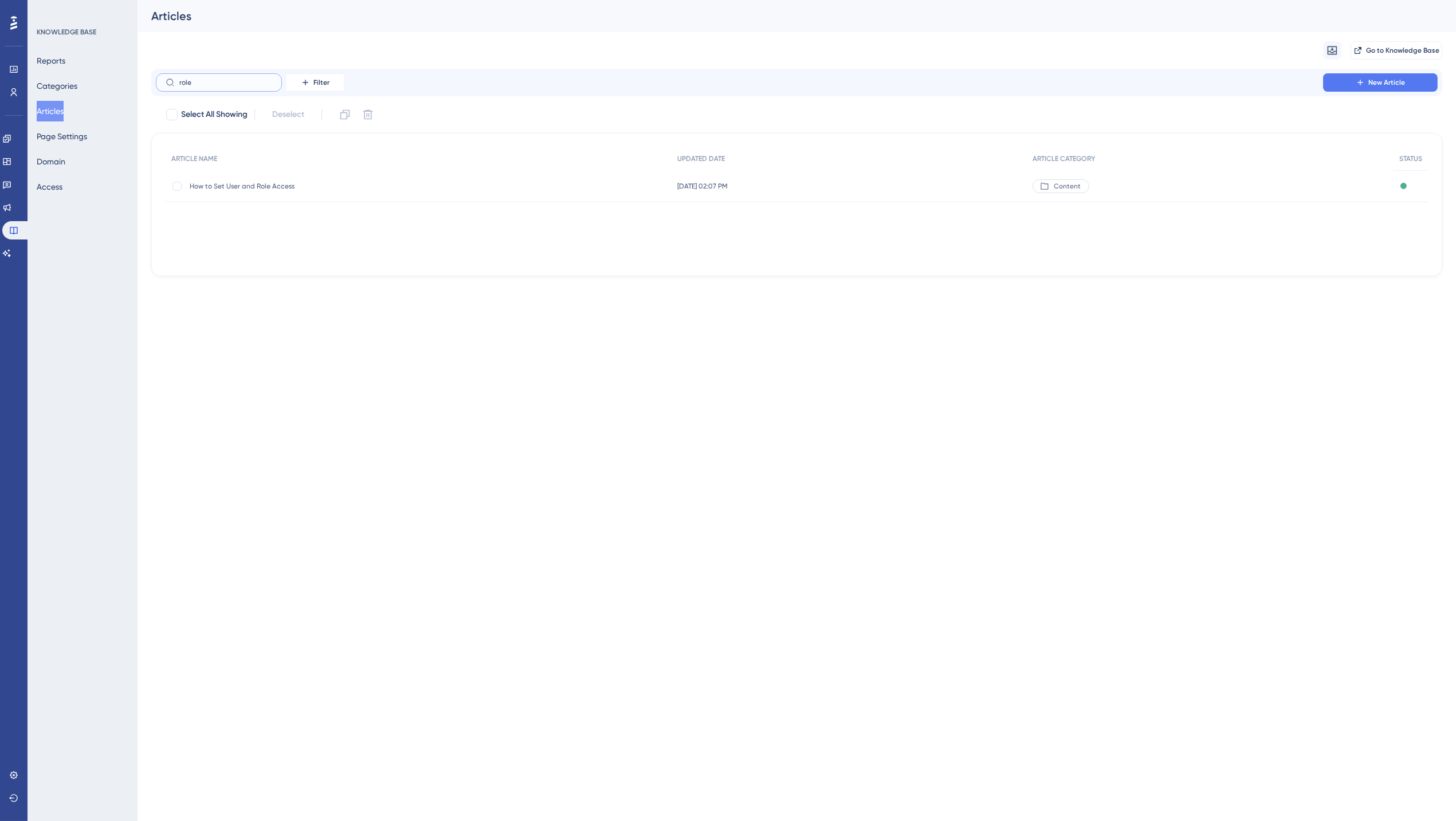
type input "role"
click at [213, 184] on span "How to Set User and Role Access" at bounding box center [281, 186] width 184 height 9
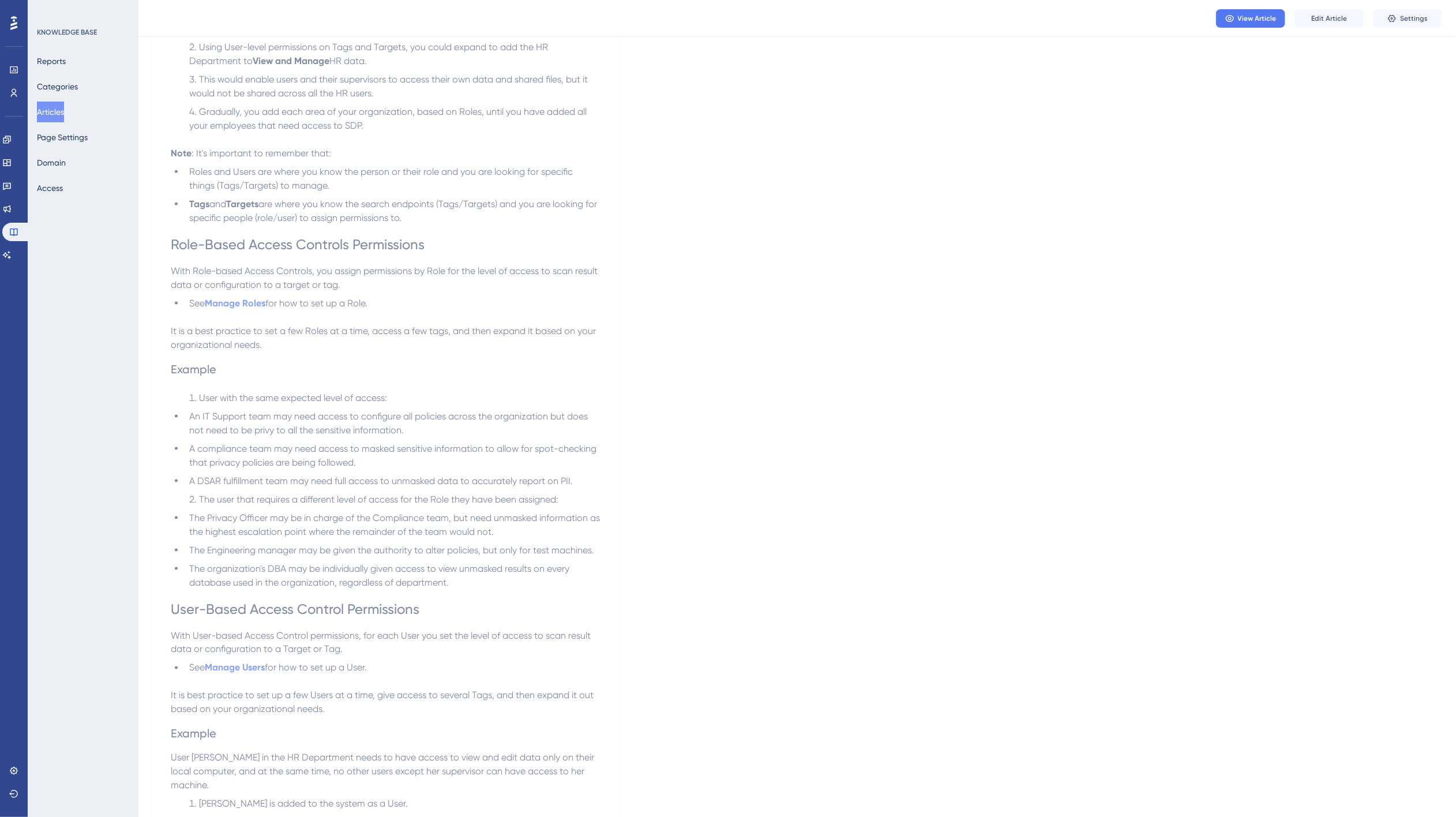
scroll to position [1025, 0]
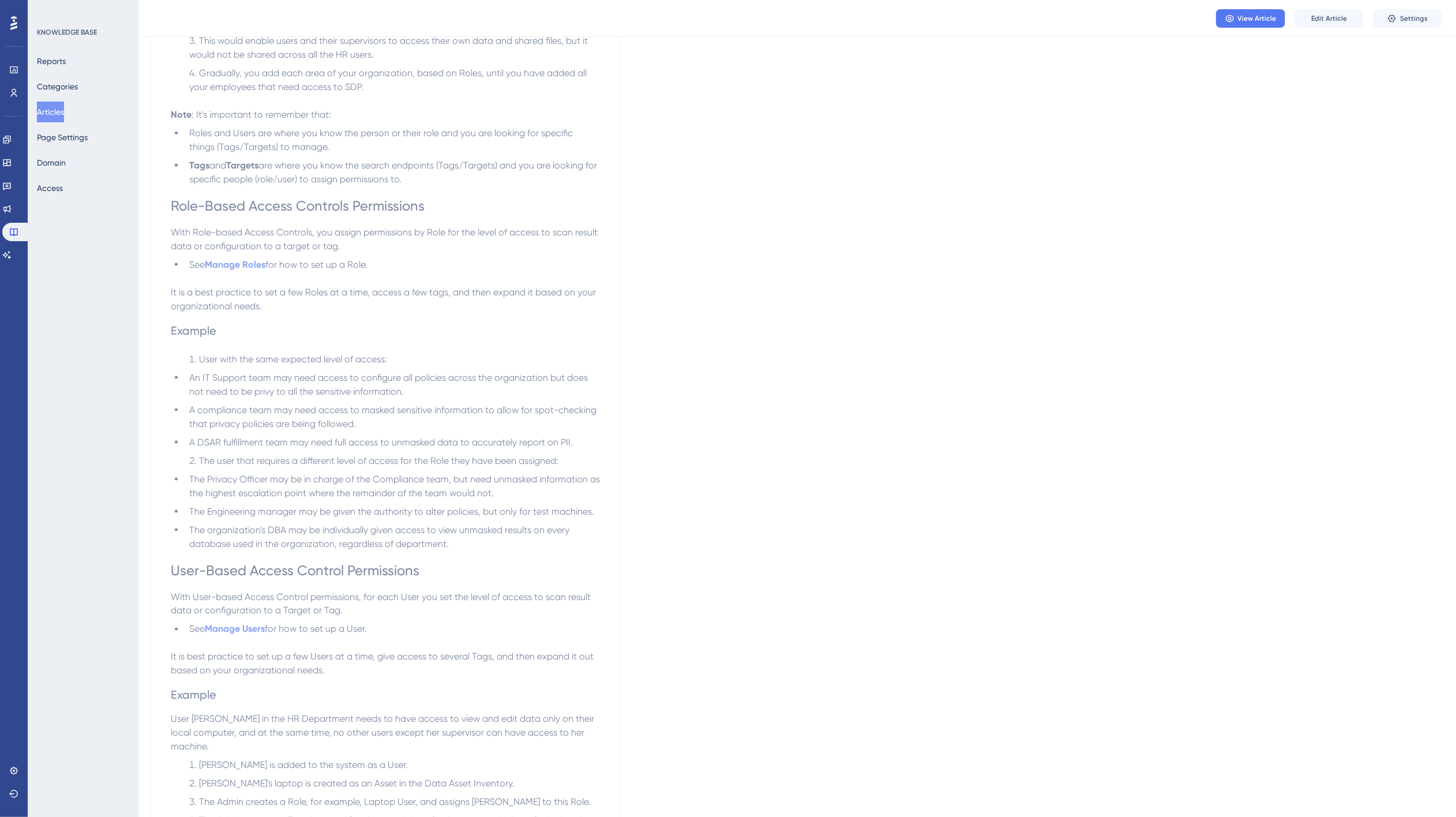
click at [437, 315] on h2 "Example" at bounding box center [385, 330] width 429 height 35
click at [1320, 16] on span "Edit Article" at bounding box center [1329, 18] width 36 height 9
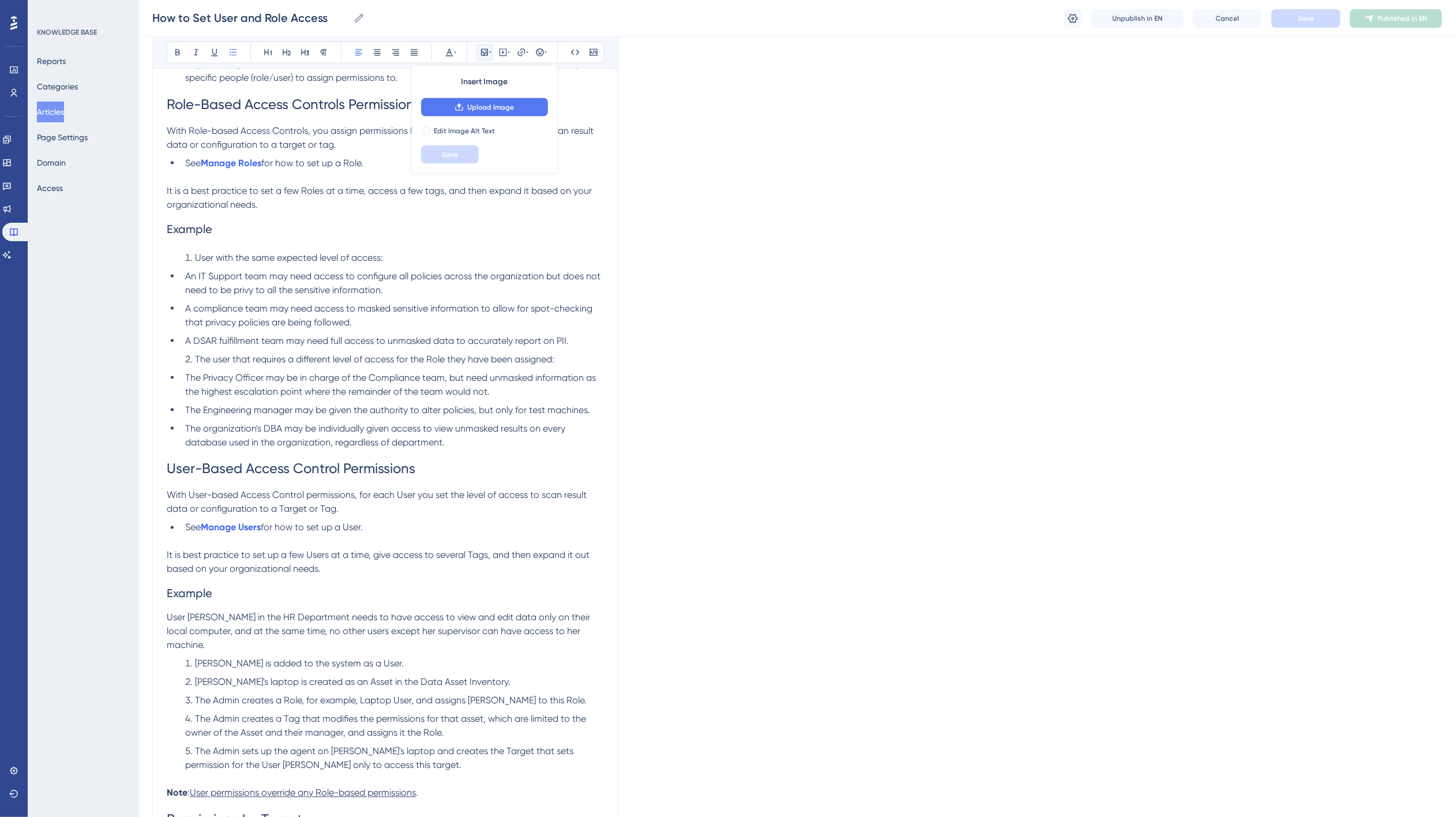
scroll to position [1135, 0]
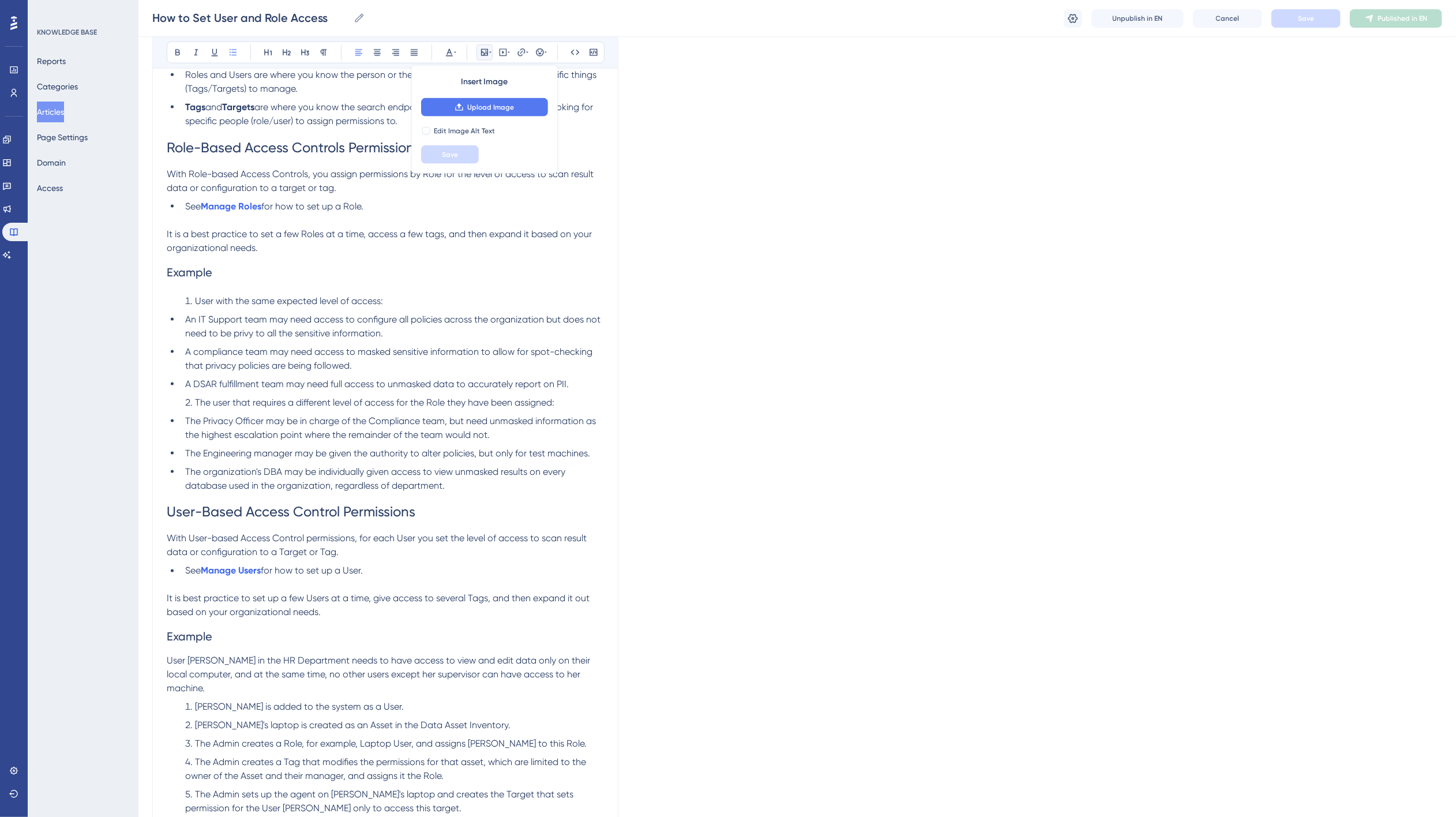
click at [183, 319] on li "An IT Support team may need access to configure all policies across the organiz…" at bounding box center [392, 327] width 423 height 27
click at [222, 302] on span "User with the same expected level of access:" at bounding box center [289, 300] width 188 height 11
click at [234, 49] on icon at bounding box center [233, 52] width 9 height 9
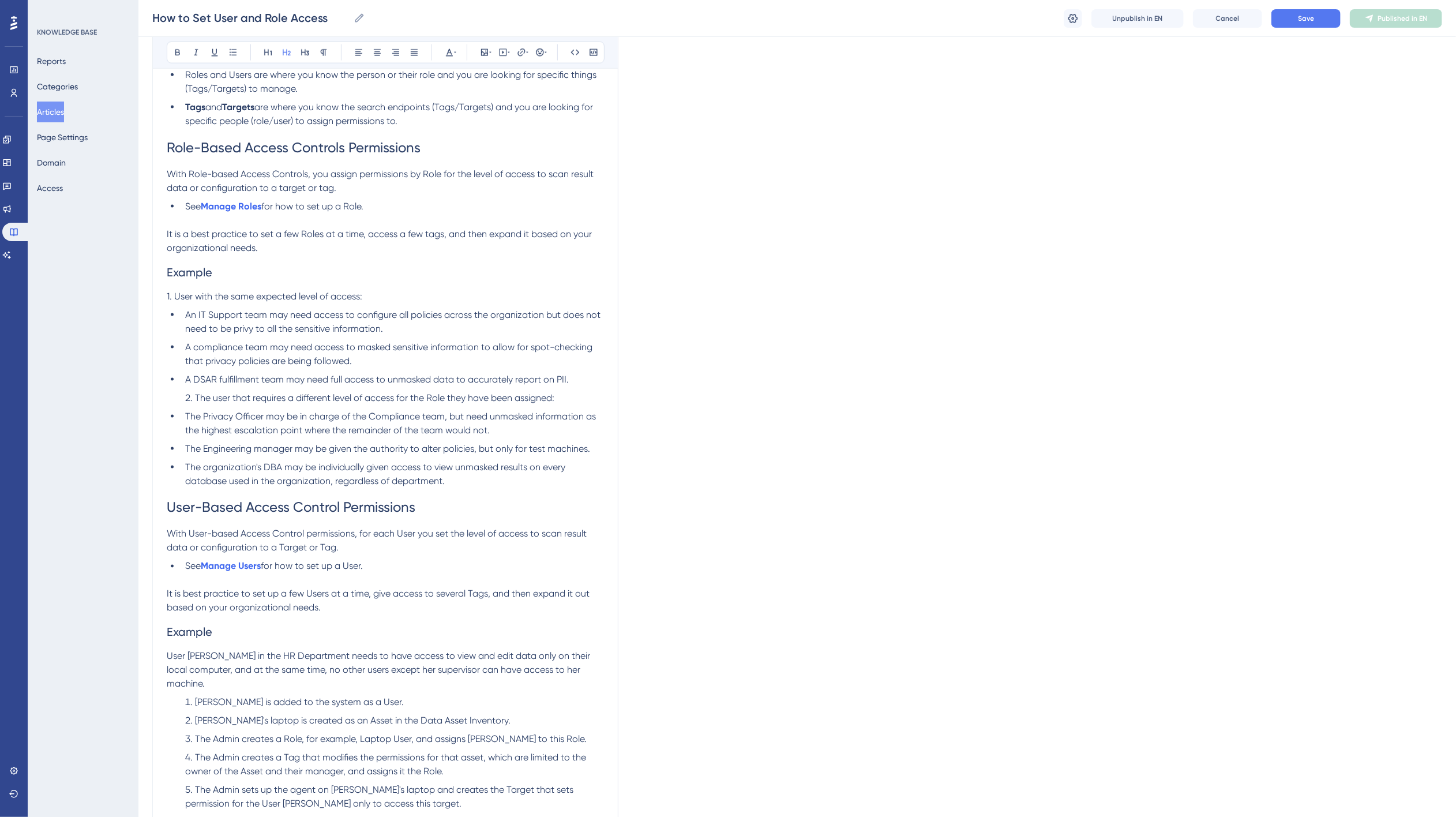
click at [191, 272] on span "Example" at bounding box center [189, 272] width 46 height 14
drag, startPoint x: 172, startPoint y: 295, endPoint x: 148, endPoint y: 295, distance: 24.0
click at [148, 295] on div "Performance Users Engagement Widgets Feedback Product Updates Knowledge Base AI…" at bounding box center [797, 189] width 1318 height 2648
click at [306, 52] on icon at bounding box center [305, 52] width 9 height 9
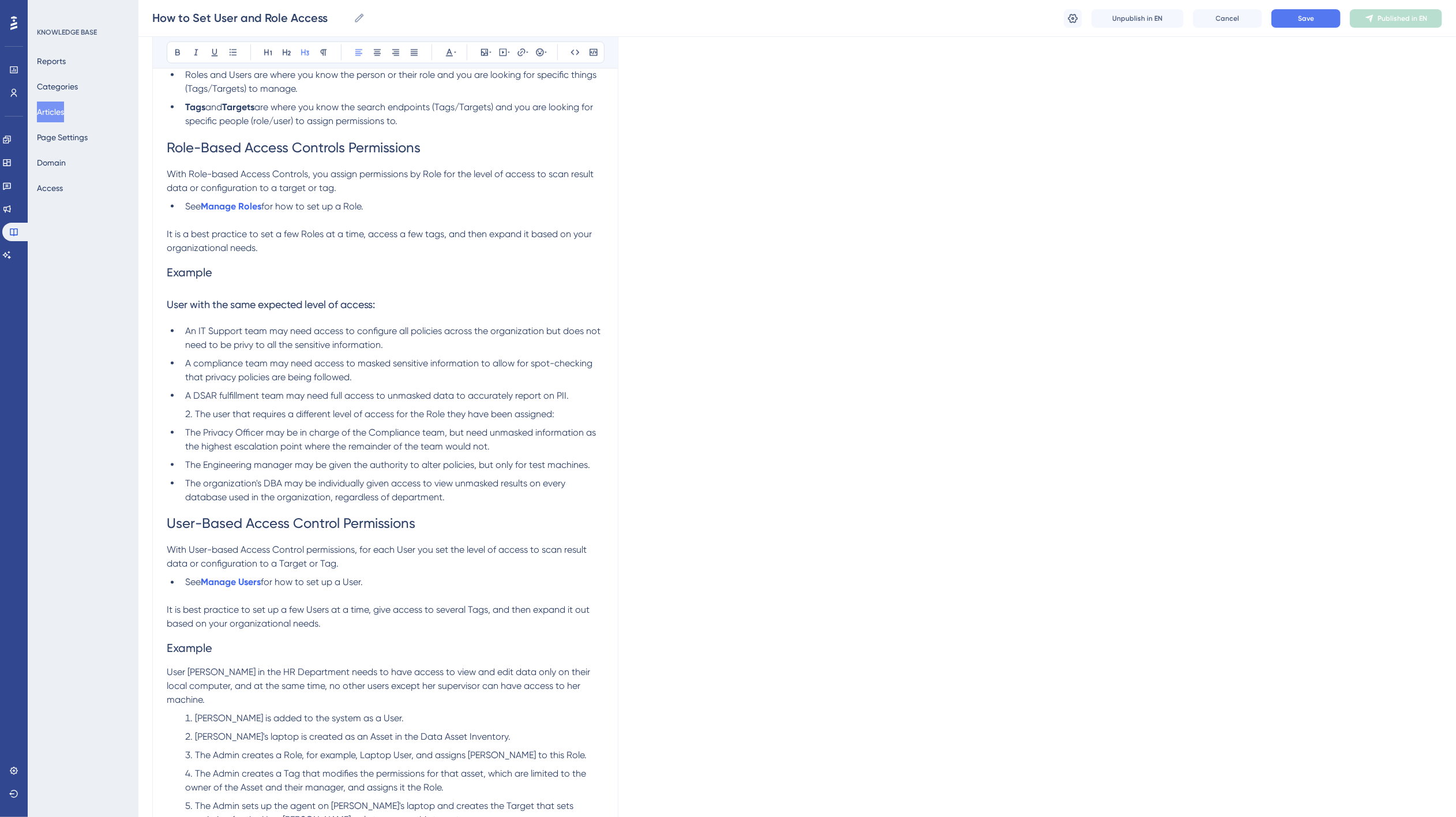
click at [396, 303] on h3 "User with the same expected level of access:" at bounding box center [385, 304] width 437 height 30
click at [239, 413] on span "The user that requires a different level of access for the Role they have been …" at bounding box center [375, 413] width 359 height 11
click at [232, 53] on icon at bounding box center [233, 52] width 9 height 9
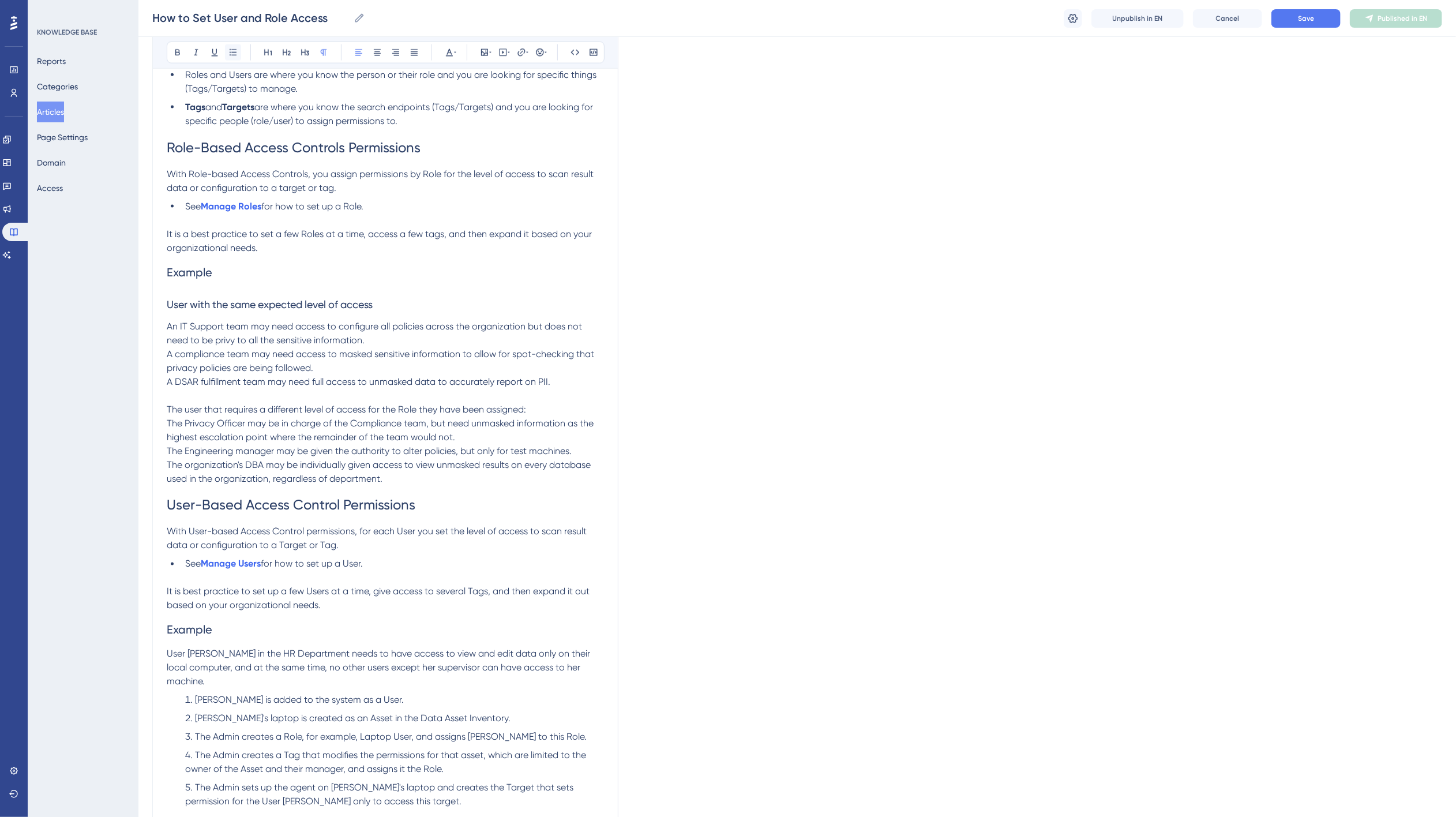
click at [229, 53] on icon at bounding box center [233, 52] width 9 height 9
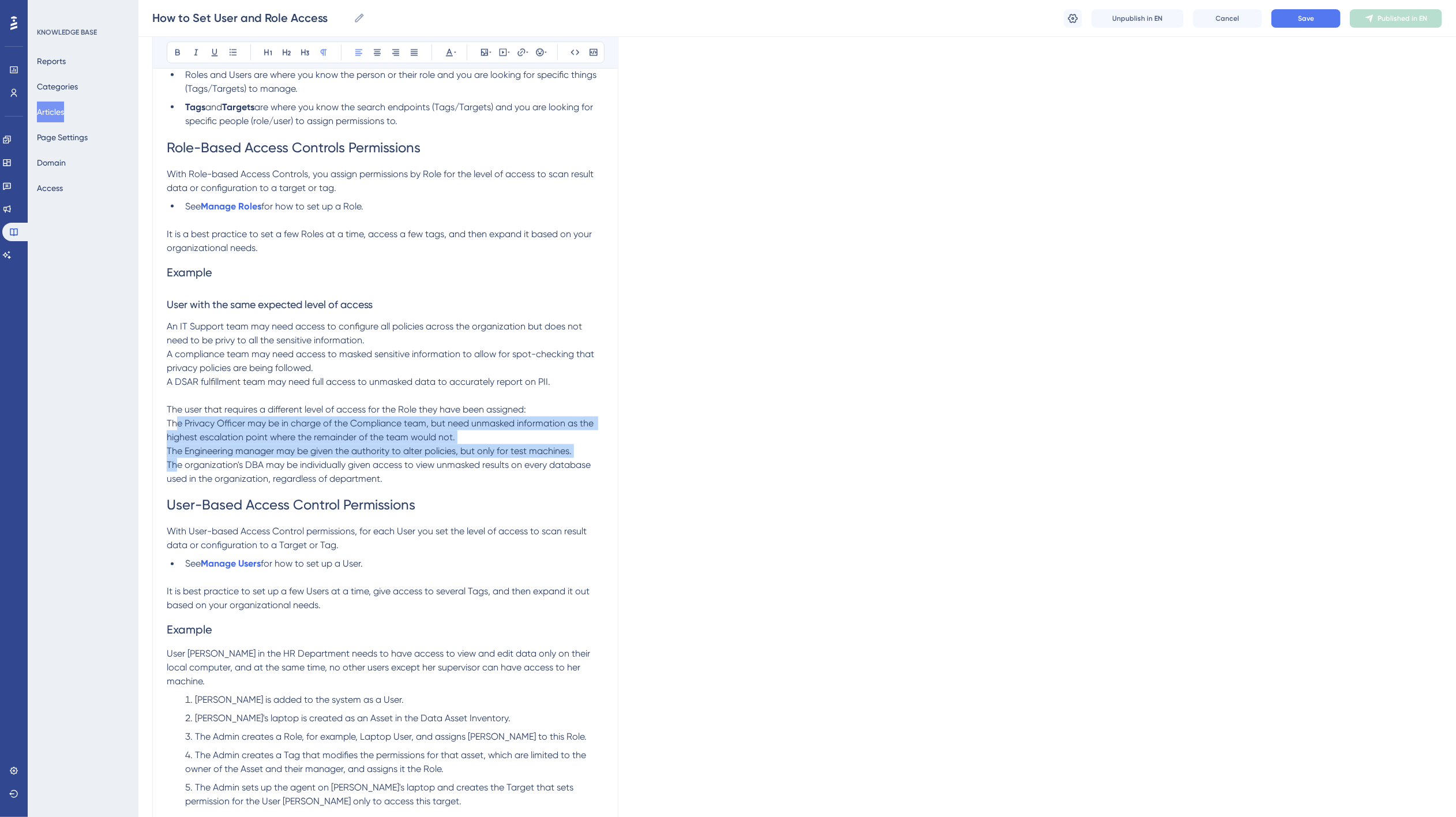
drag, startPoint x: 176, startPoint y: 425, endPoint x: 175, endPoint y: 469, distance: 44.0
click at [175, 469] on div "Overview Access Controls define which users have access to what data within you…" at bounding box center [385, 259] width 437 height 2298
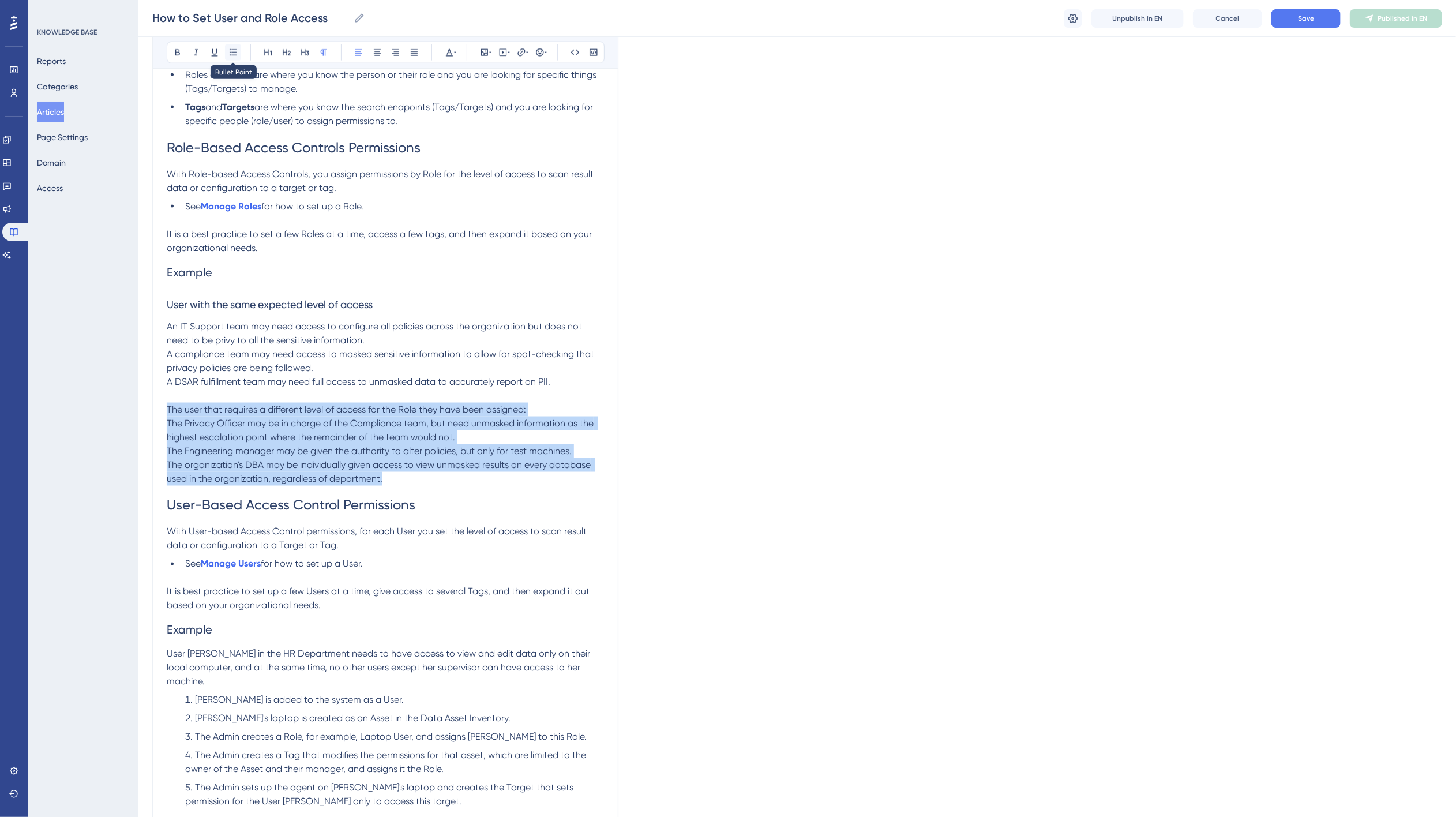
click at [232, 49] on icon at bounding box center [233, 52] width 9 height 9
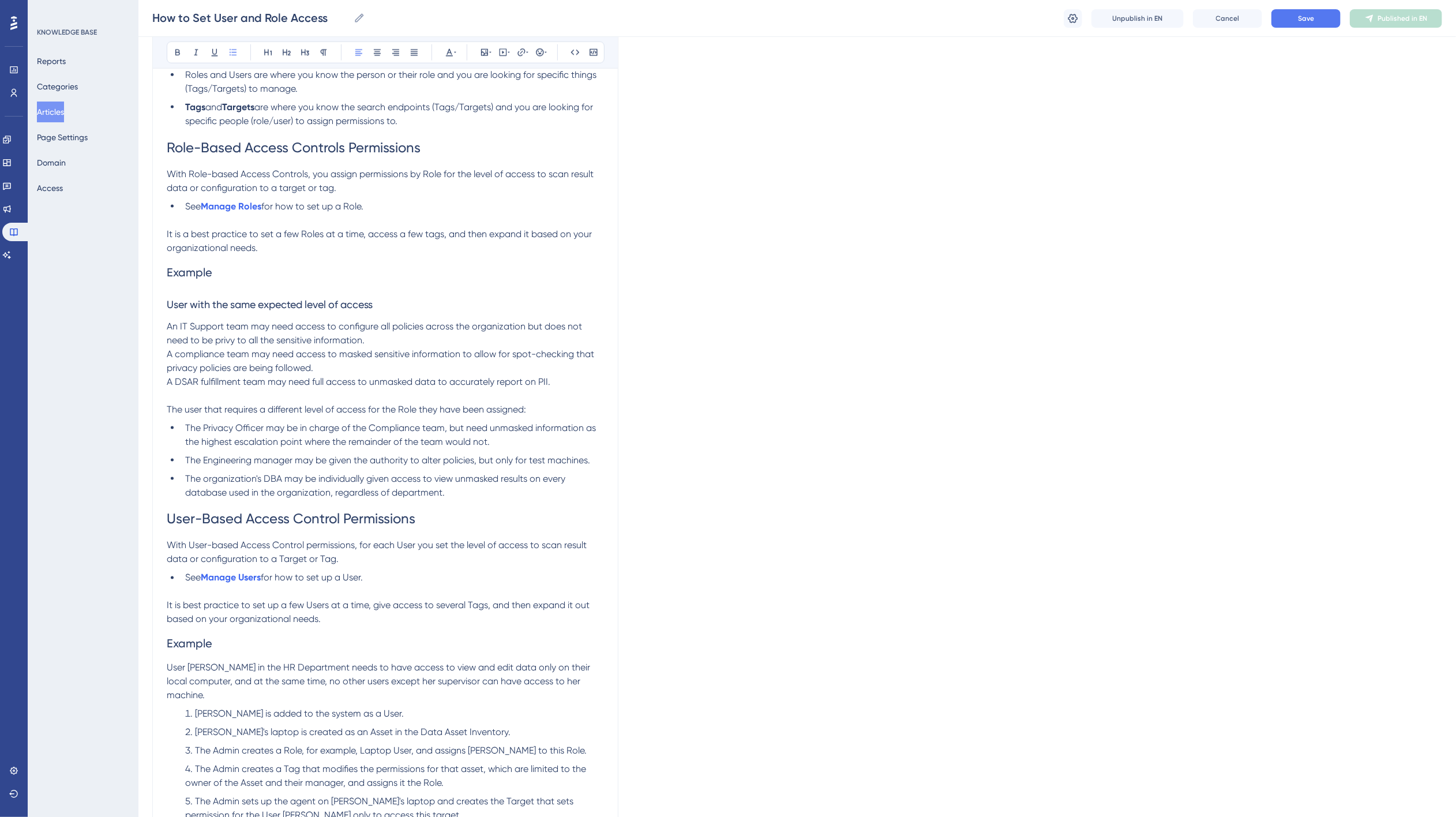
click at [182, 415] on p "The user that requires a different level of access for the Role they have been …" at bounding box center [385, 409] width 437 height 14
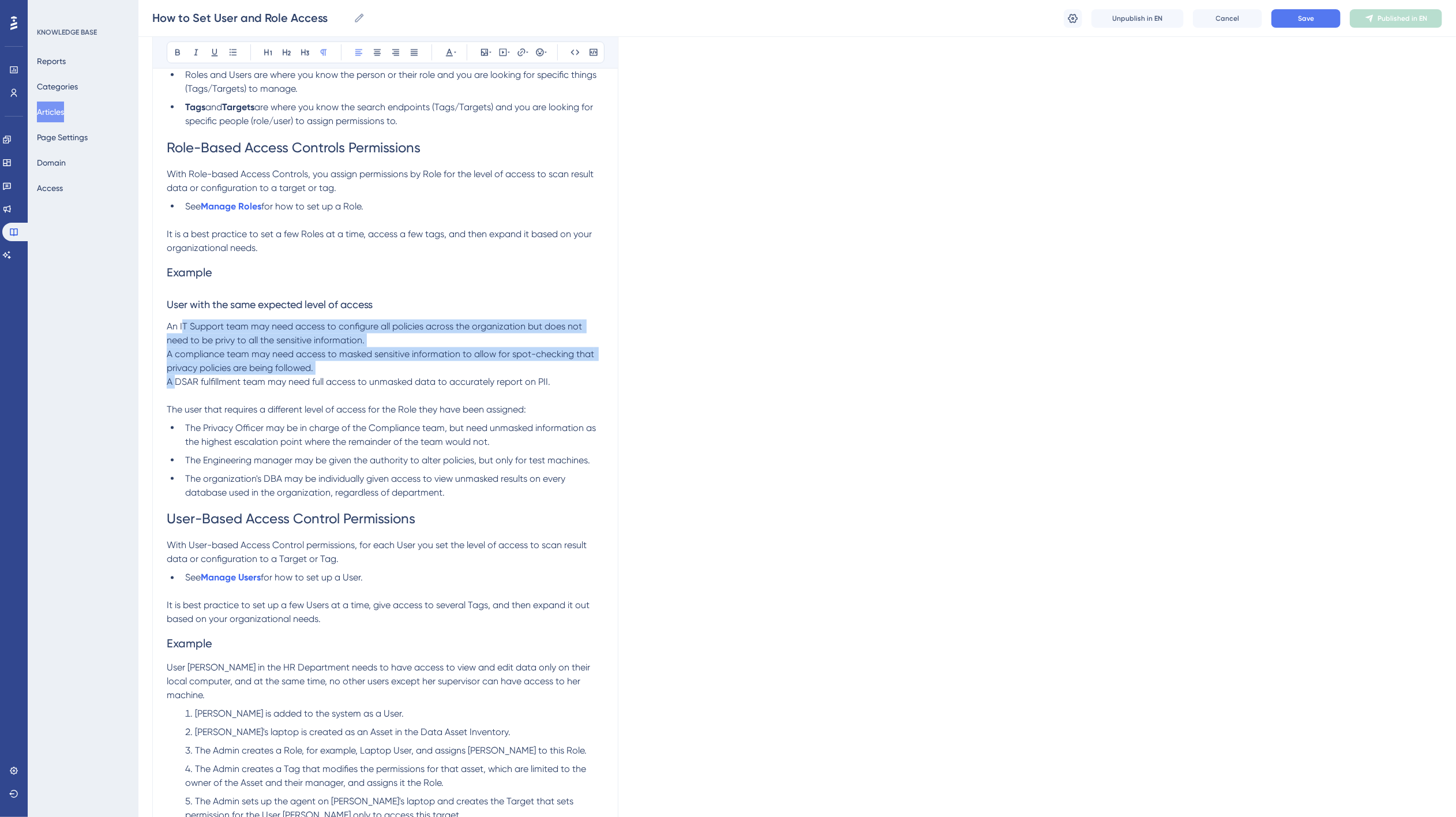
drag, startPoint x: 182, startPoint y: 330, endPoint x: 176, endPoint y: 382, distance: 52.3
click at [176, 382] on div "Overview Access Controls define which users have access to what data within you…" at bounding box center [385, 266] width 437 height 2313
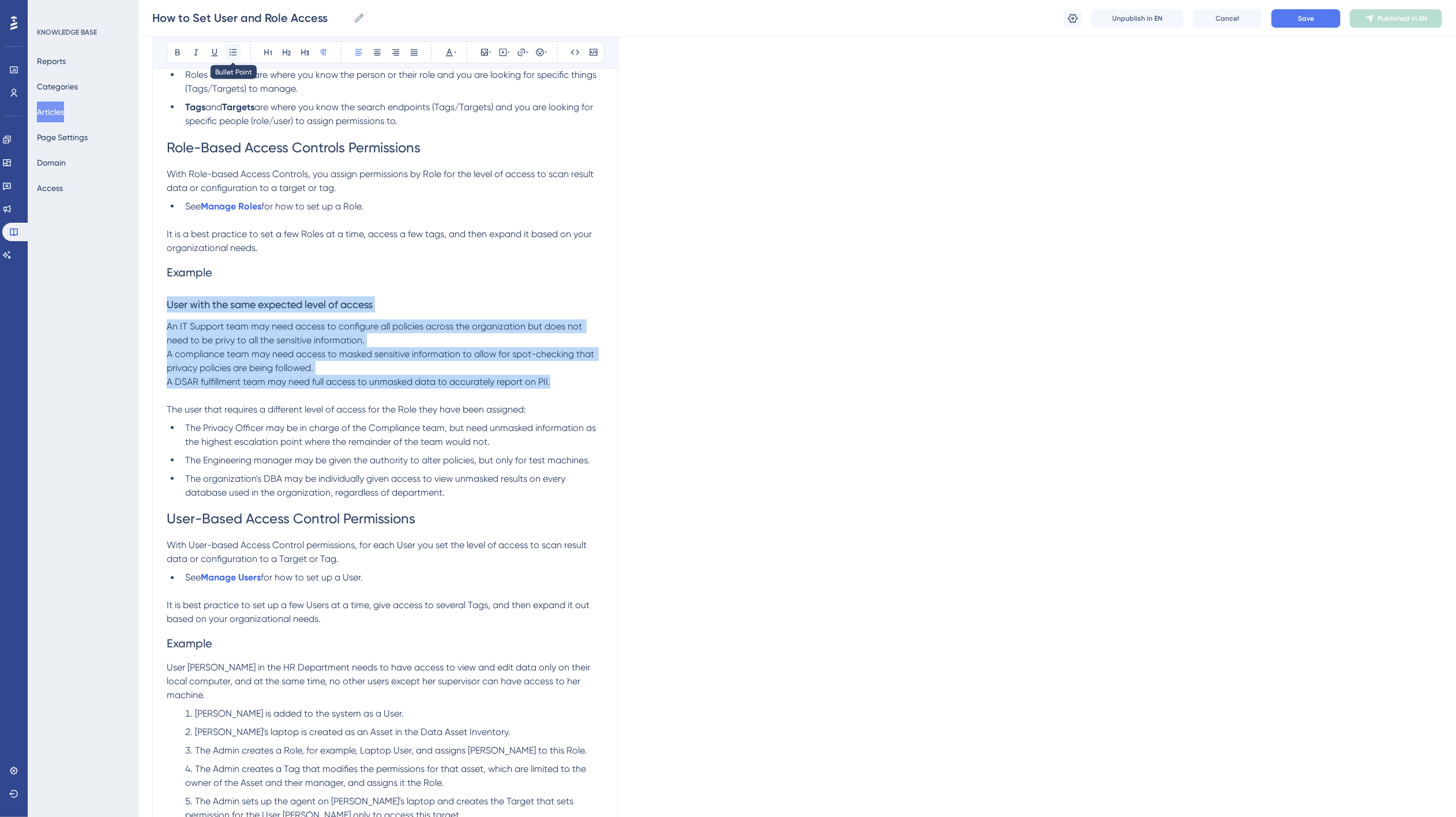
click at [238, 48] on button at bounding box center [233, 52] width 16 height 16
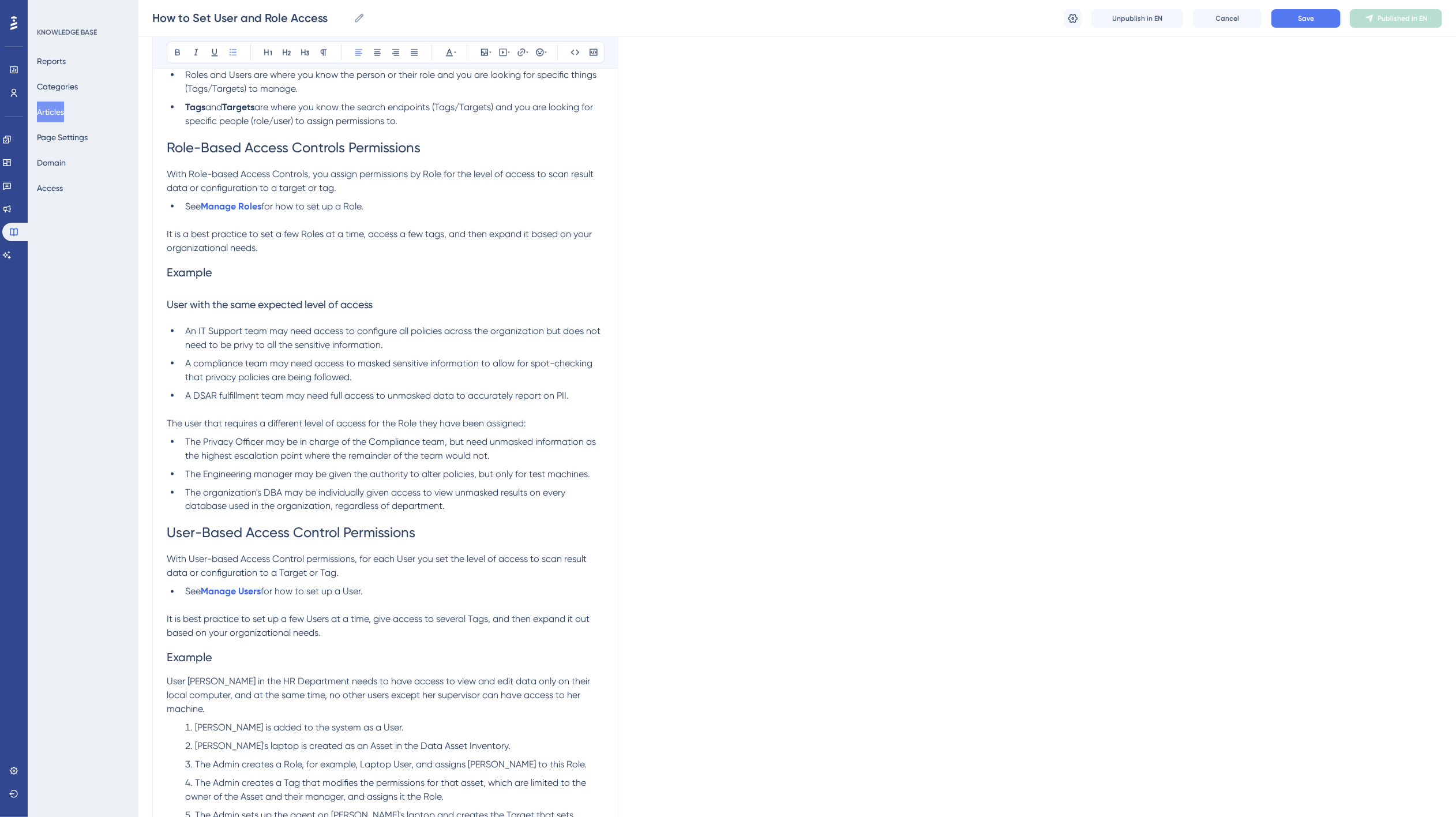
click at [175, 423] on span "The user that requires a different level of access for the Role they have been …" at bounding box center [346, 423] width 359 height 11
click at [306, 53] on icon at bounding box center [305, 52] width 9 height 9
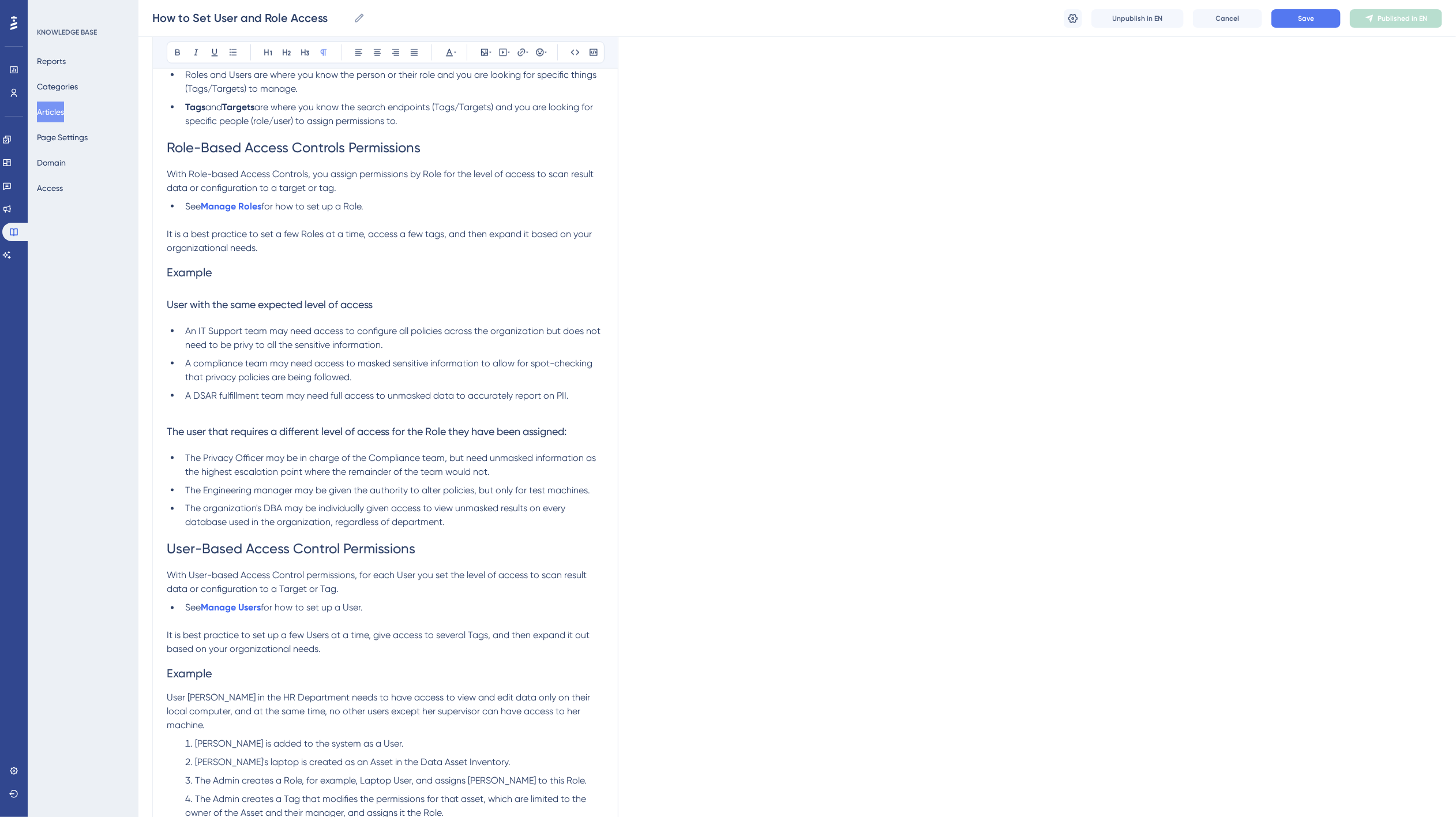
click at [198, 410] on p at bounding box center [385, 409] width 437 height 14
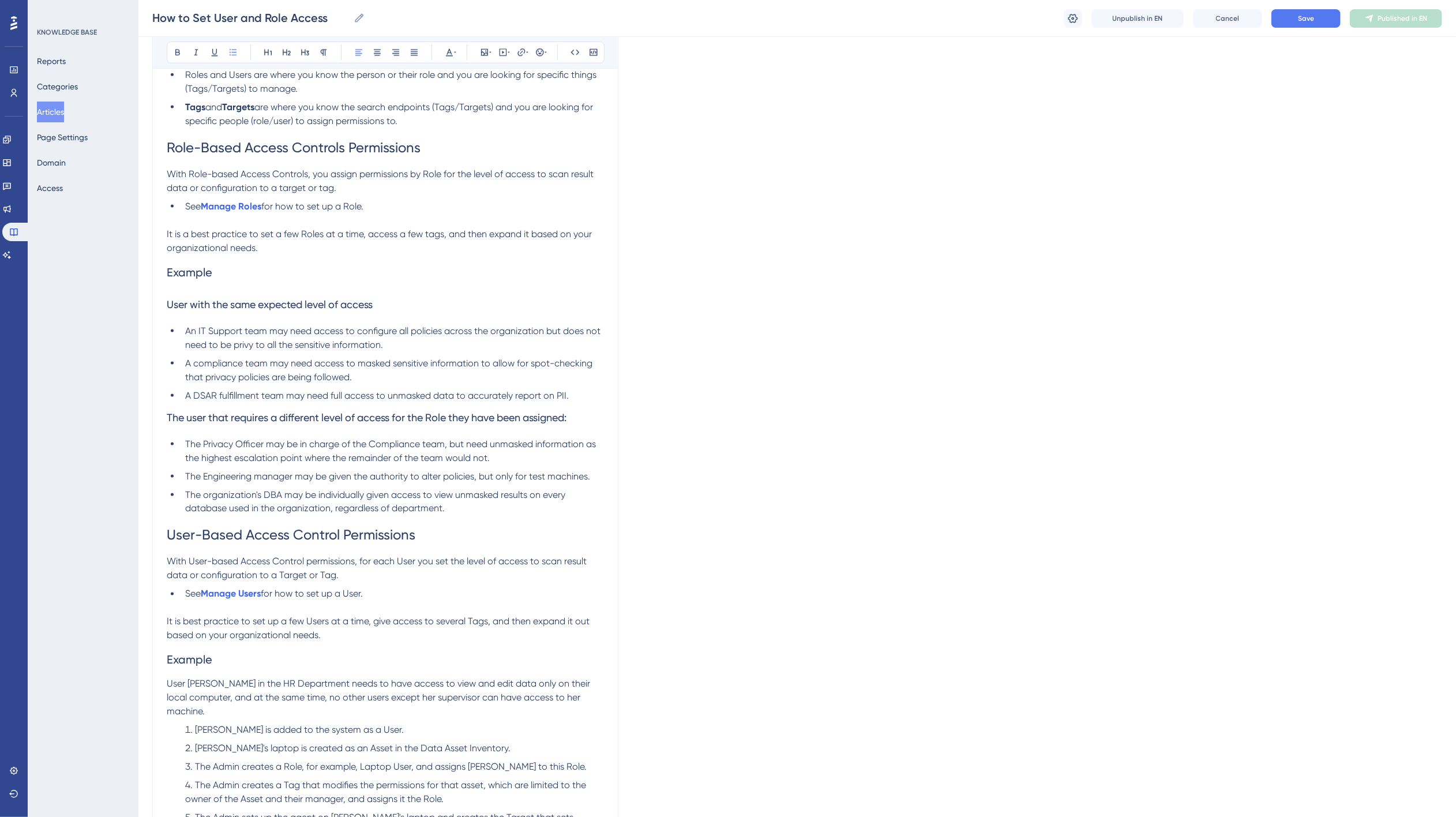
click at [174, 414] on span "The user that requires a different level of access for the Role they have been …" at bounding box center [366, 417] width 400 height 12
drag, startPoint x: 174, startPoint y: 414, endPoint x: 331, endPoint y: 447, distance: 160.4
click at [175, 414] on span "The user that requires a different level of access for the Role they have been …" at bounding box center [366, 417] width 400 height 12
drag, startPoint x: 388, startPoint y: 304, endPoint x: 161, endPoint y: 302, distance: 227.0
click at [161, 302] on div "How to Set User and Role Access Access Controls define which users have access …" at bounding box center [385, 223] width 466 height 2459
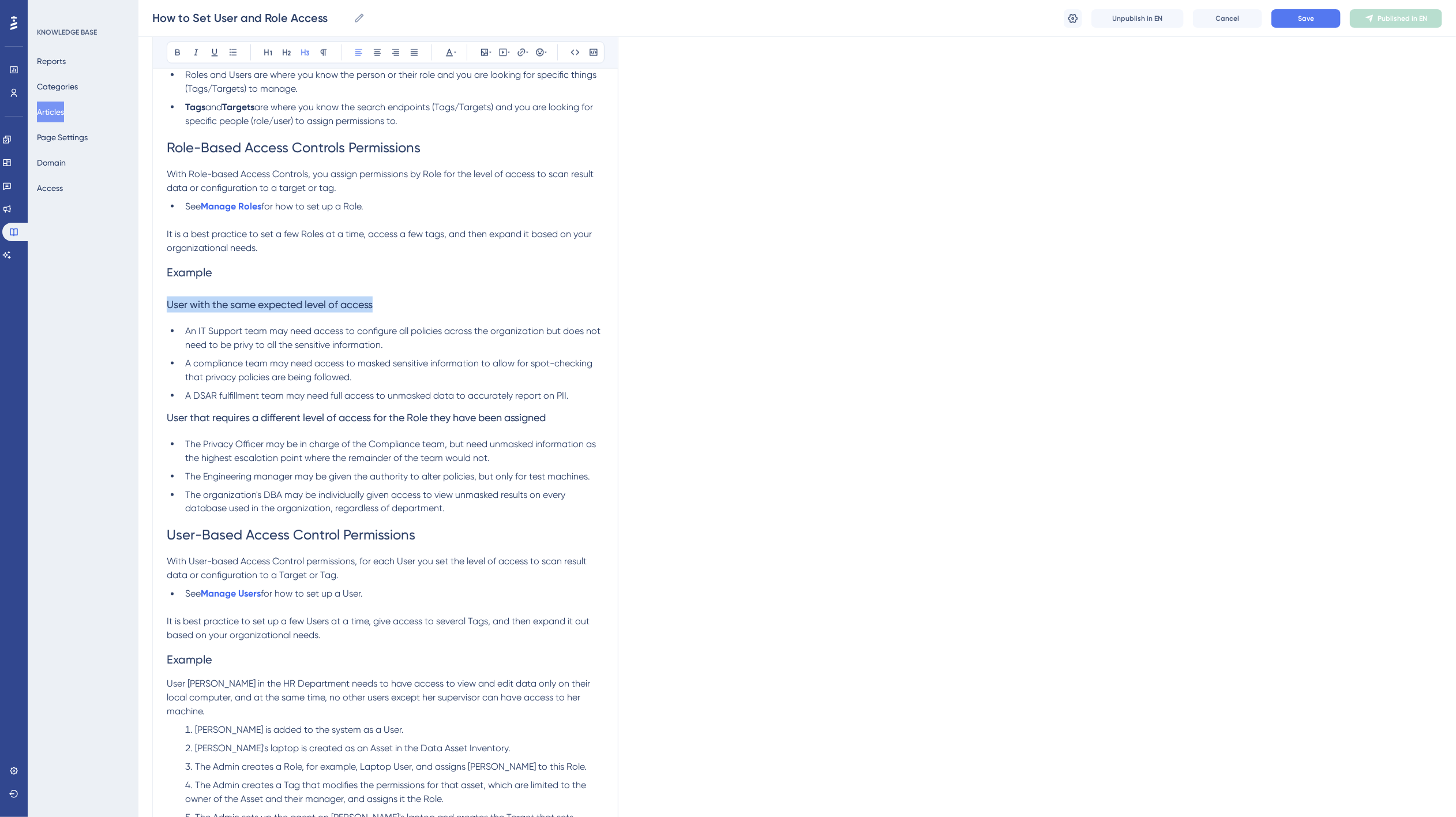
copy span "User with the same expected level of access"
click at [410, 308] on h3 "User with the same expected level of access" at bounding box center [385, 304] width 437 height 30
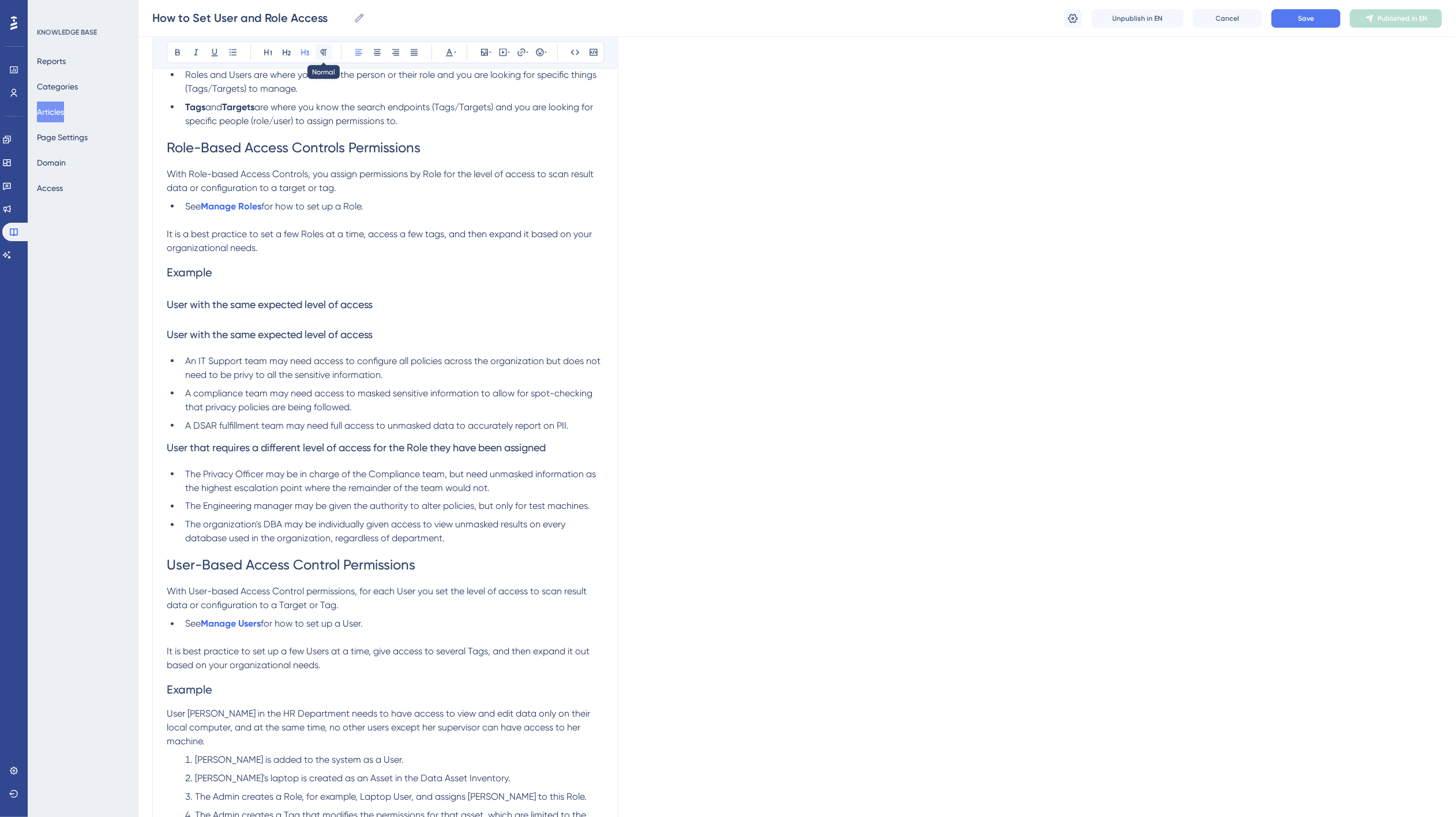
click at [327, 54] on icon at bounding box center [324, 52] width 9 height 9
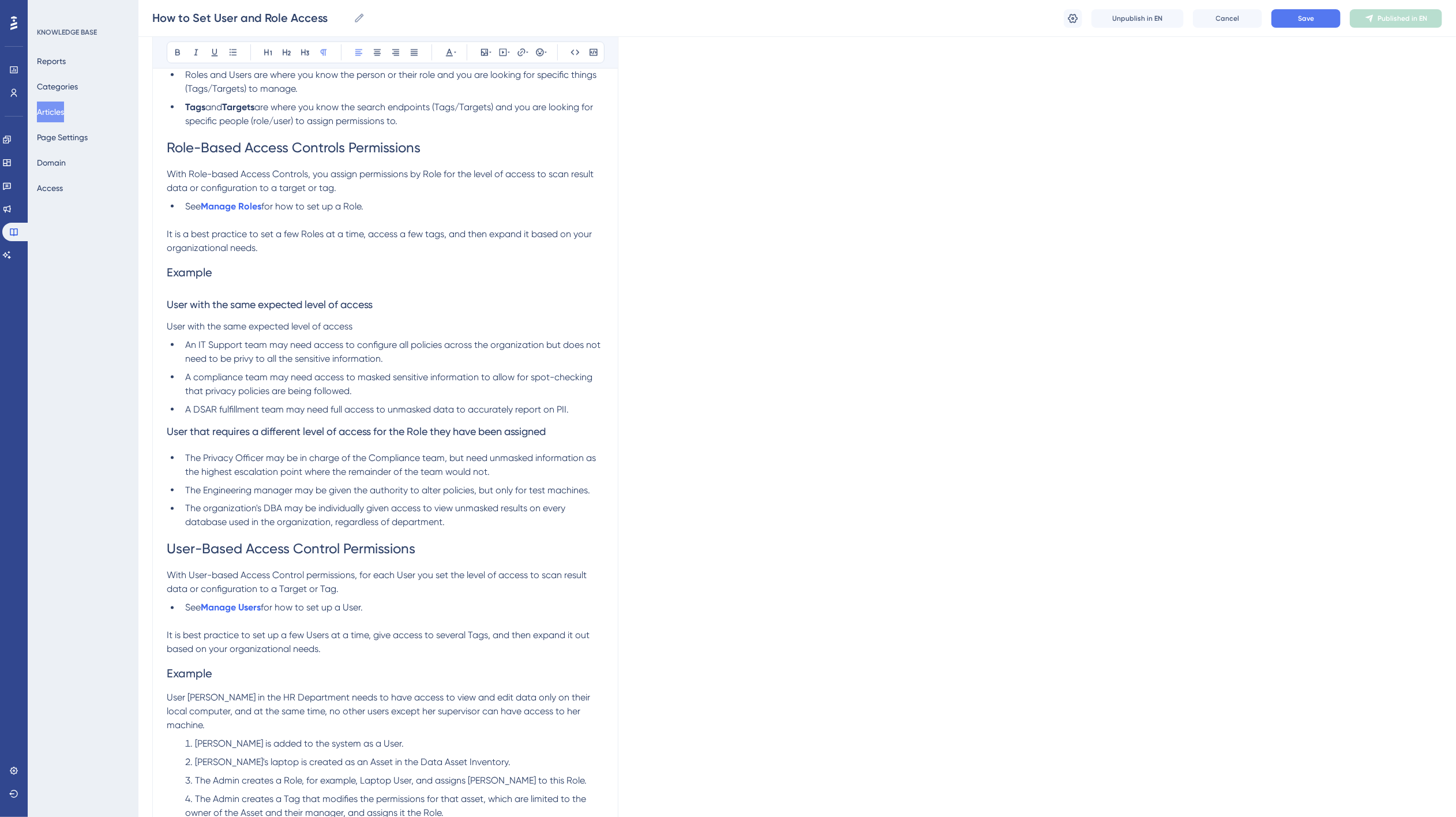
click at [172, 326] on span "User with the same expected level of access" at bounding box center [259, 326] width 185 height 11
drag, startPoint x: 383, startPoint y: 325, endPoint x: 169, endPoint y: 329, distance: 214.0
click at [169, 329] on p "For a user with the same expected level of access" at bounding box center [385, 326] width 437 height 14
click at [566, 428] on h3 "User that requires a different level of access for the Role they have been assi…" at bounding box center [385, 432] width 437 height 30
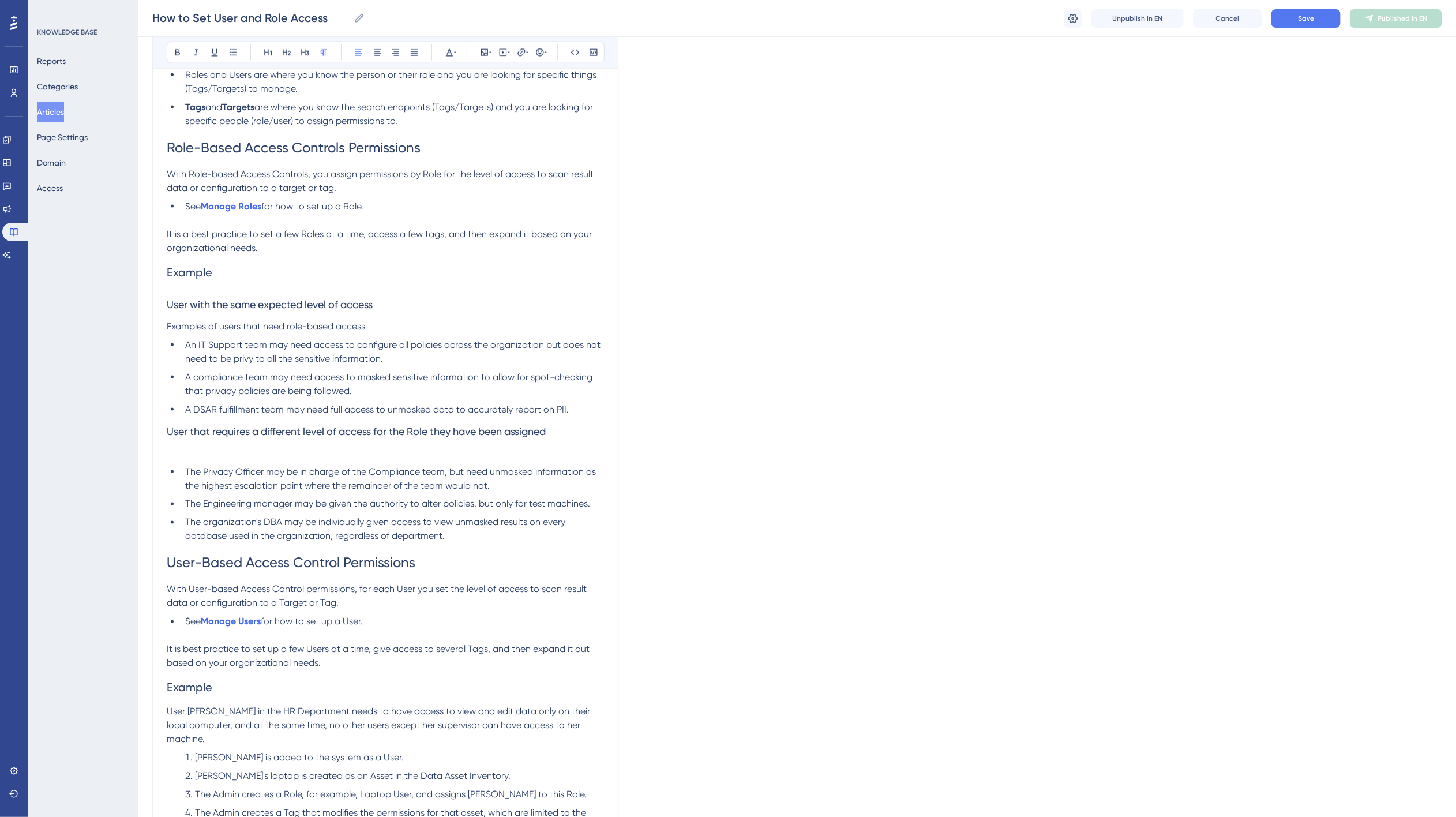
drag, startPoint x: 390, startPoint y: 327, endPoint x: 159, endPoint y: 320, distance: 231.1
click at [159, 320] on div "How to Set User and Role Access Access Controls define which users have access …" at bounding box center [385, 237] width 466 height 2486
copy span "Examples of users that need role-based access"
click at [183, 451] on p at bounding box center [385, 453] width 437 height 14
click at [285, 326] on span "Examples of users that need role-based access" at bounding box center [266, 326] width 198 height 11
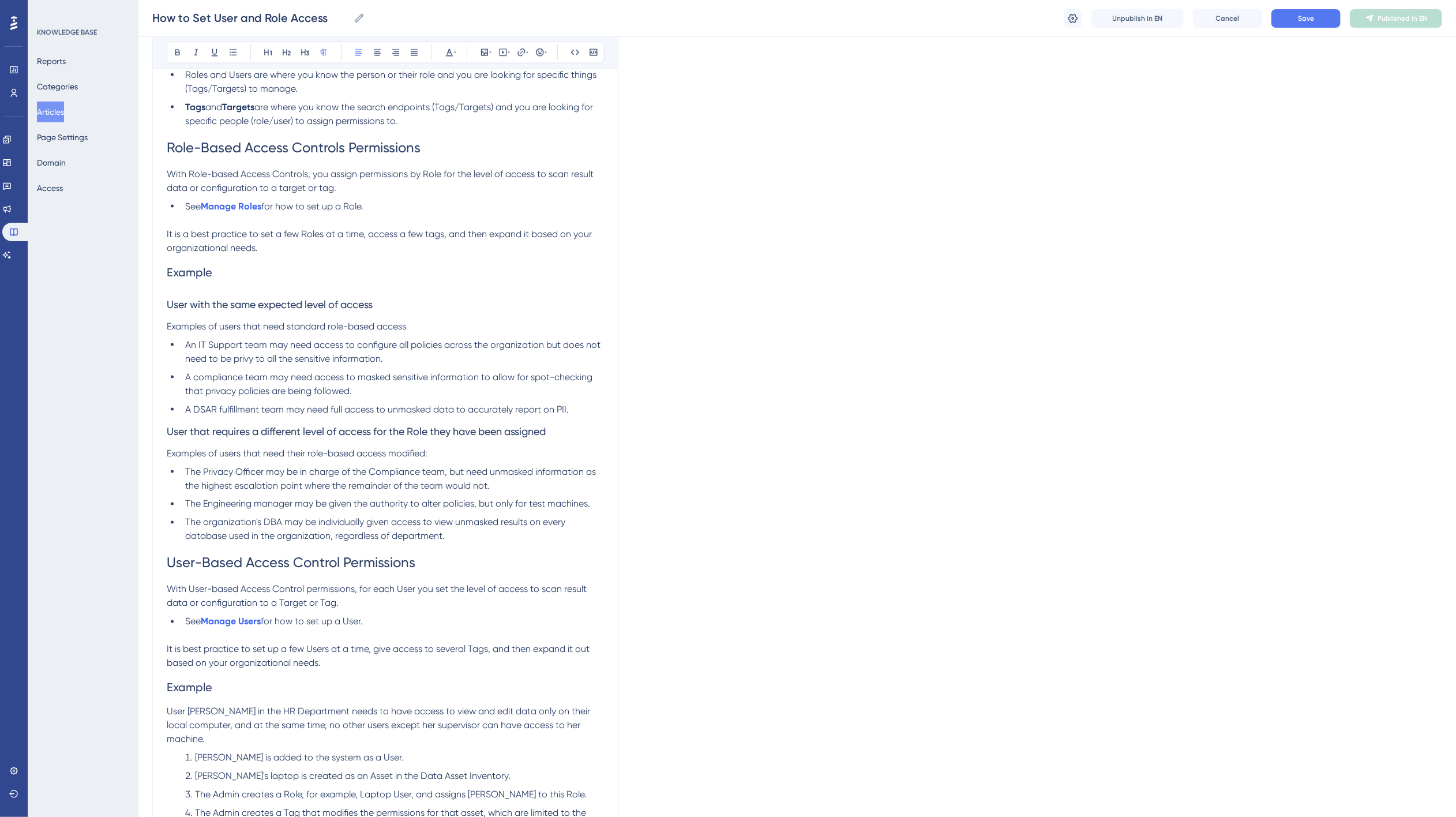
click at [433, 325] on p "Examples of users that need standard role-based access" at bounding box center [385, 326] width 437 height 14
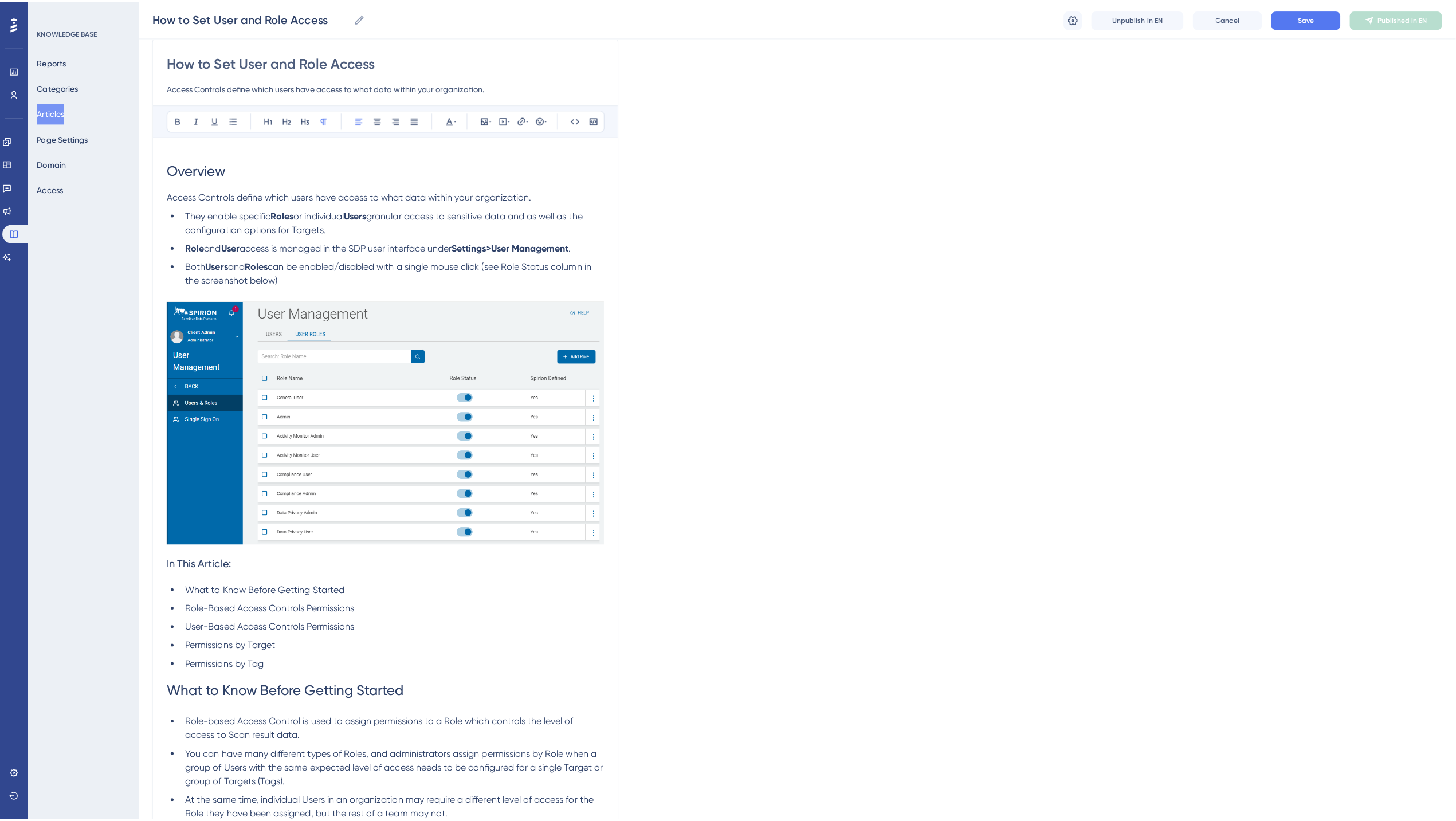
scroll to position [0, 0]
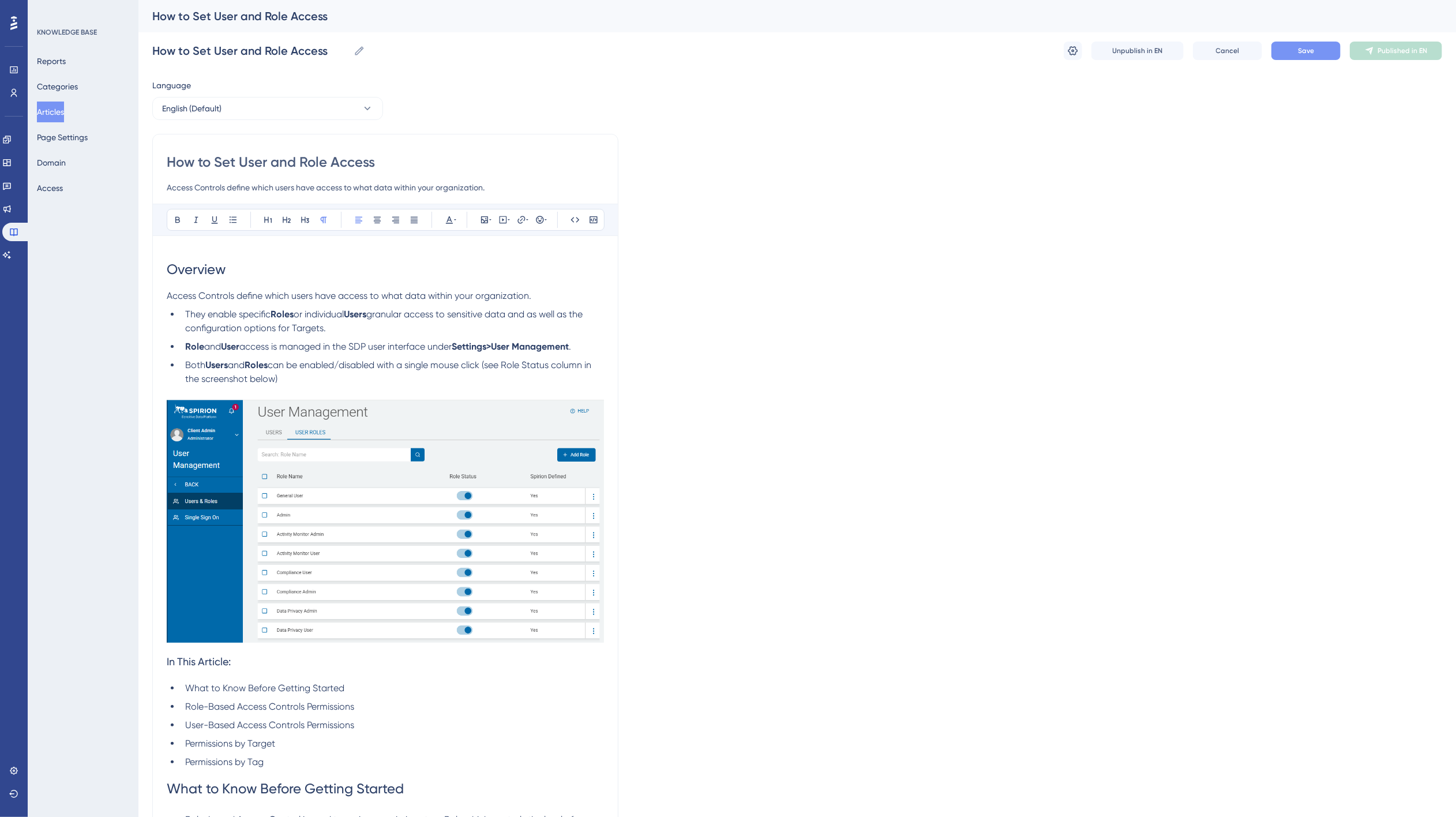
click at [1308, 53] on span "Save" at bounding box center [1306, 51] width 16 height 9
click at [1396, 50] on span "Publish in EN" at bounding box center [1402, 51] width 41 height 9
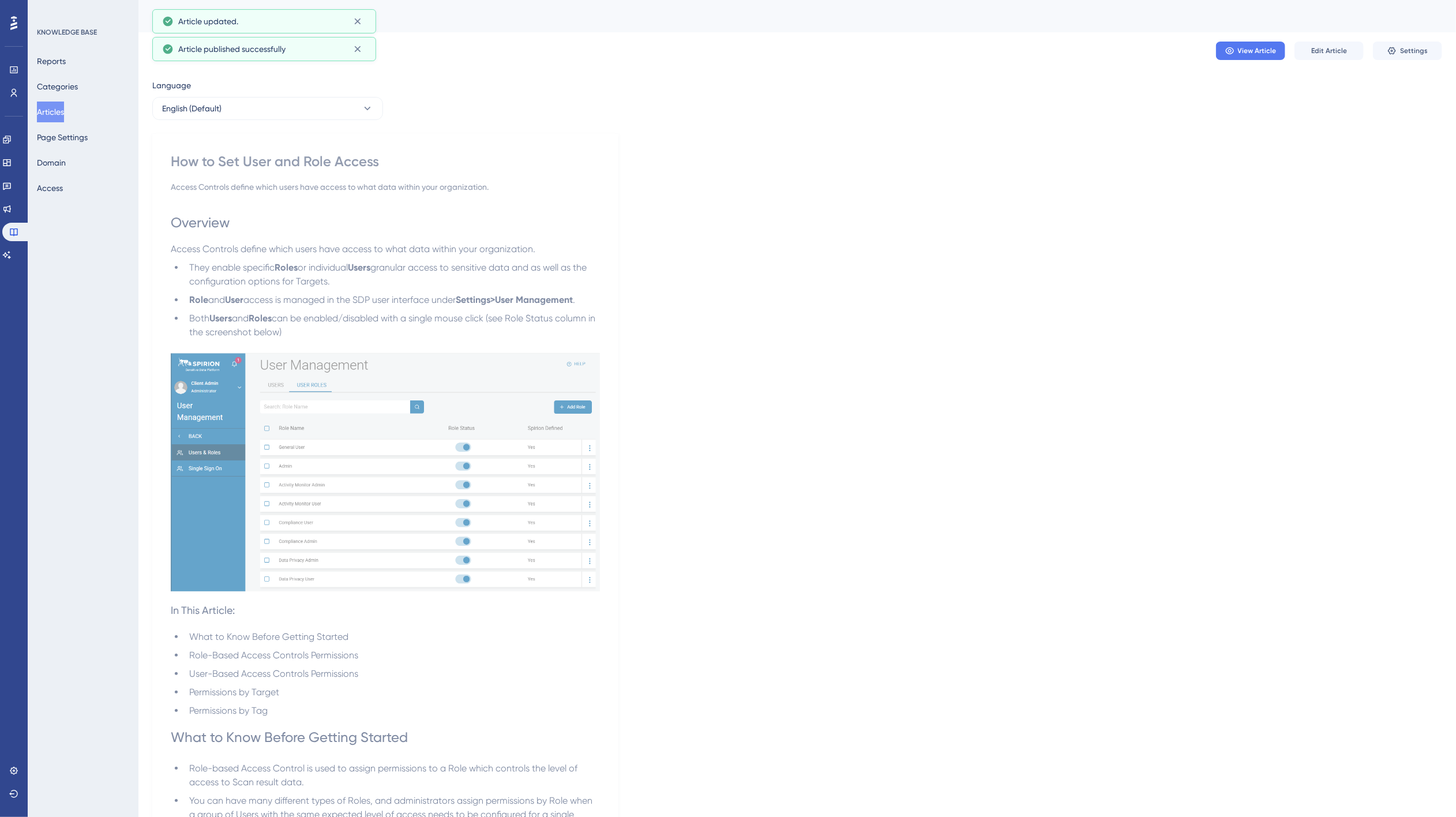
click at [56, 114] on button "Articles" at bounding box center [51, 112] width 27 height 21
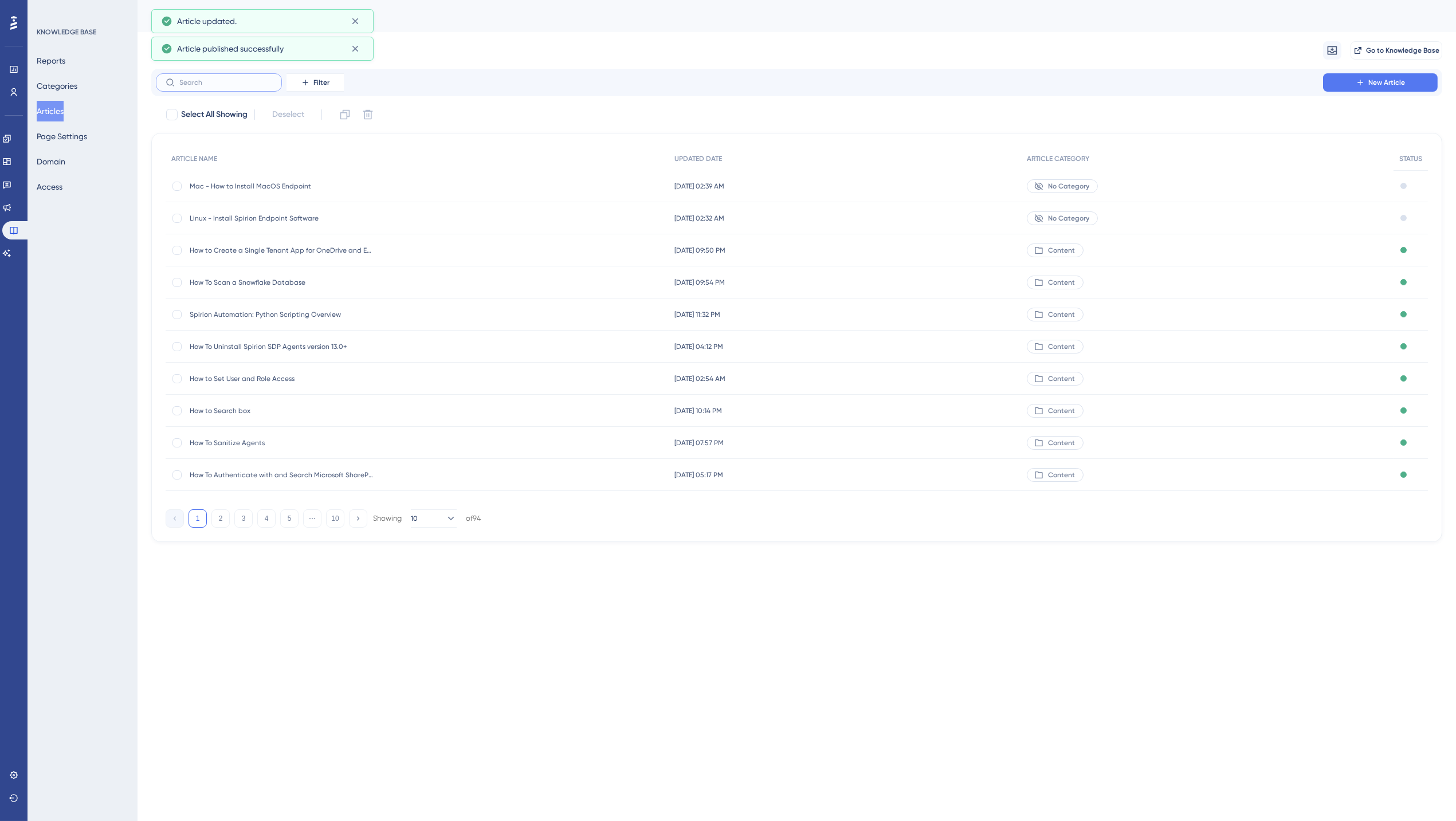
click at [196, 85] on input "text" at bounding box center [226, 82] width 93 height 8
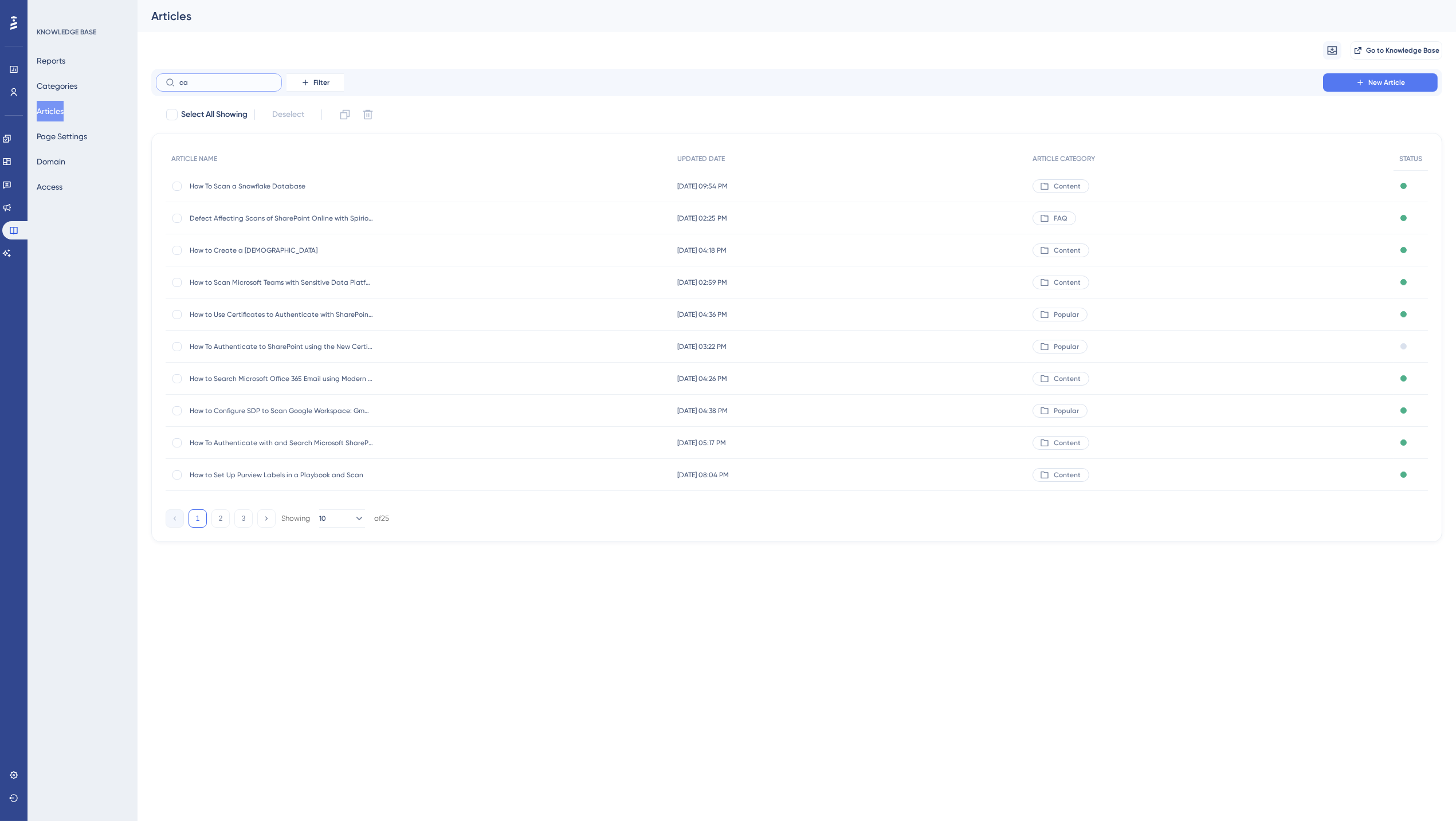
type input "car"
checkbox input "true"
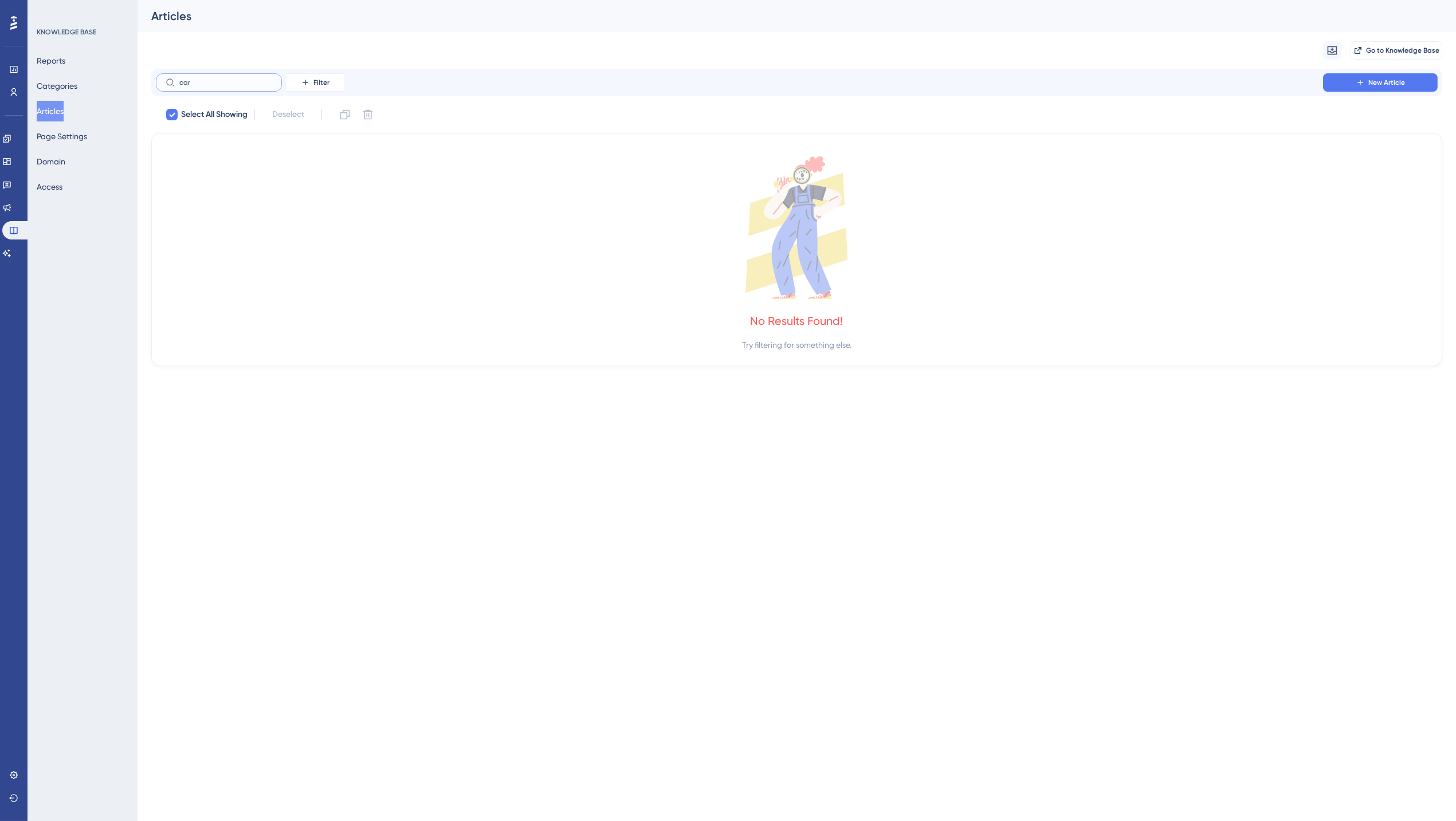
type input "ca"
checkbox input "false"
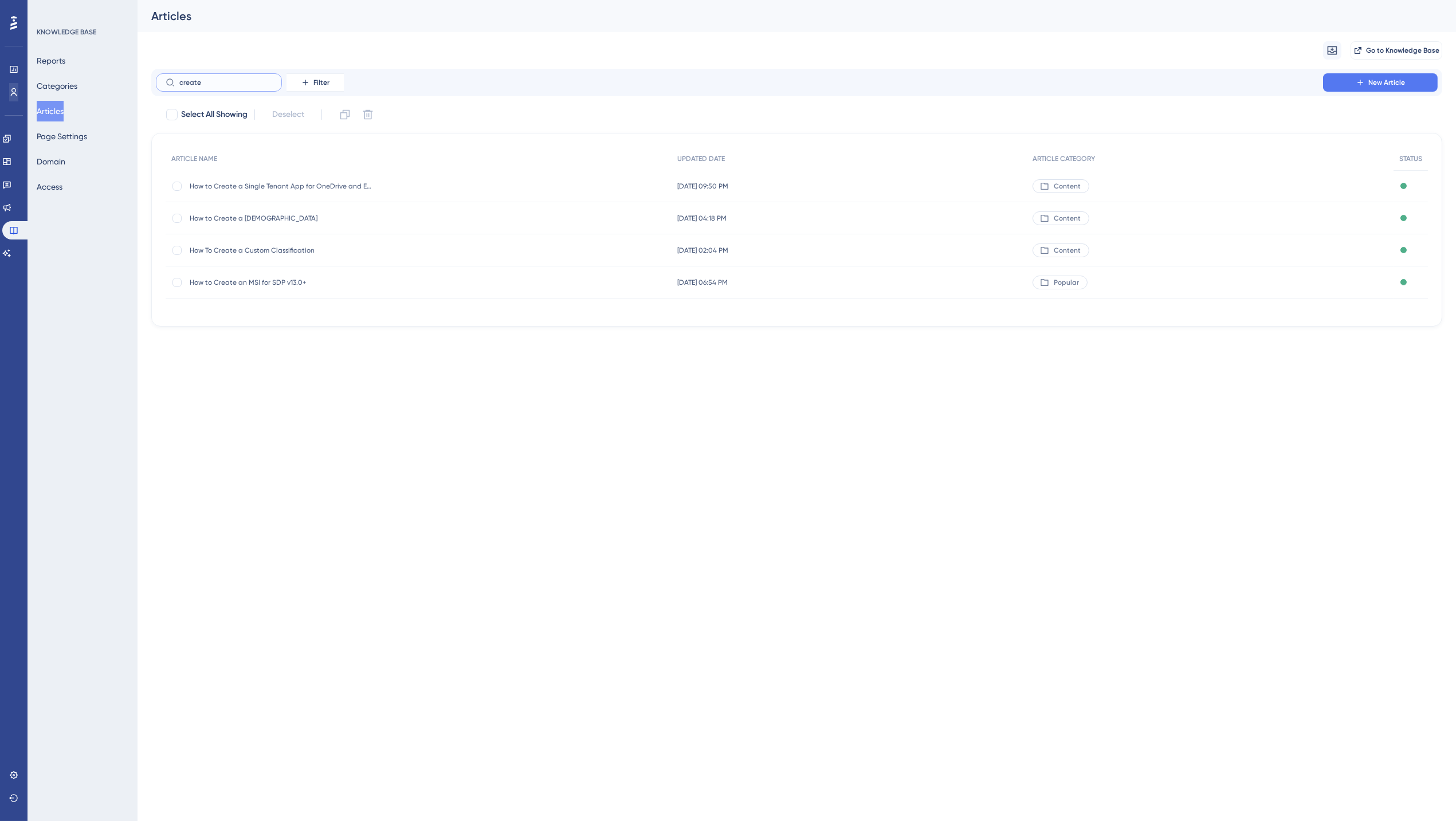
type input "create"
drag, startPoint x: 902, startPoint y: 548, endPoint x: 540, endPoint y: 412, distance: 386.7
click at [902, 0] on html "Performance Users Engagement Widgets Feedback Product Updates Knowledge Base AI…" at bounding box center [728, 0] width 1456 height 0
drag, startPoint x: 259, startPoint y: 79, endPoint x: 130, endPoint y: 84, distance: 129.1
click at [137, 78] on div "Performance Users Engagement Widgets Feedback Product Updates Knowledge Base AI…" at bounding box center [796, 173] width 1319 height 345
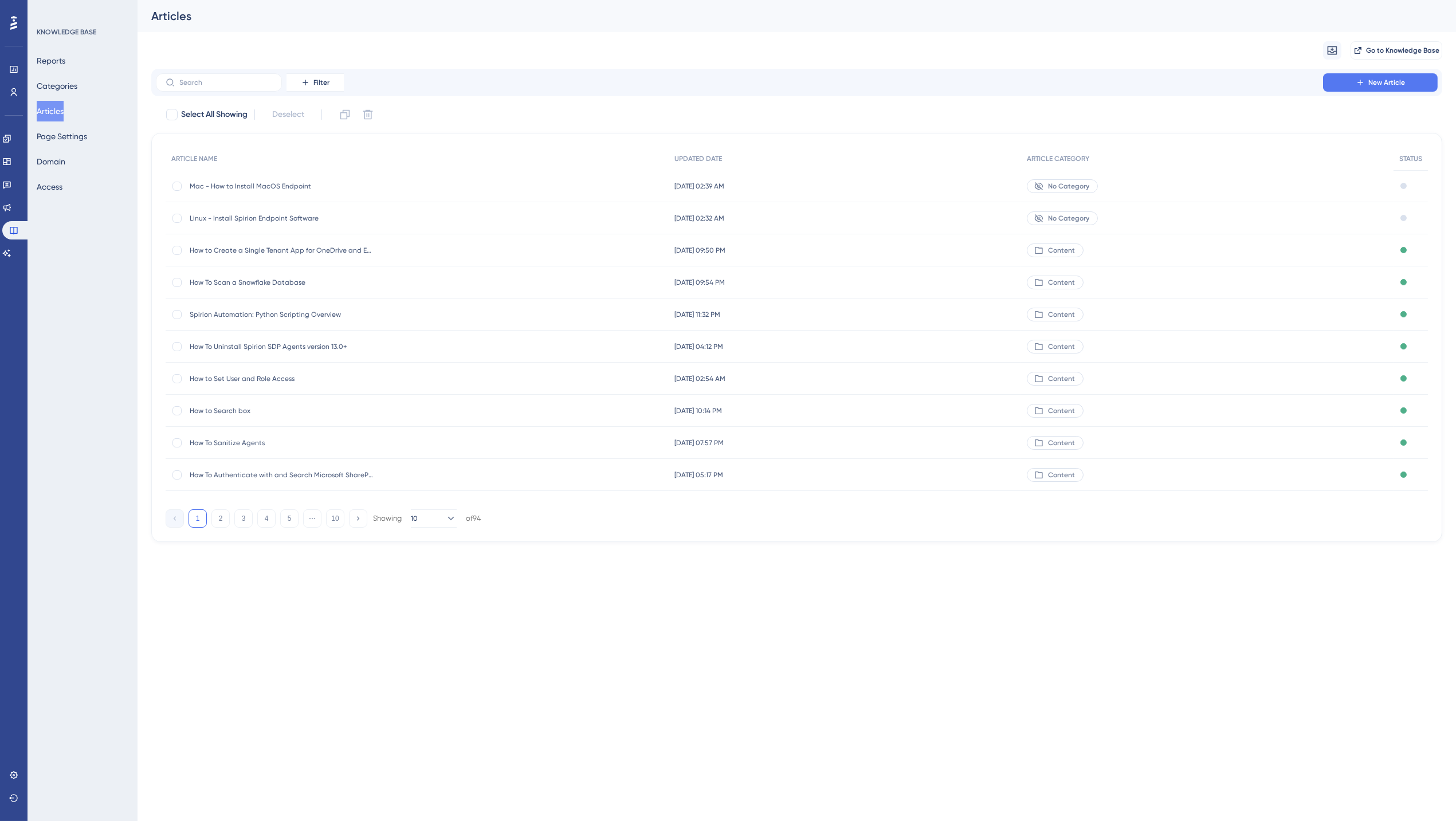
click at [548, 53] on div "Migrate from Go to Knowledge Base" at bounding box center [796, 50] width 1291 height 37
click at [548, 52] on div "Migrate from Go to Knowledge Base" at bounding box center [796, 50] width 1291 height 37
click at [1166, 0] on html "Performance Users Engagement Widgets Feedback Product Updates Knowledge Base AI…" at bounding box center [728, 0] width 1456 height 0
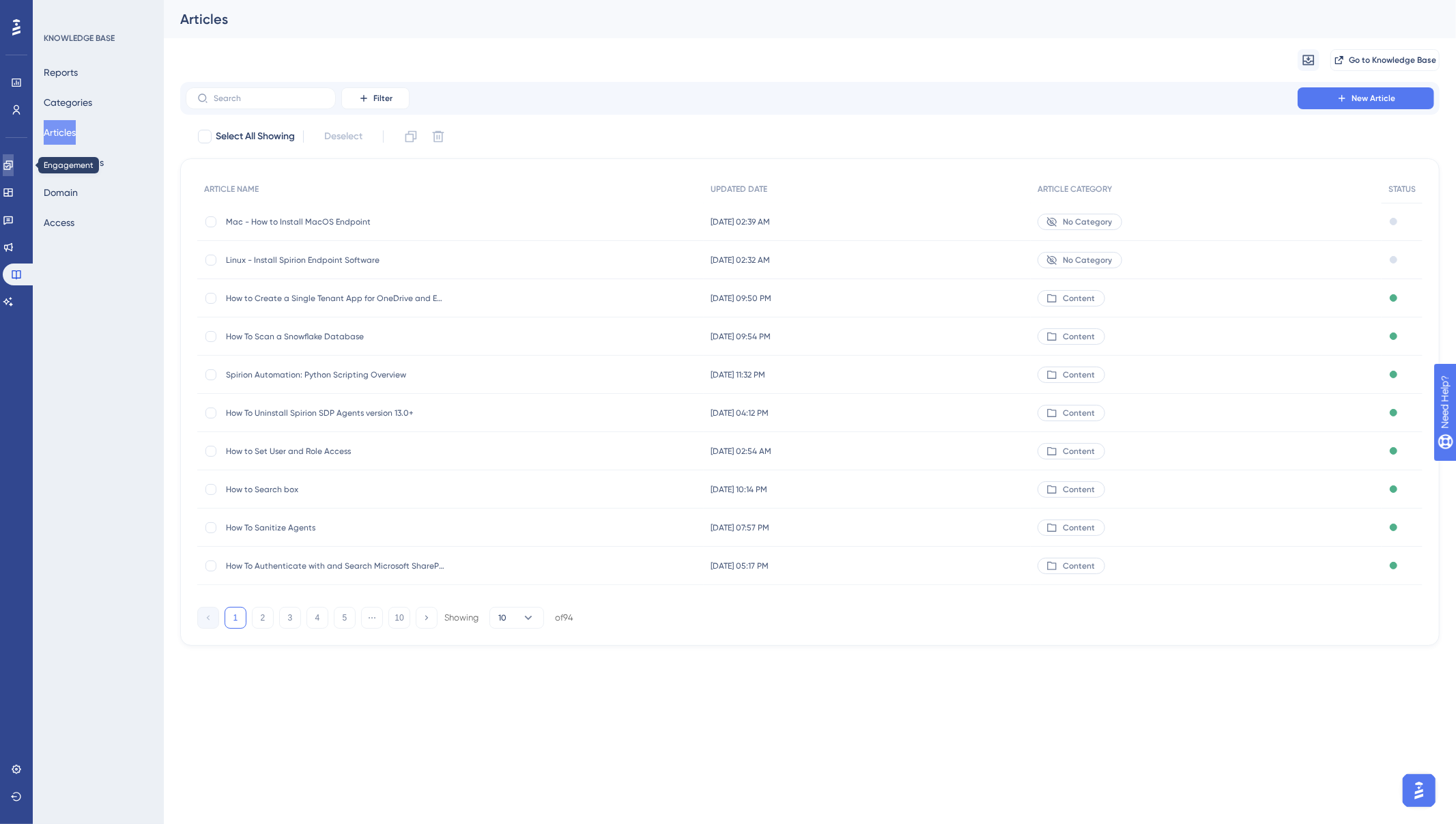
click at [11, 161] on icon at bounding box center [9, 165] width 11 height 11
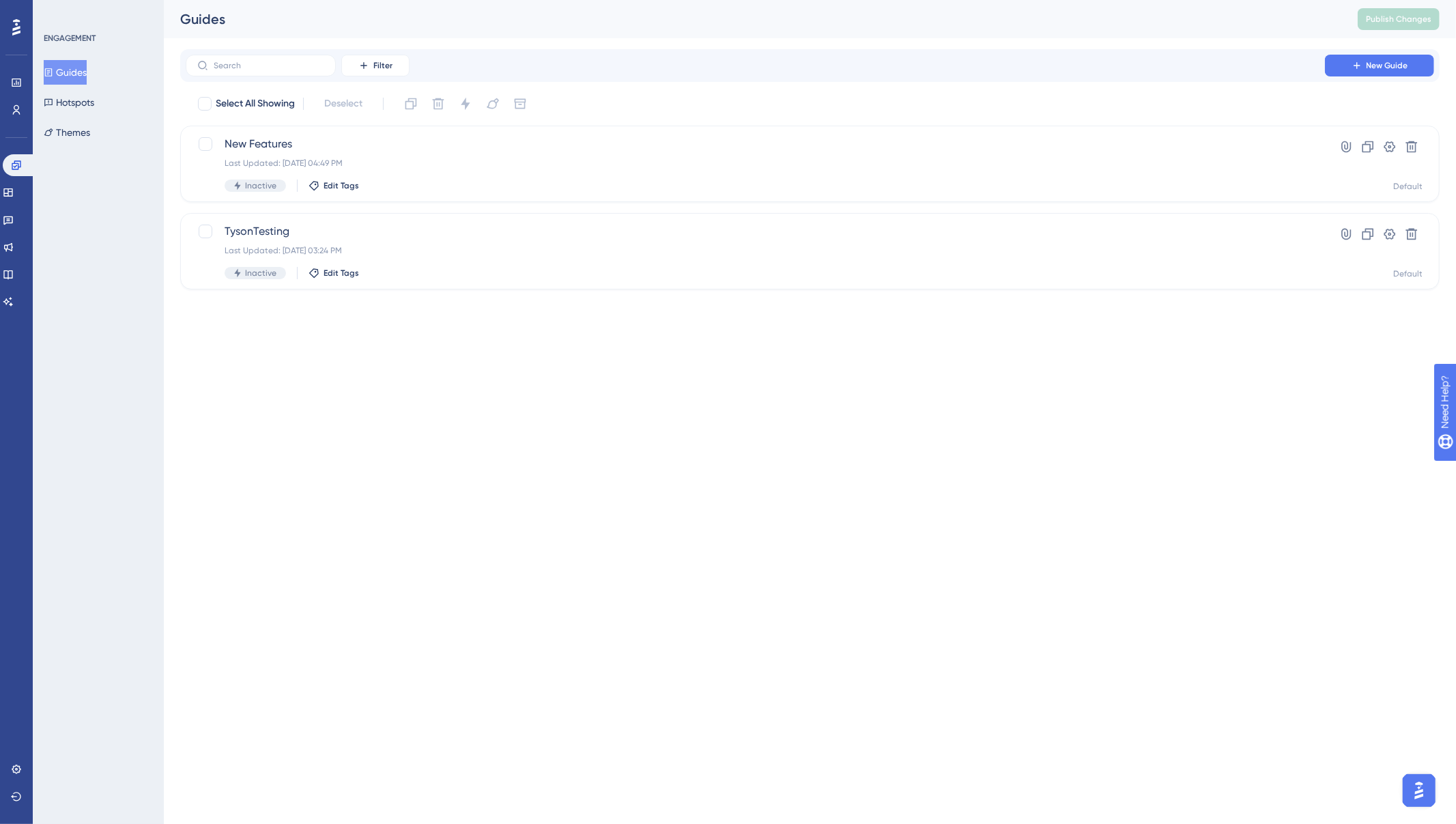
click at [1091, 15] on div "Guides" at bounding box center [752, 19] width 1144 height 19
click at [71, 99] on button "Hotspots" at bounding box center [69, 103] width 50 height 25
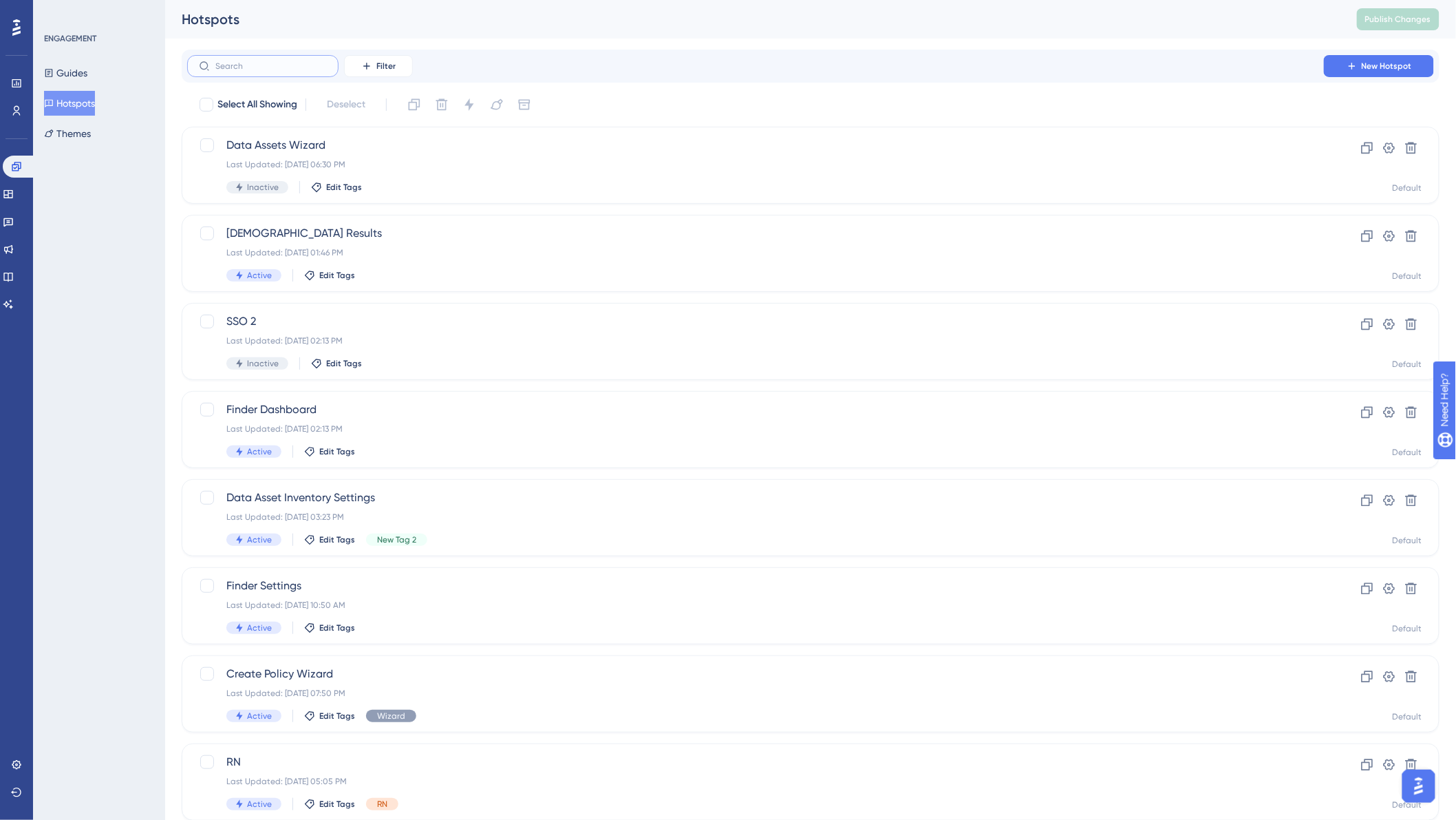
click at [274, 70] on input "text" at bounding box center [271, 66] width 111 height 9
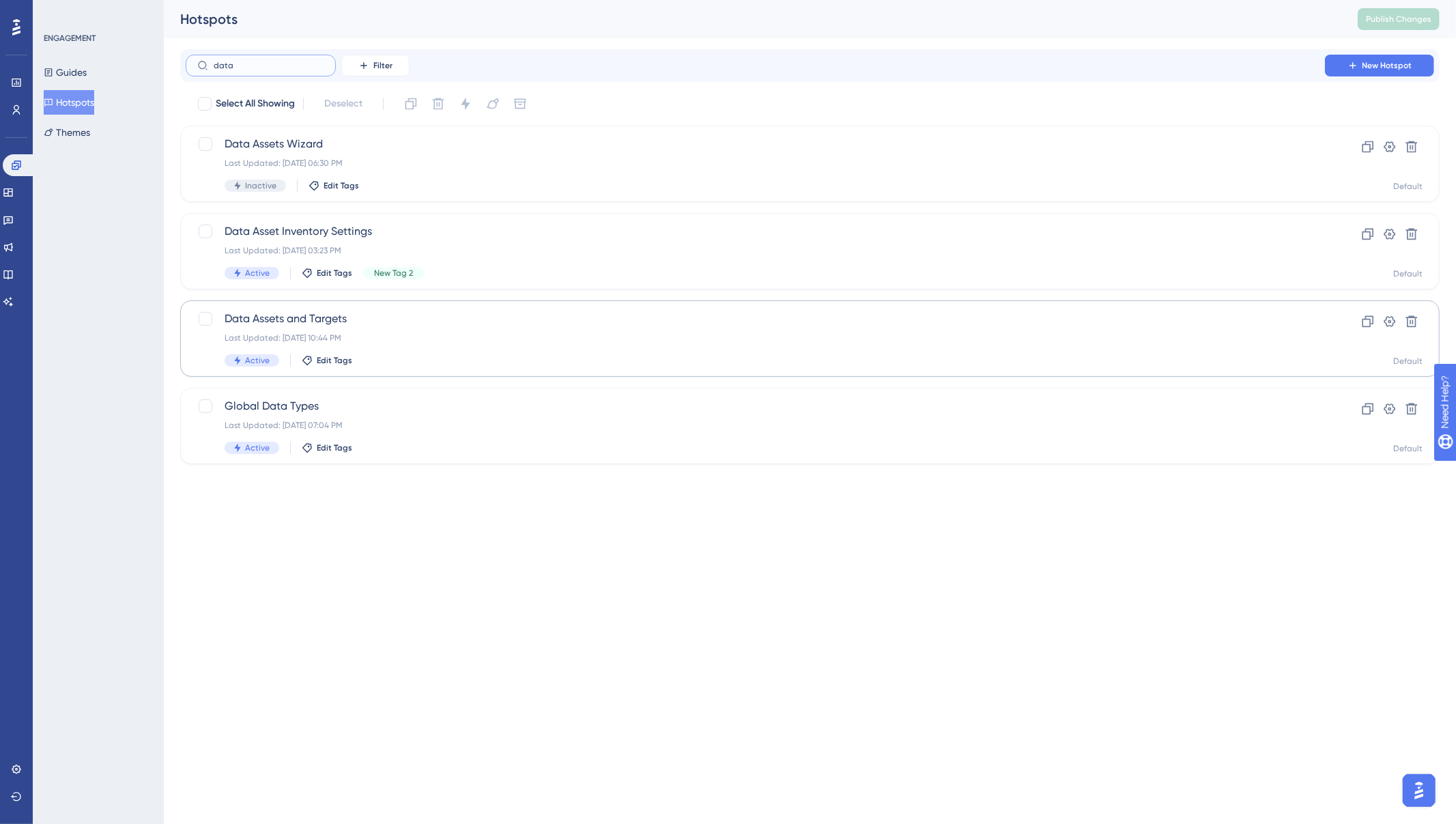
type input "data"
click at [374, 331] on div "Data Assets and Targets Last Updated: [DATE] 10:44 PM Active Edit Tags" at bounding box center [756, 339] width 1062 height 56
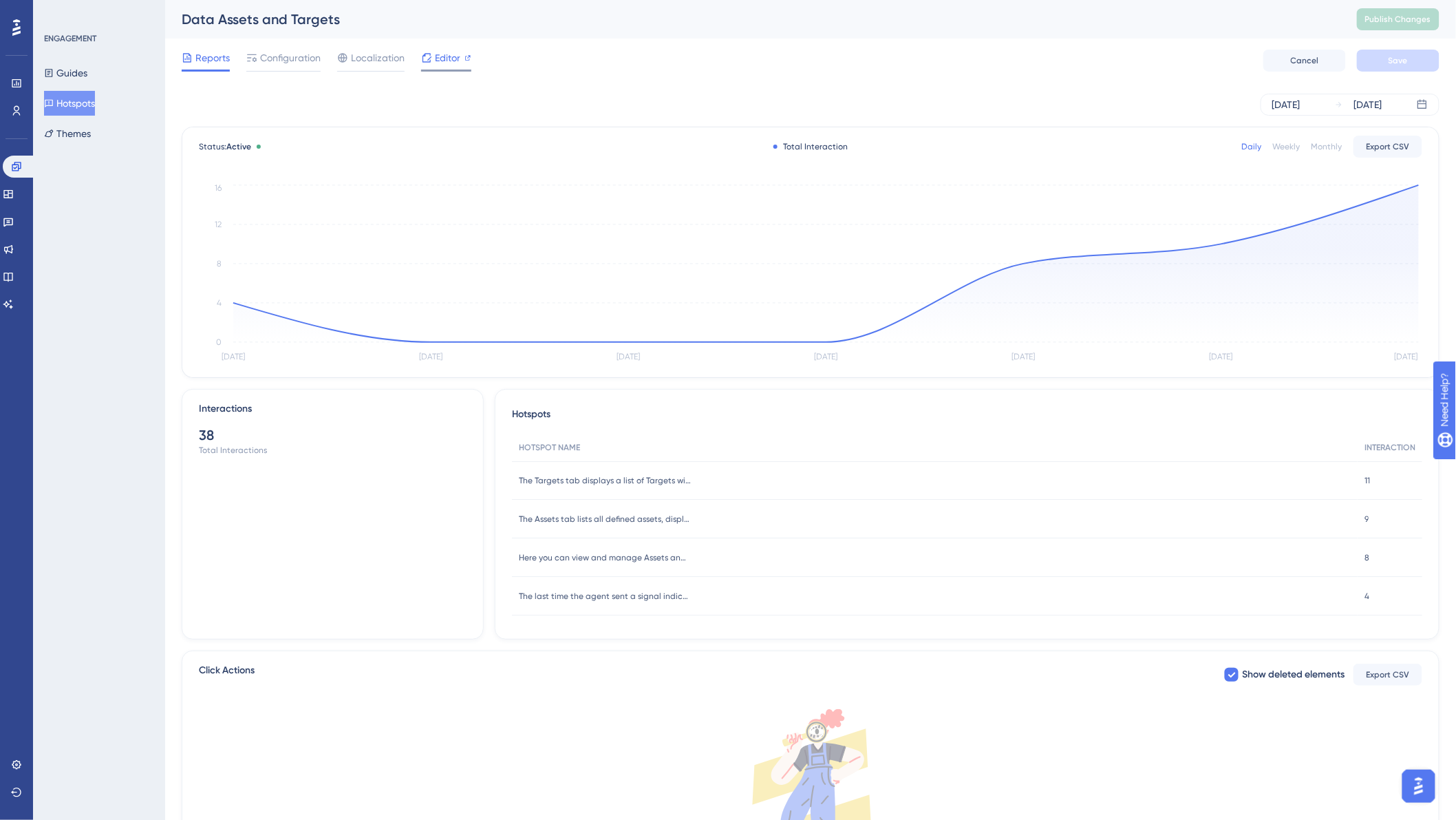
click at [437, 58] on span "Editor" at bounding box center [447, 58] width 26 height 16
click at [292, 60] on span "Configuration" at bounding box center [291, 58] width 61 height 16
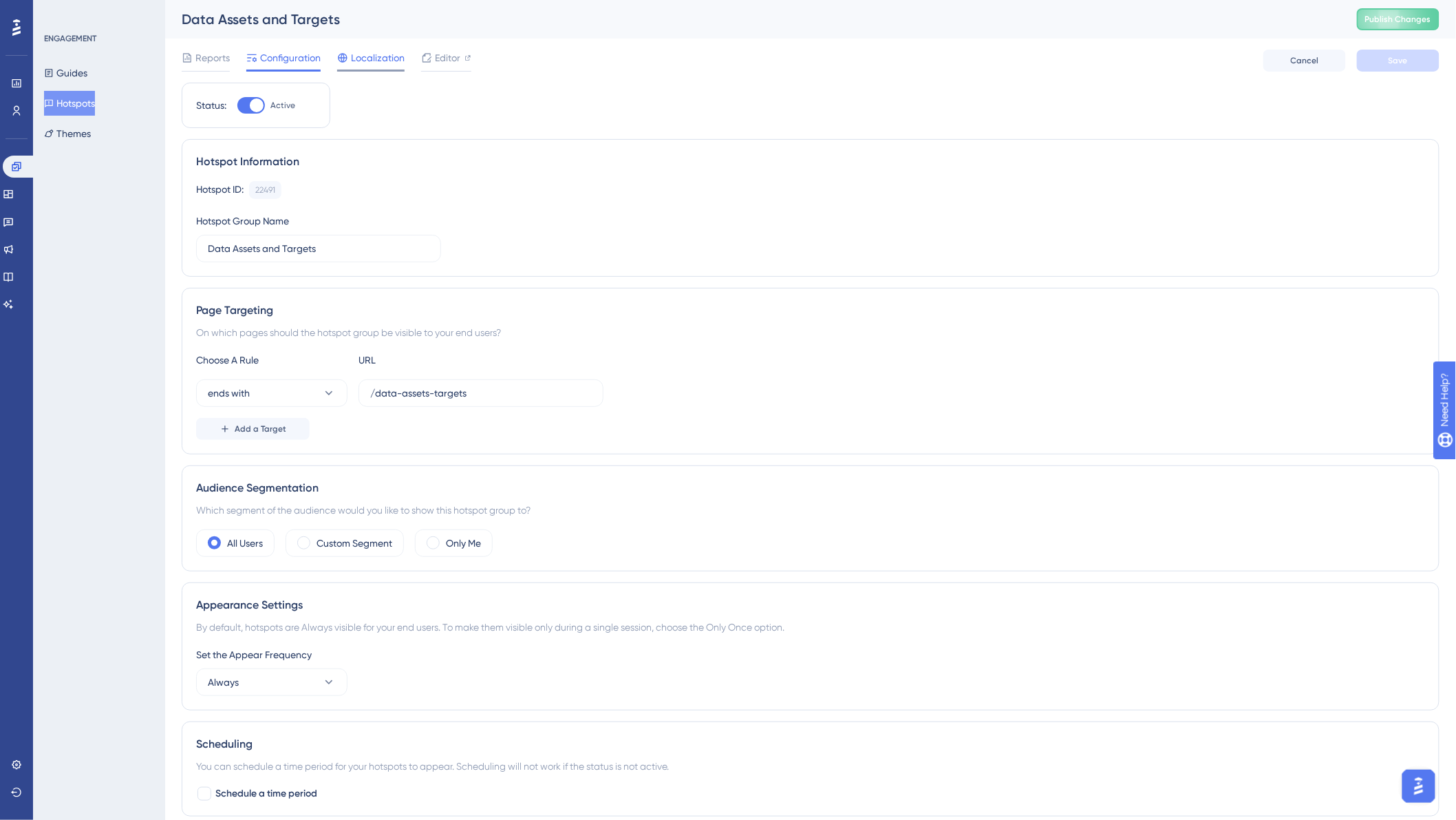
click at [386, 59] on span "Localization" at bounding box center [378, 58] width 54 height 16
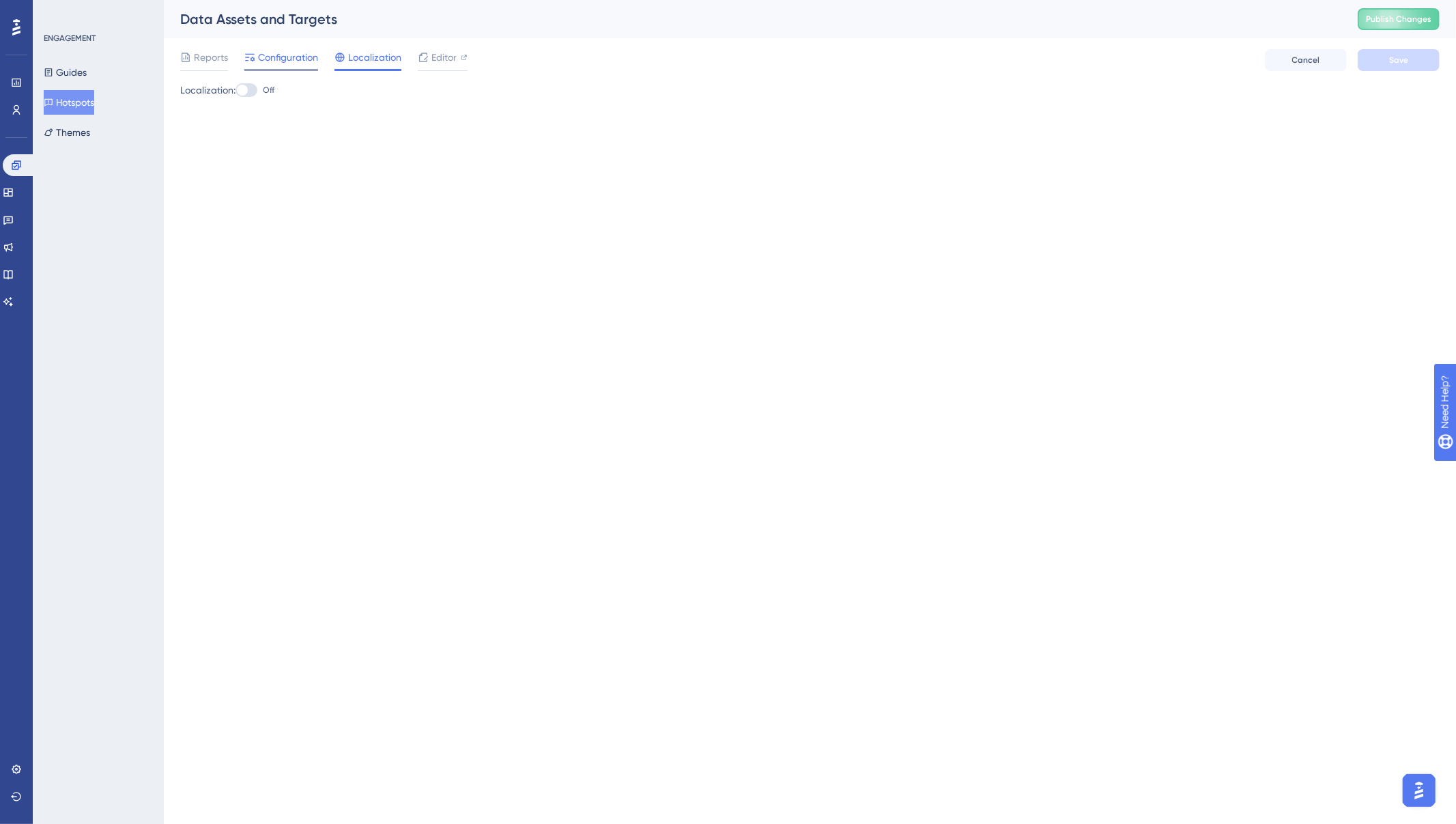
click at [291, 53] on span "Configuration" at bounding box center [288, 57] width 60 height 16
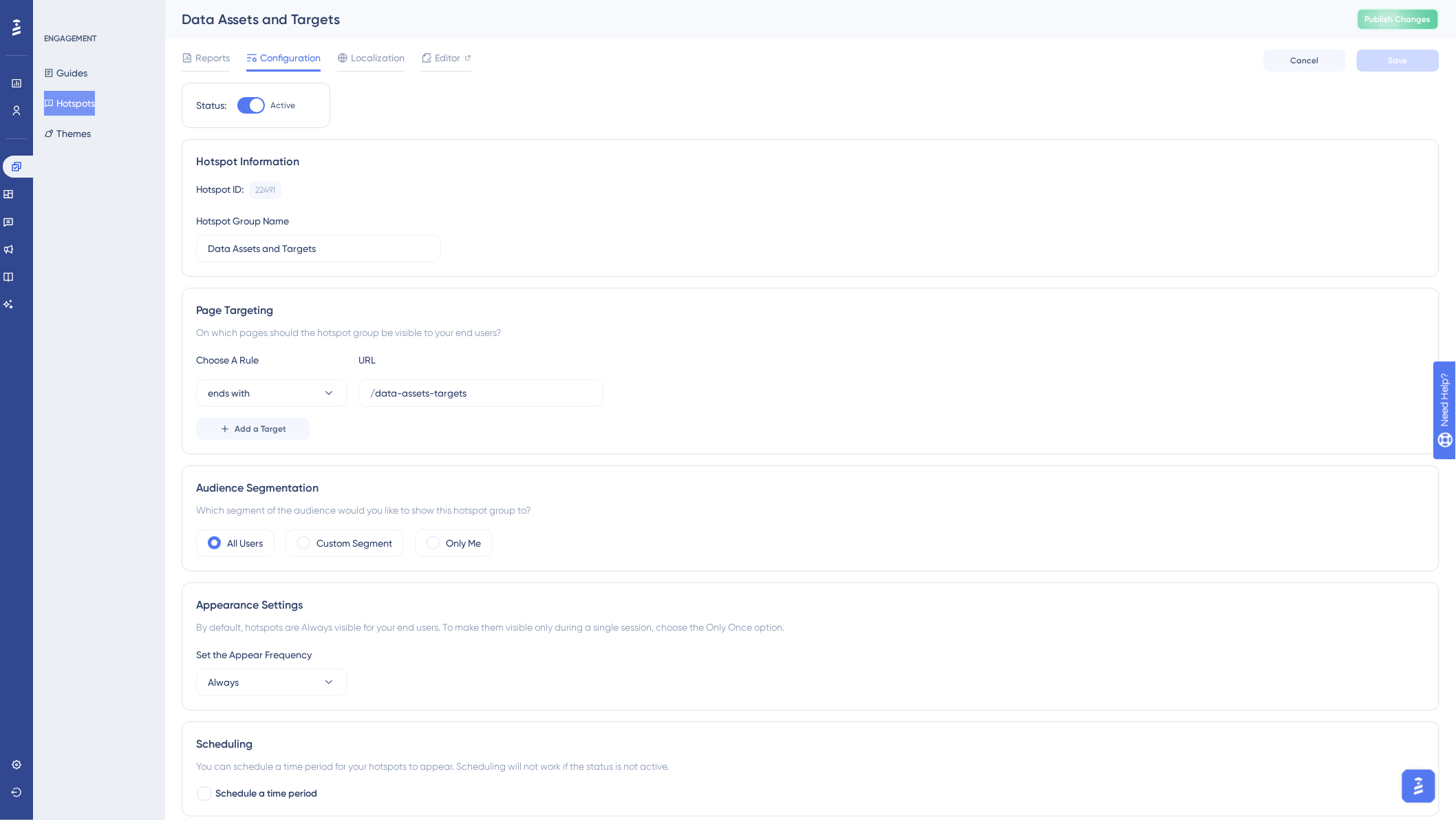
click at [1408, 9] on button "Publish Changes" at bounding box center [1398, 19] width 83 height 22
click at [1420, 32] on div "Data Assets and Targets Publish Changes" at bounding box center [810, 19] width 1291 height 38
click at [1416, 19] on span "Publish Changes" at bounding box center [1398, 19] width 66 height 11
click at [17, 107] on icon at bounding box center [16, 111] width 11 height 11
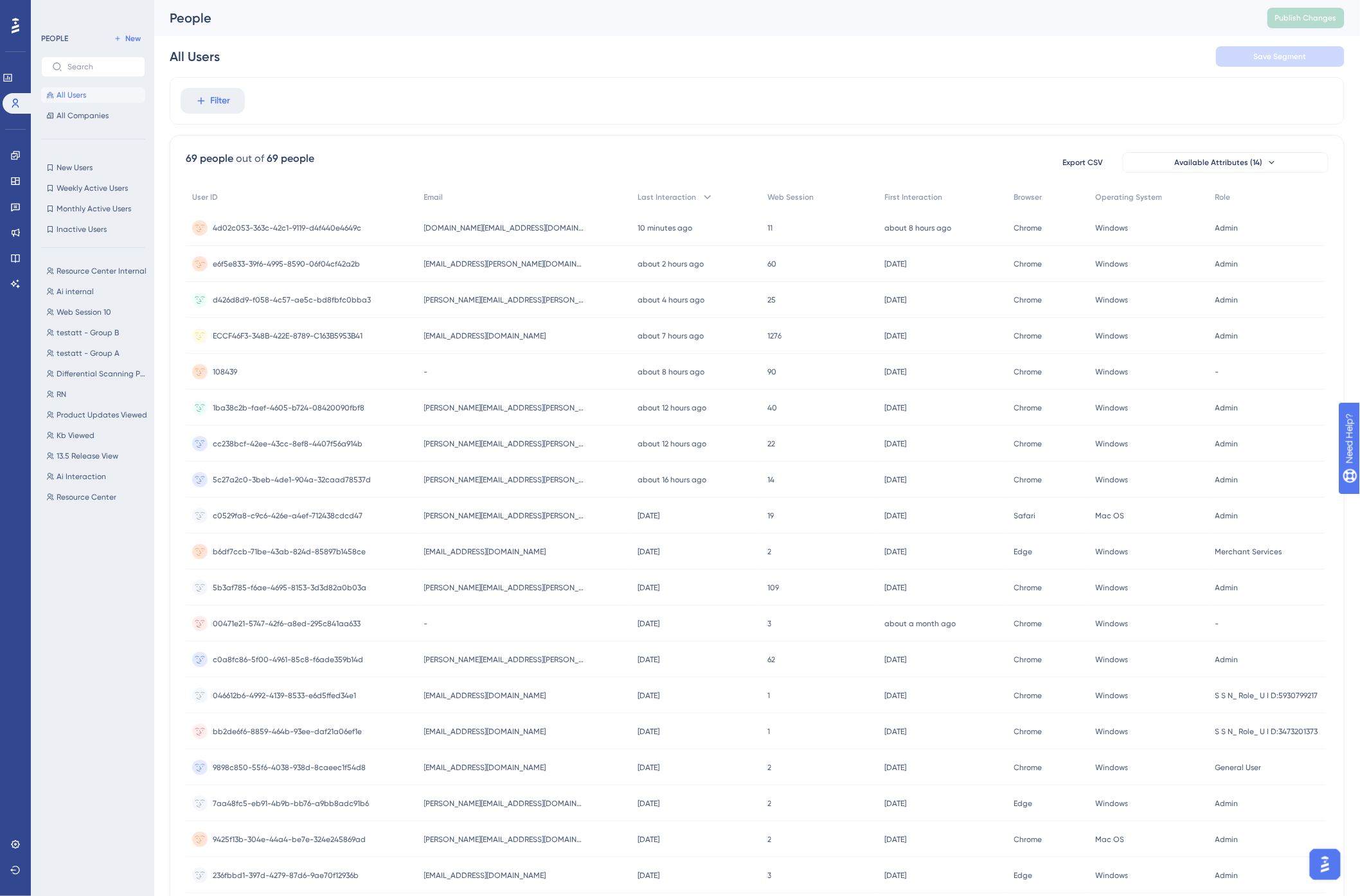
click at [331, 262] on span "e6f5e833-39f6-4995-8590-06f04cf42a2b" at bounding box center [286, 264] width 147 height 10
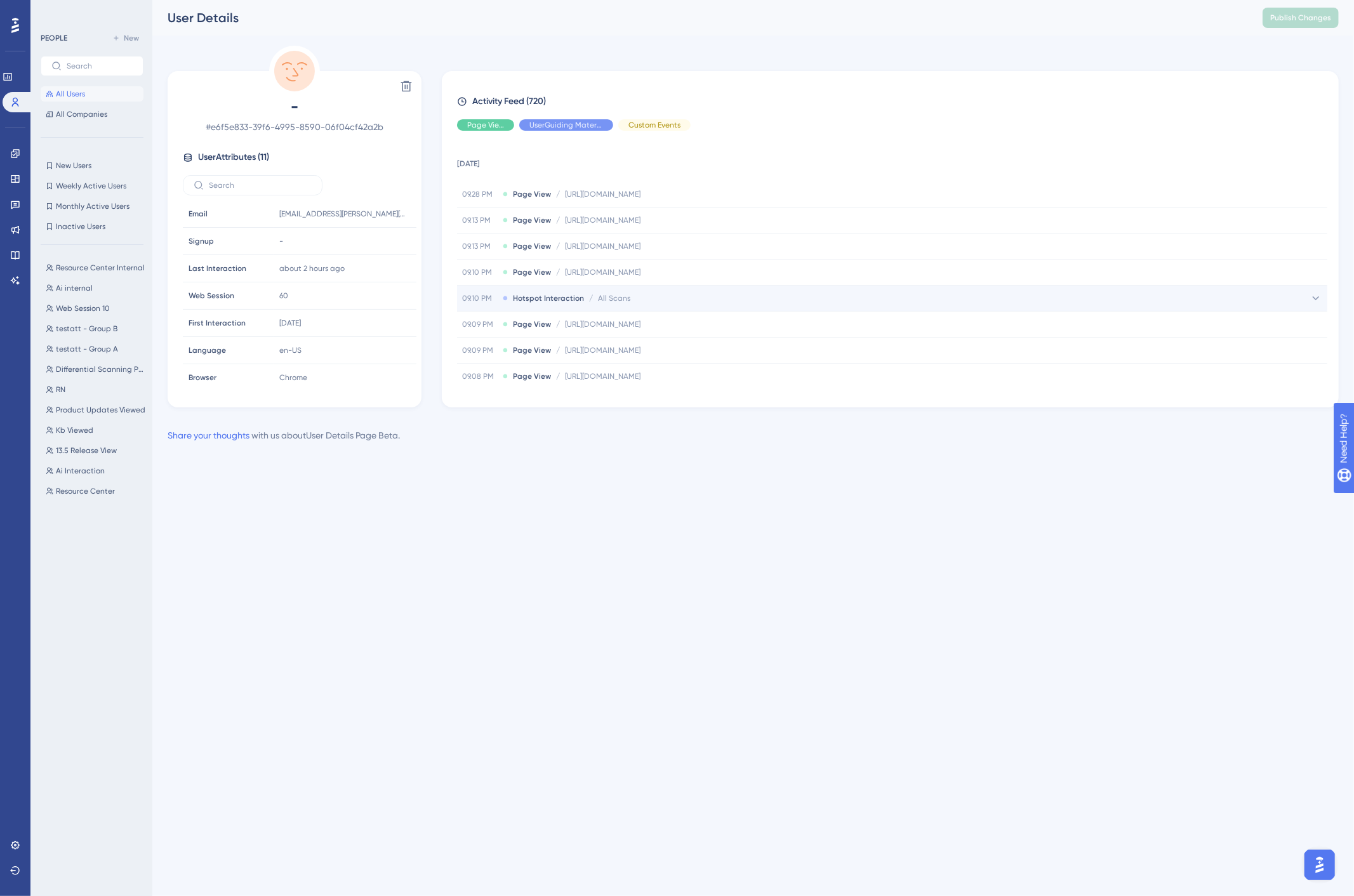
click at [650, 294] on div "09.10 PM Hotspot Interaction / All Scans All Scans" at bounding box center [892, 298] width 870 height 25
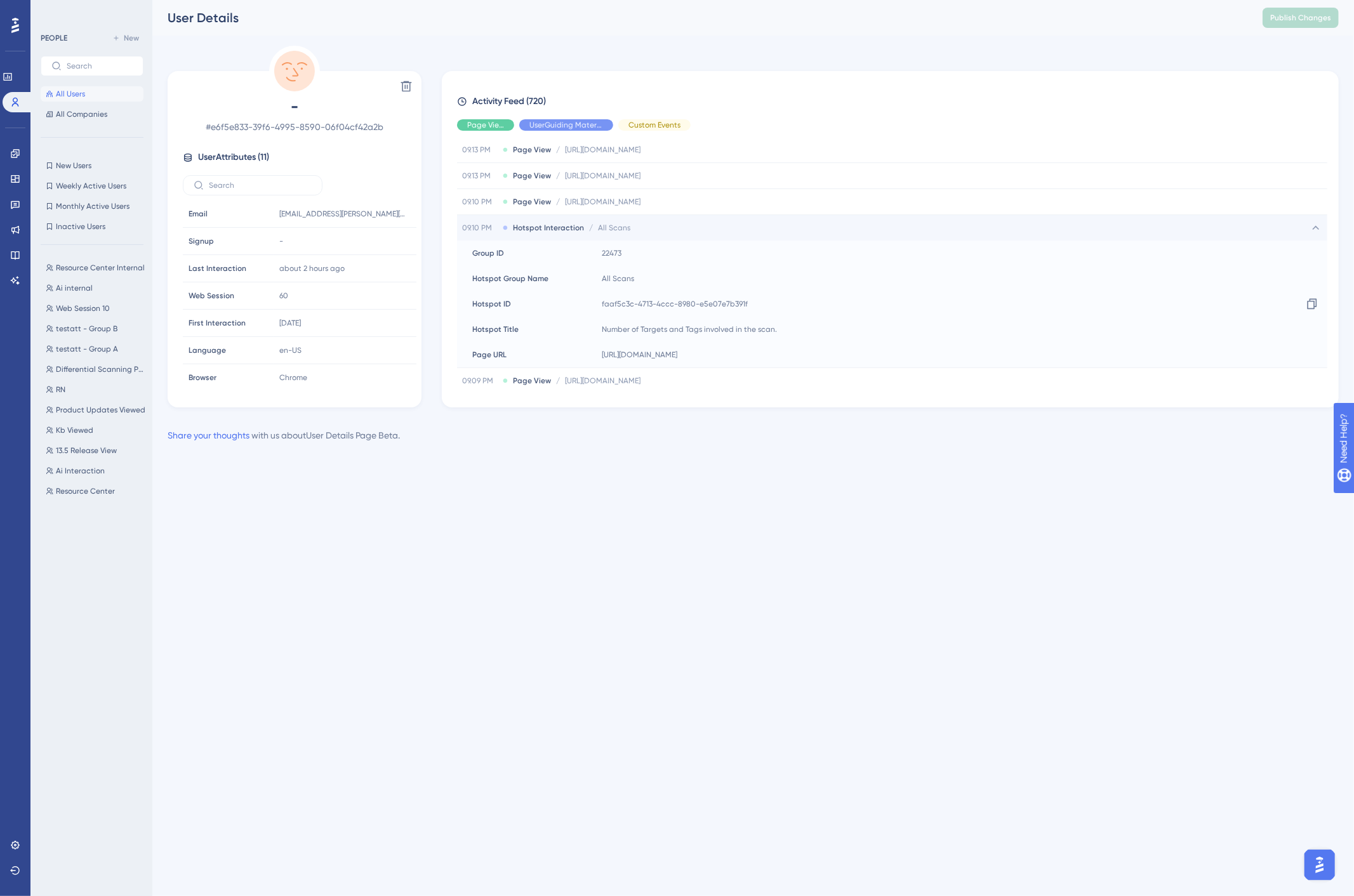
scroll to position [141, 0]
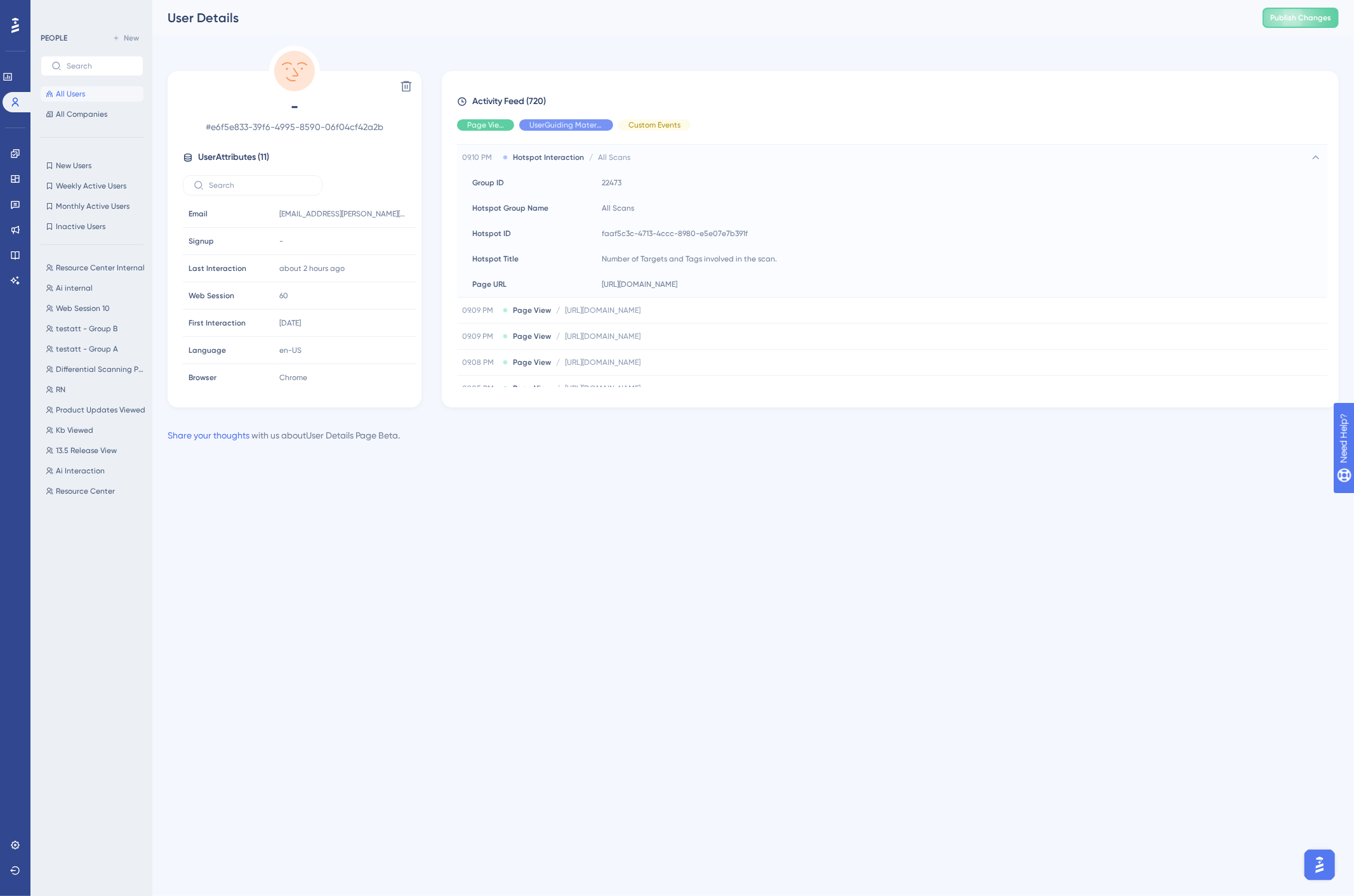
drag, startPoint x: 665, startPoint y: 43, endPoint x: 1105, endPoint y: 26, distance: 440.3
click at [668, 41] on div "Performance Users Engagement Widgets Feedback Product Updates Knowledge Base AI…" at bounding box center [753, 231] width 1202 height 463
click at [1293, 16] on span "Publish Changes" at bounding box center [1301, 18] width 61 height 10
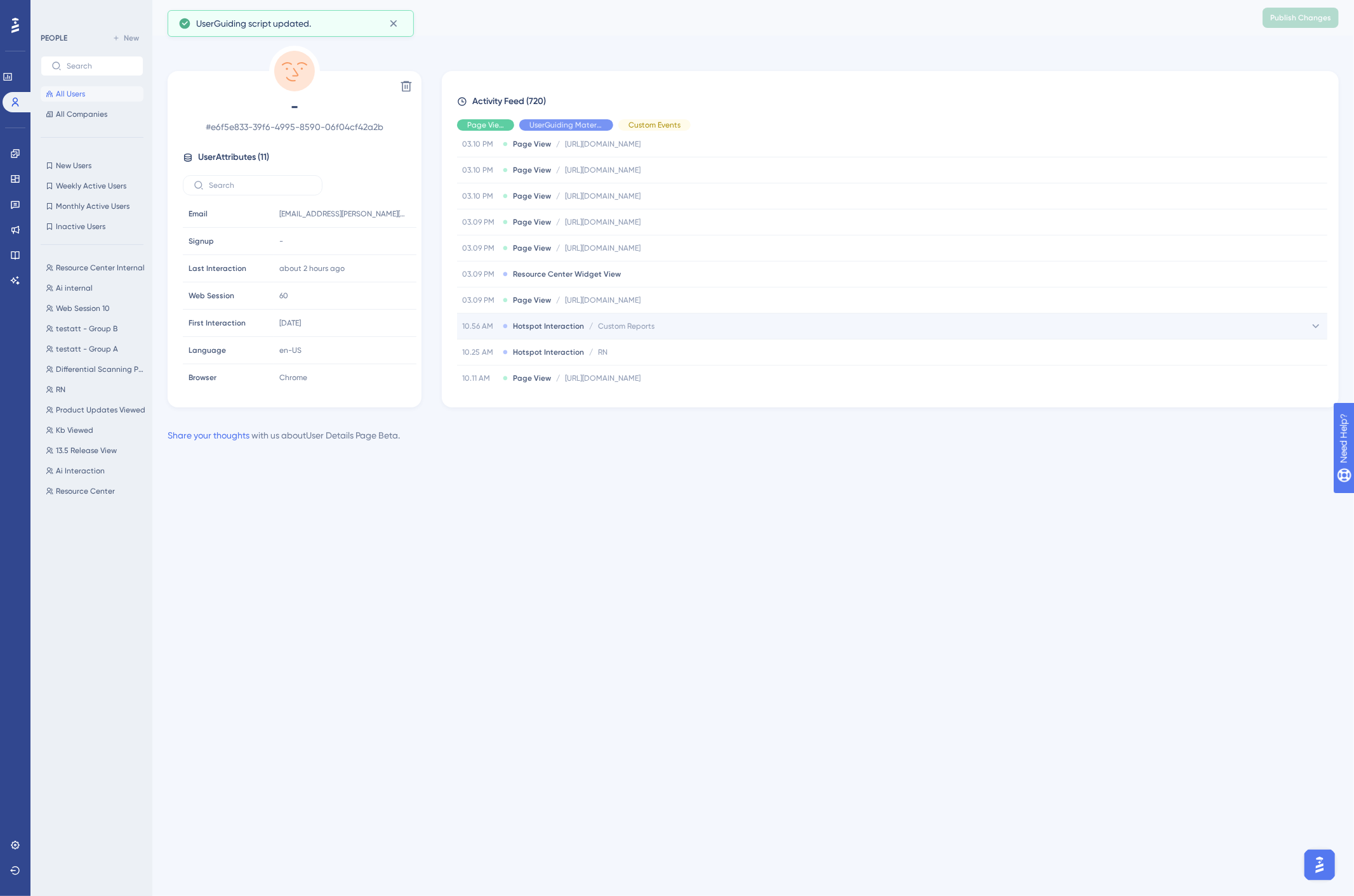
click at [619, 331] on span "Custom Reports" at bounding box center [626, 326] width 57 height 10
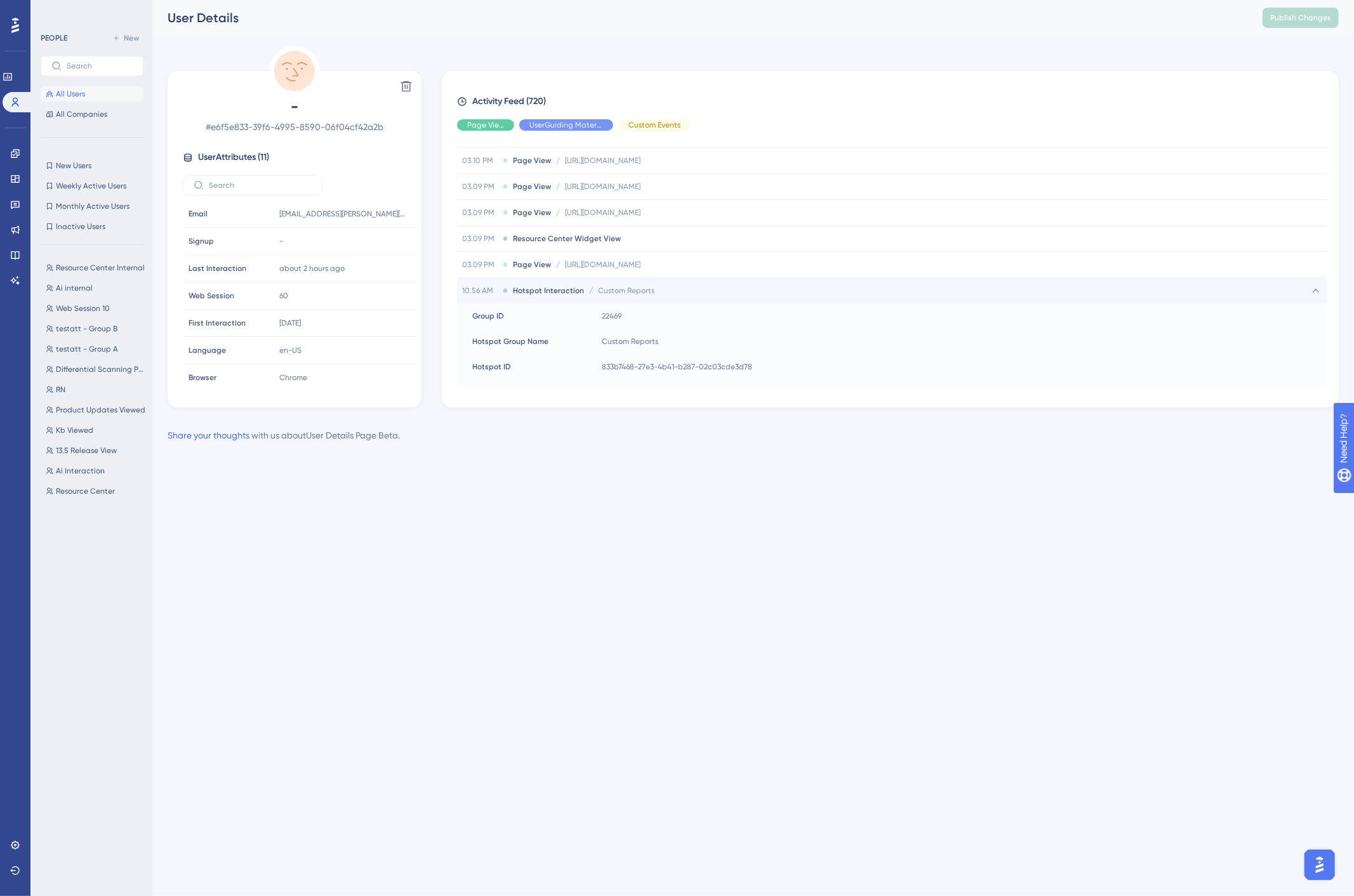
scroll to position [846, 0]
